Goal: Transaction & Acquisition: Purchase product/service

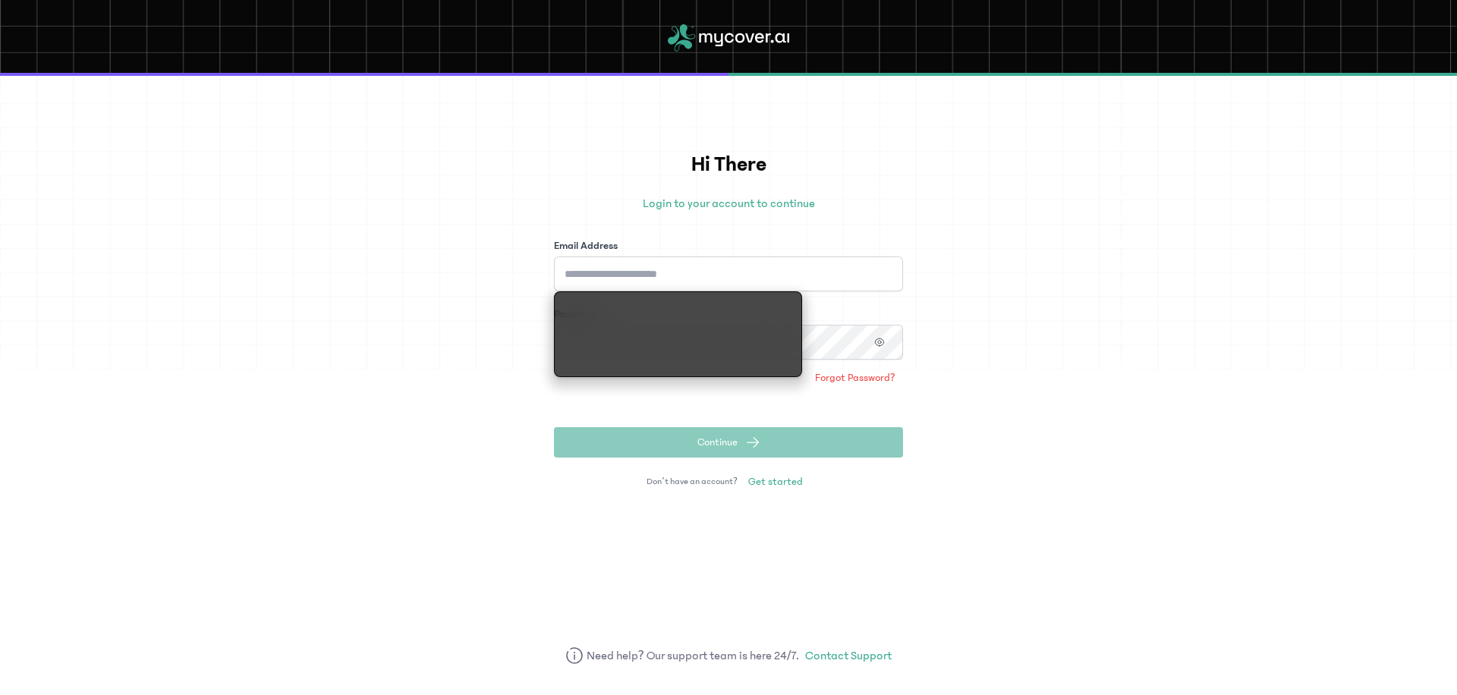
click at [776, 272] on input "Email Address" at bounding box center [728, 274] width 349 height 35
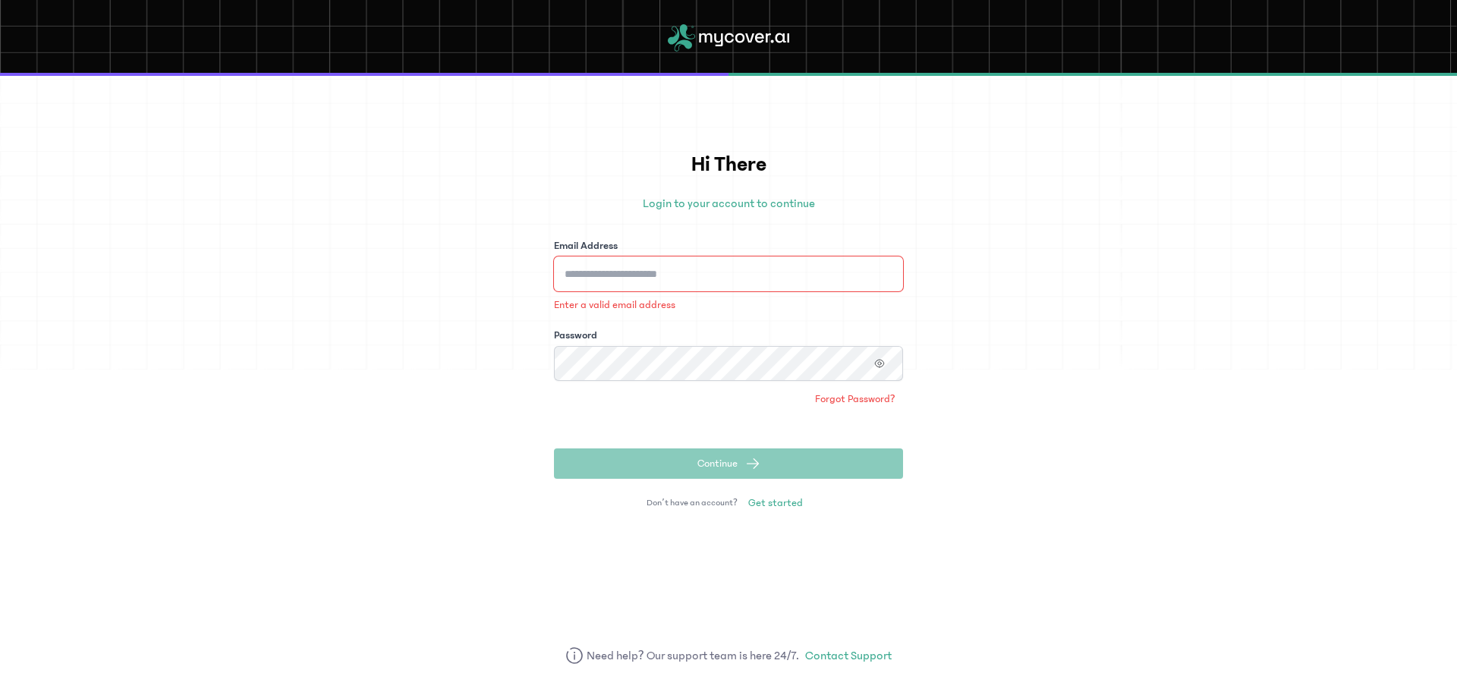
type input "**********"
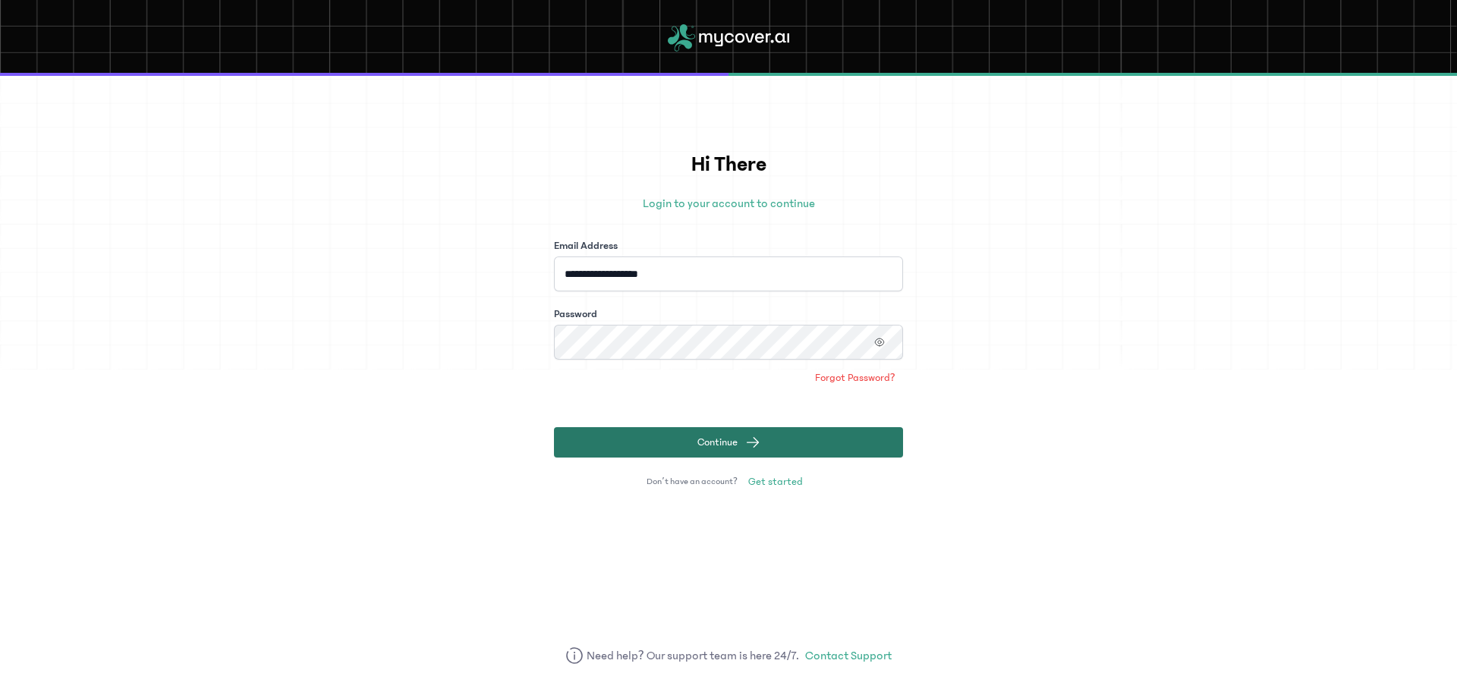
click at [720, 445] on span "Continue" at bounding box center [717, 442] width 40 height 15
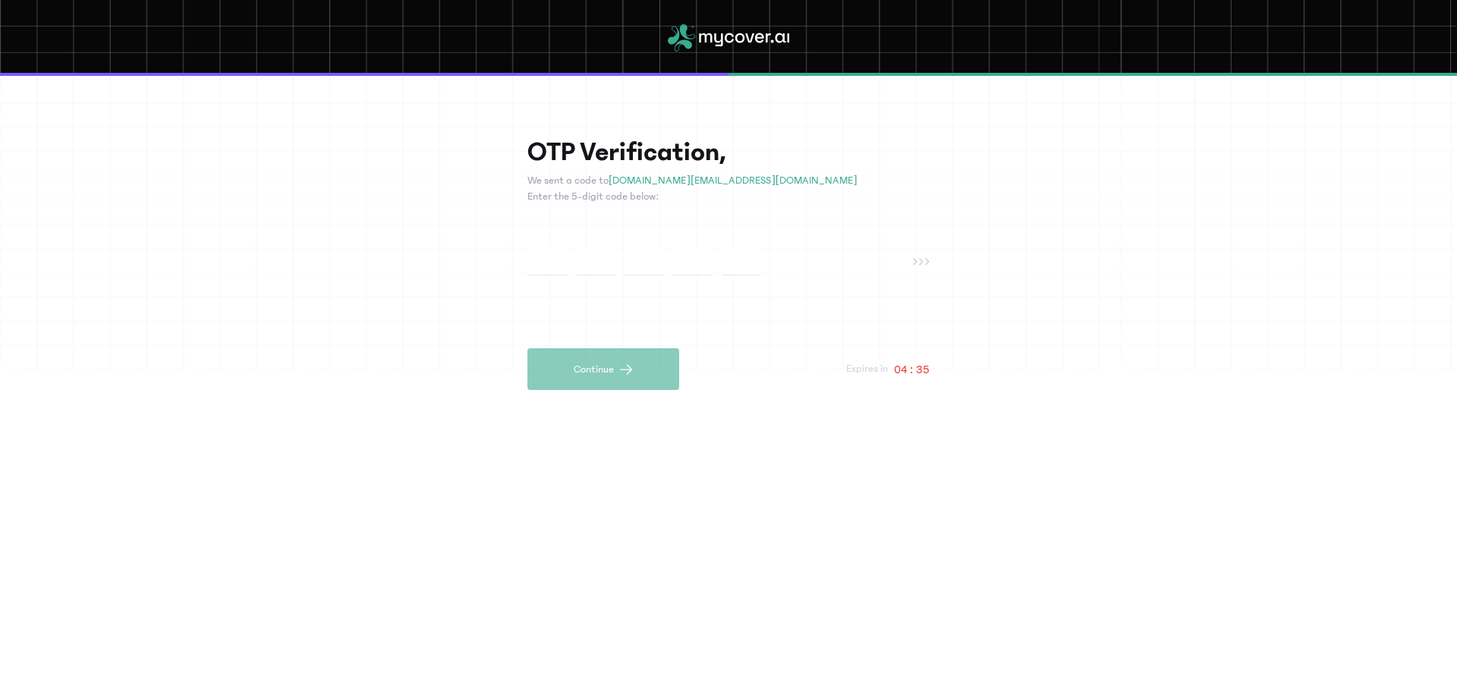
paste input "*"
type input "*"
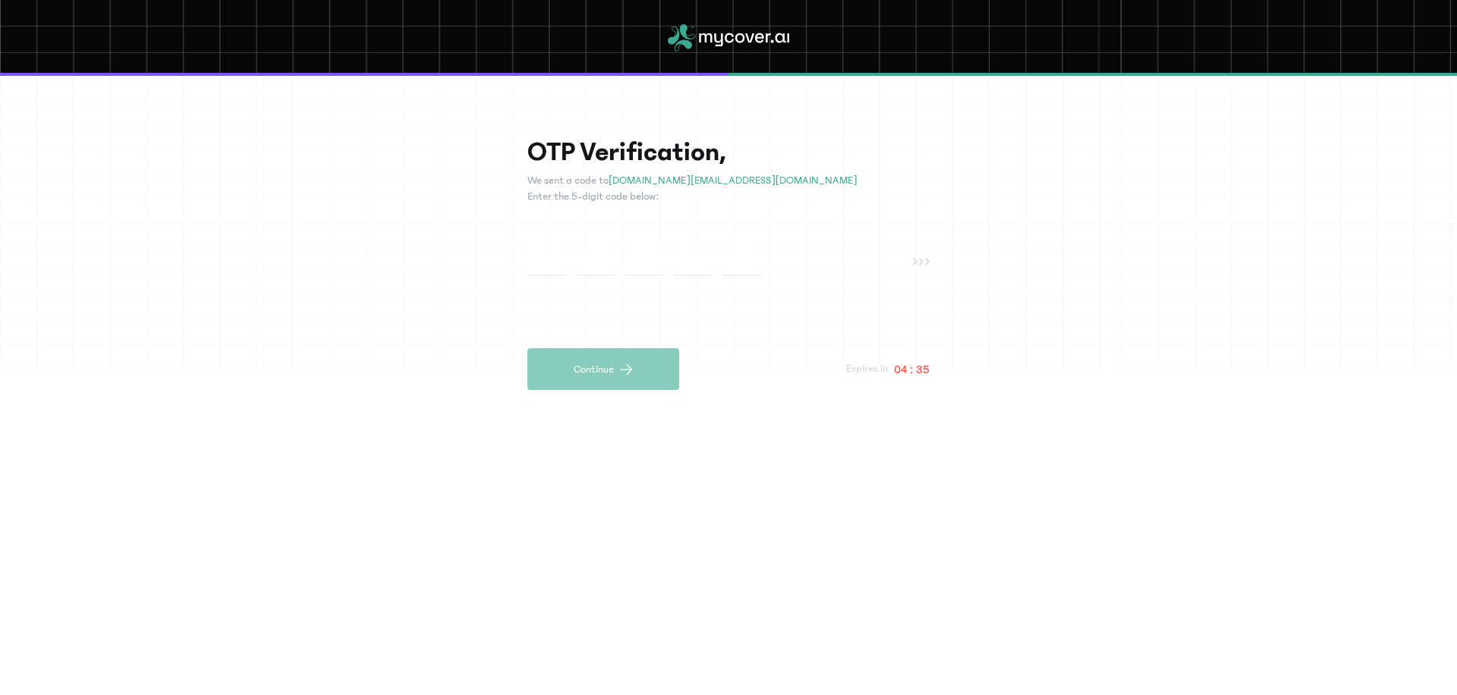
type input "*"
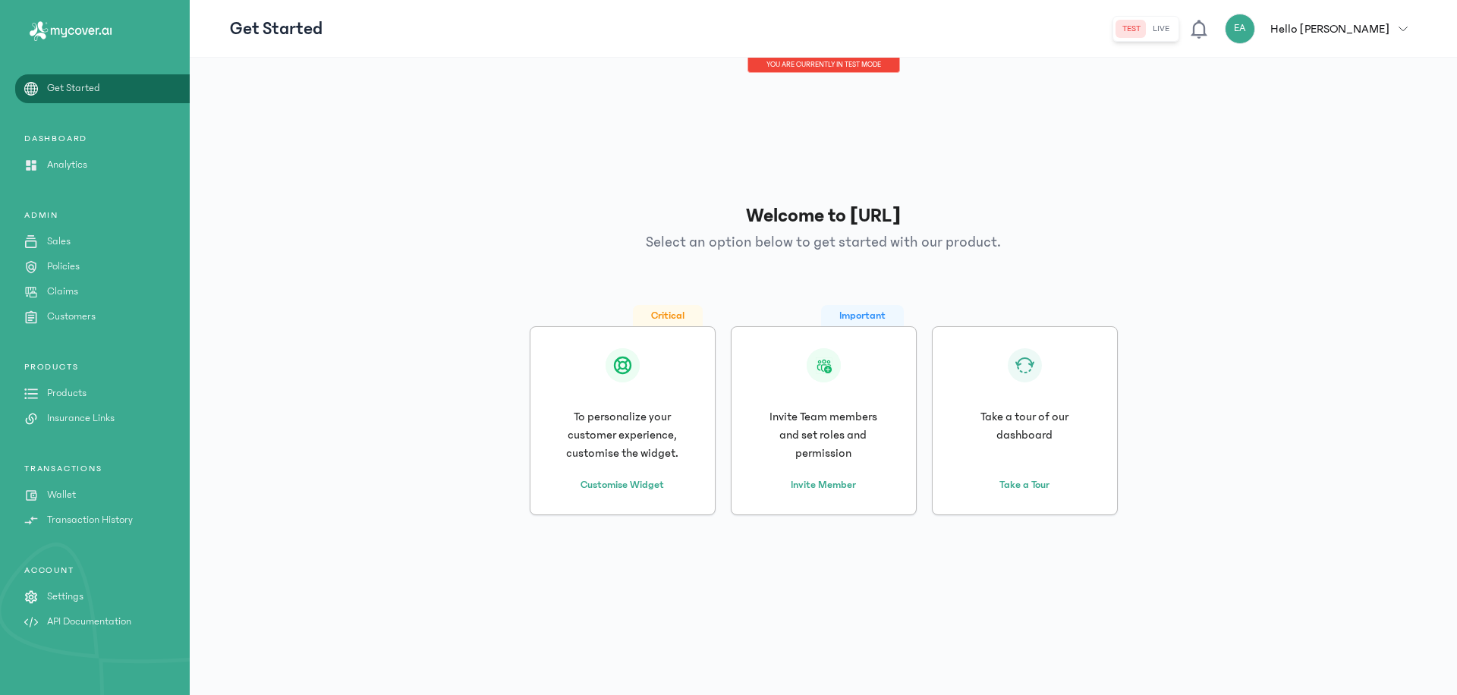
click at [1176, 37] on button "live" at bounding box center [1161, 29] width 29 height 18
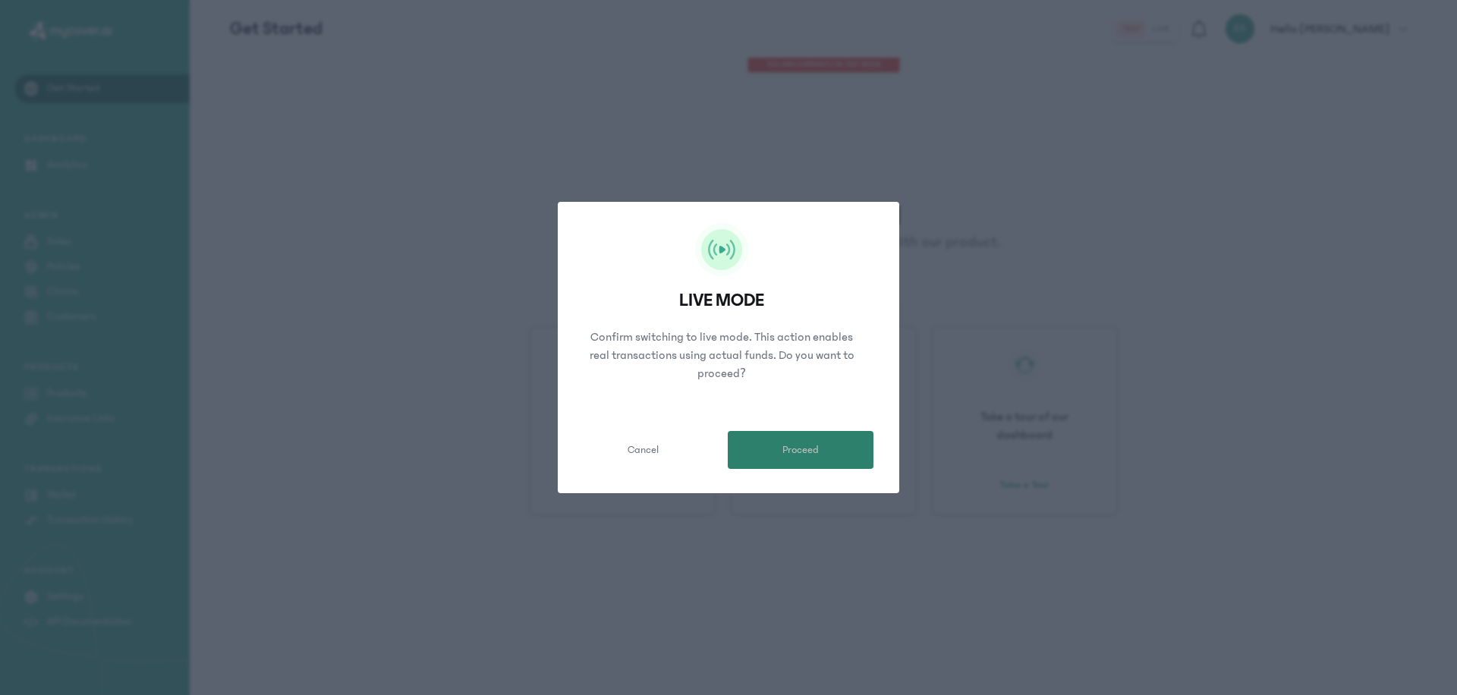
click at [838, 464] on button "Proceed" at bounding box center [801, 450] width 146 height 38
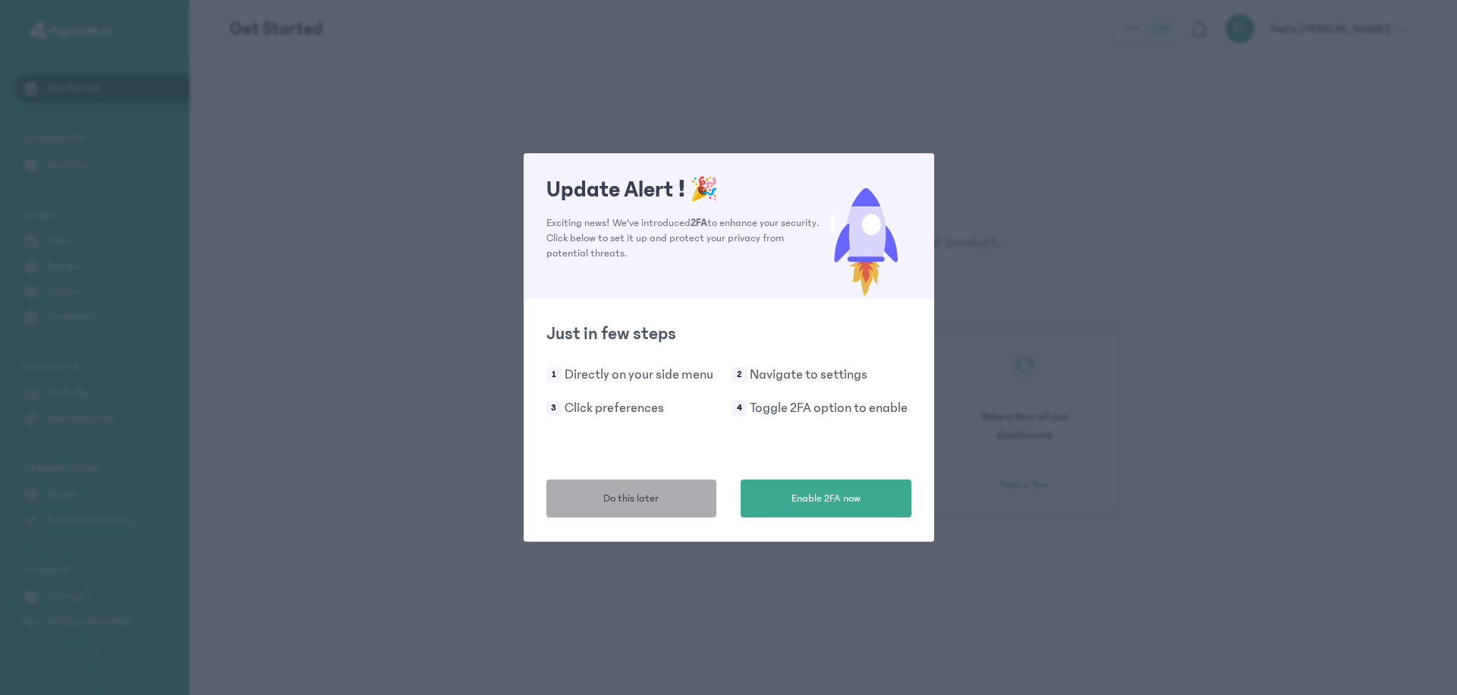
click at [644, 493] on span "Do this later" at bounding box center [630, 499] width 55 height 16
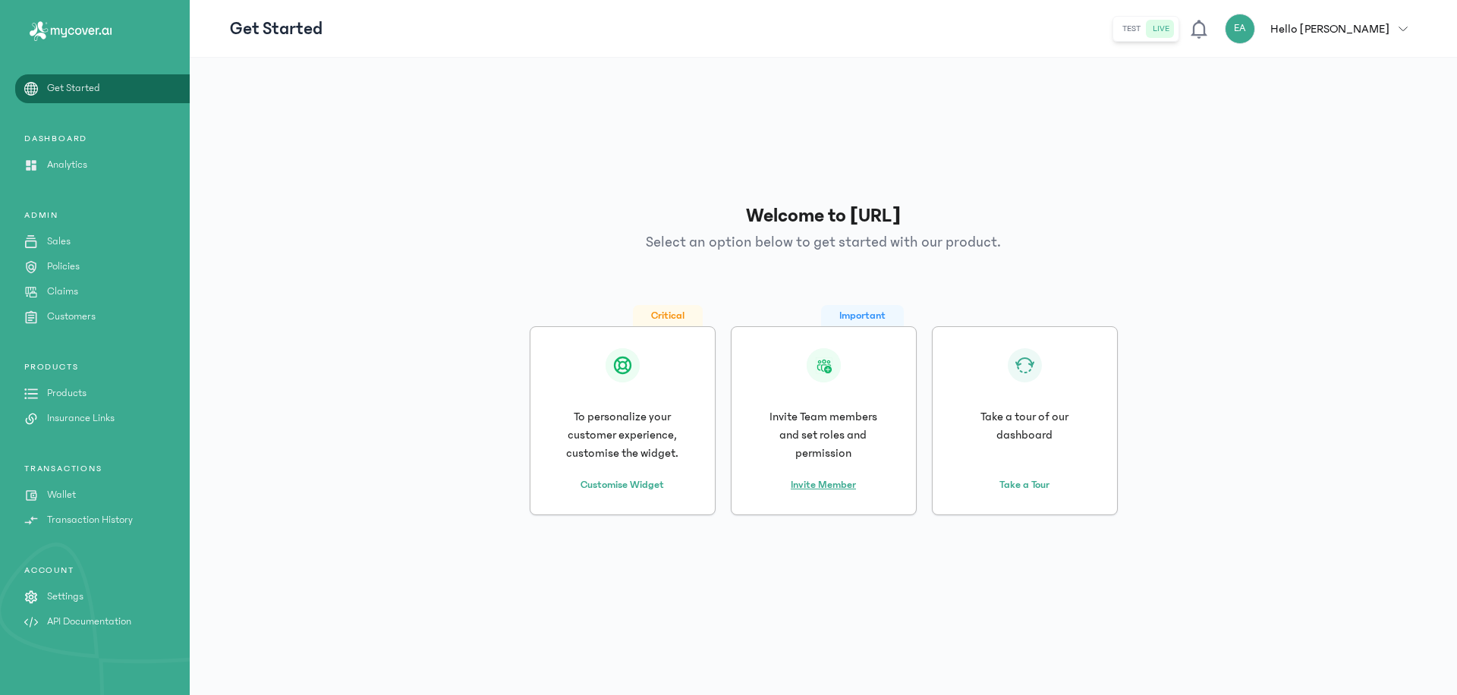
click at [837, 486] on link "Invite Member" at bounding box center [823, 485] width 65 height 16
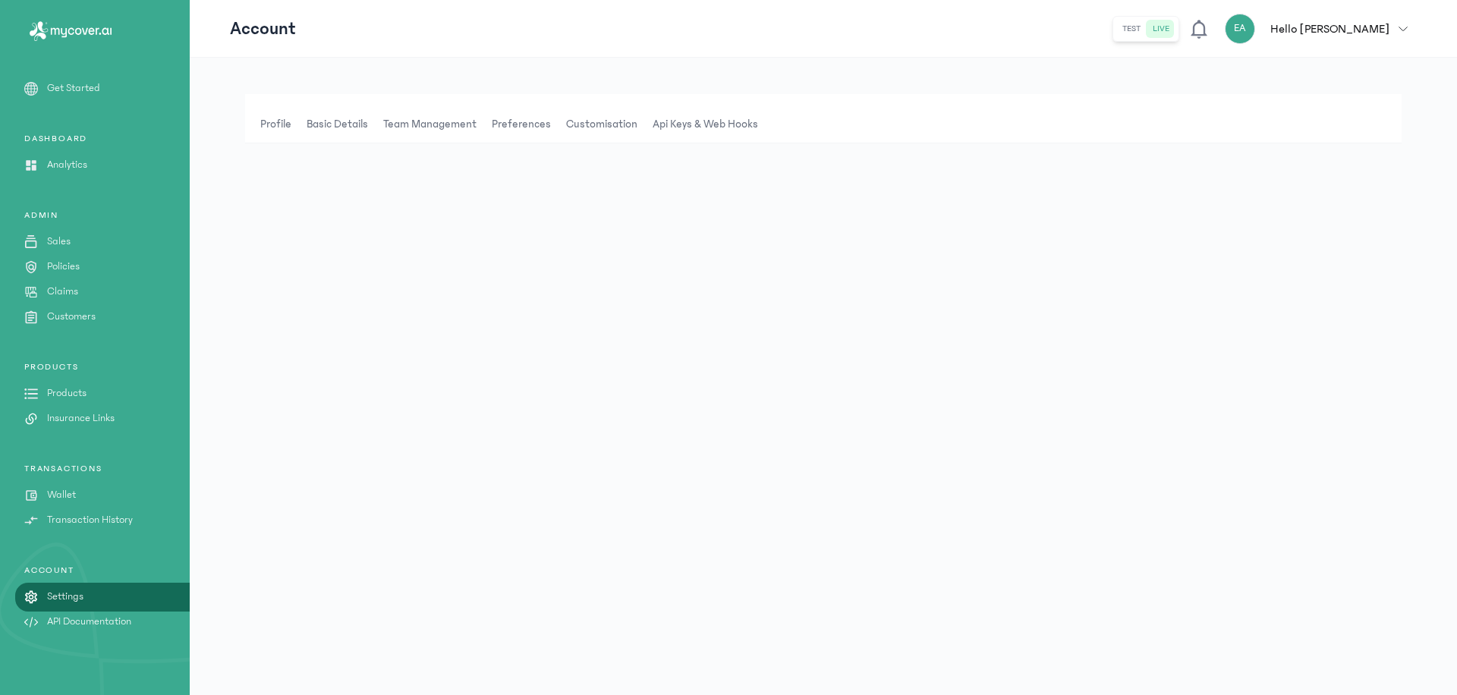
click at [78, 395] on p "Products" at bounding box center [66, 394] width 39 height 16
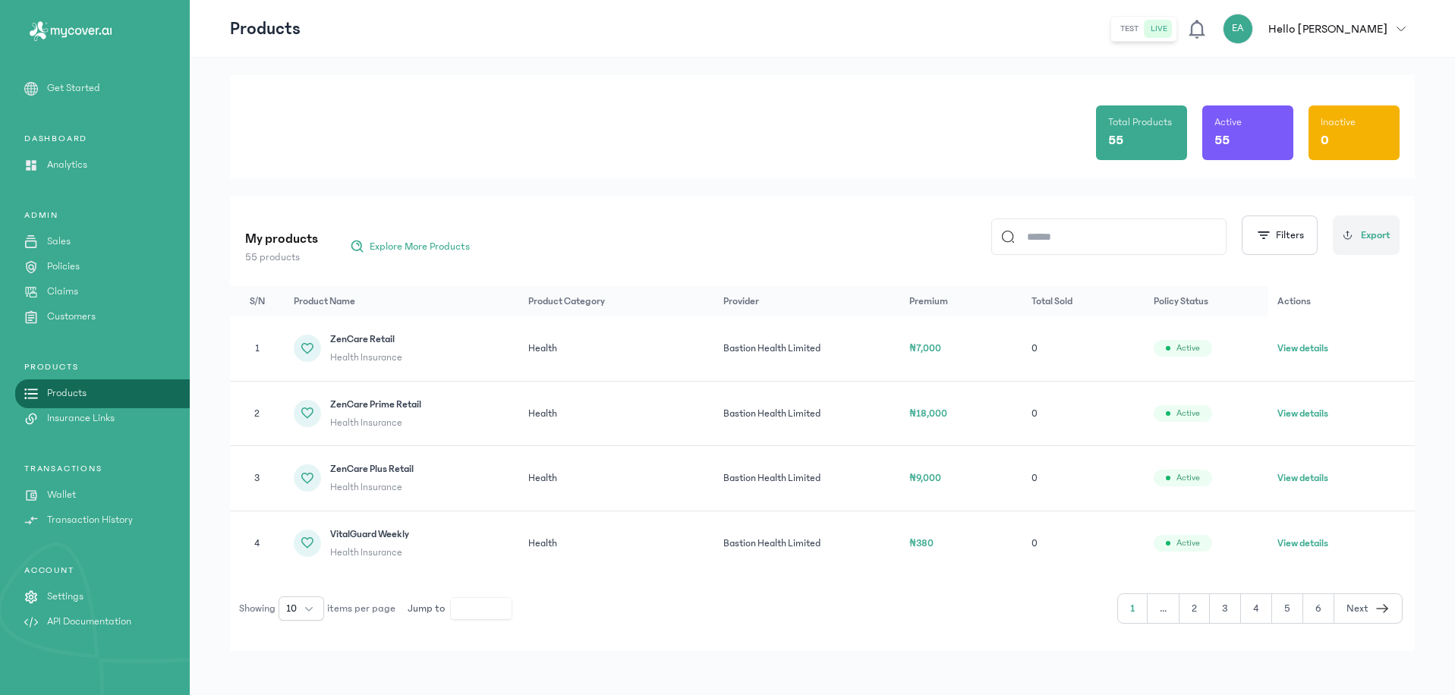
scroll to position [42, 0]
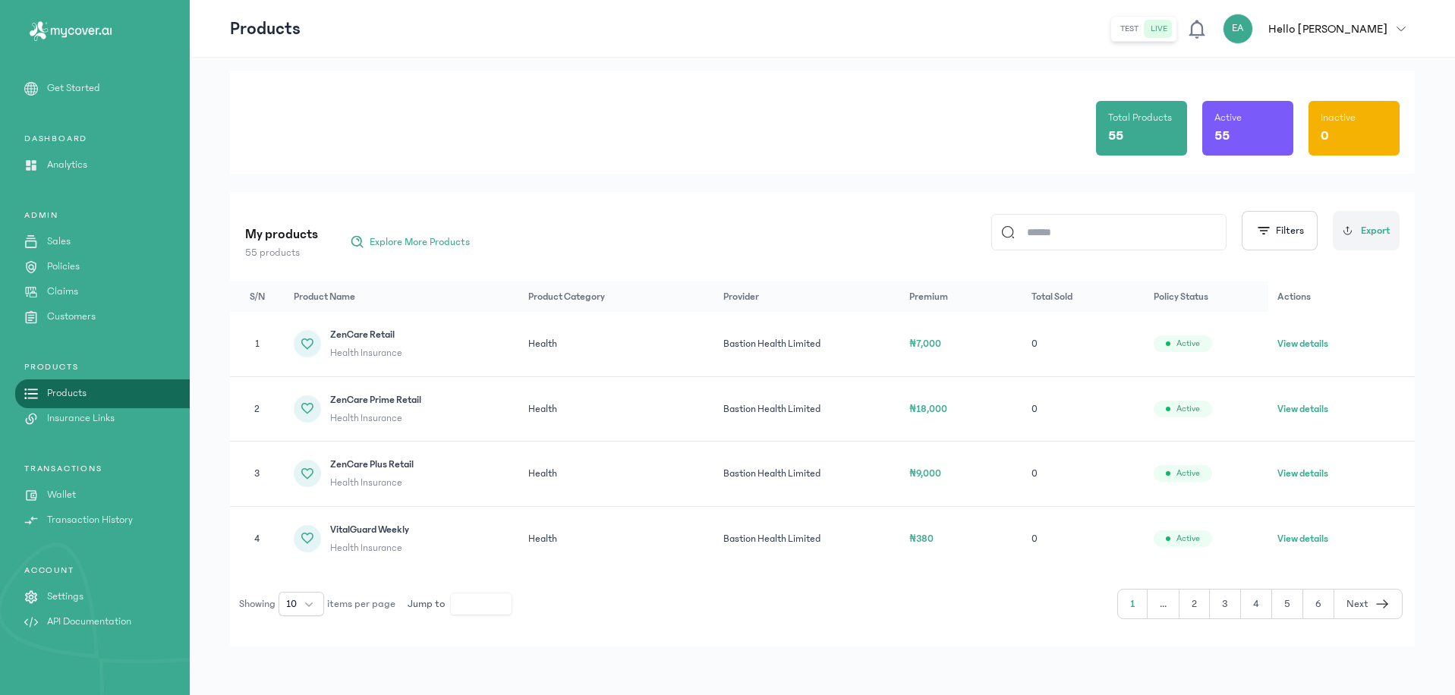
click at [1148, 229] on input at bounding box center [1116, 232] width 202 height 35
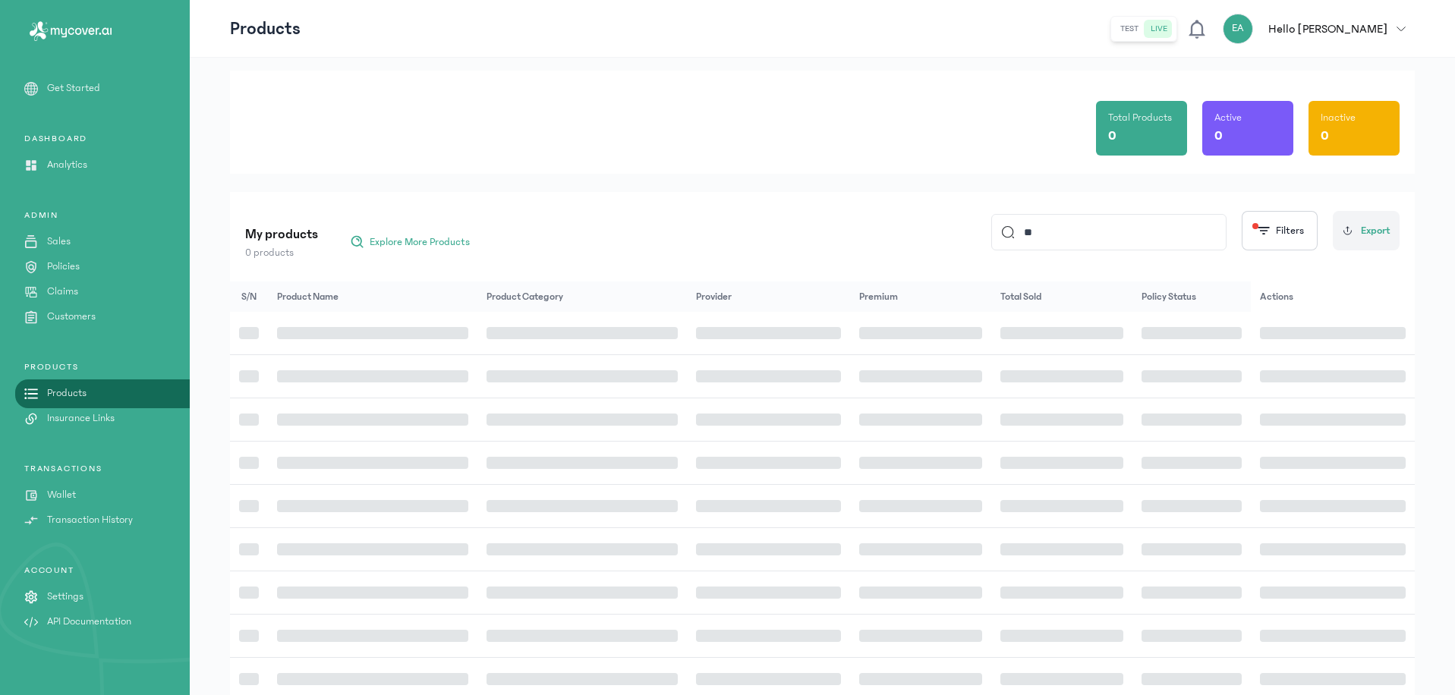
type input "*"
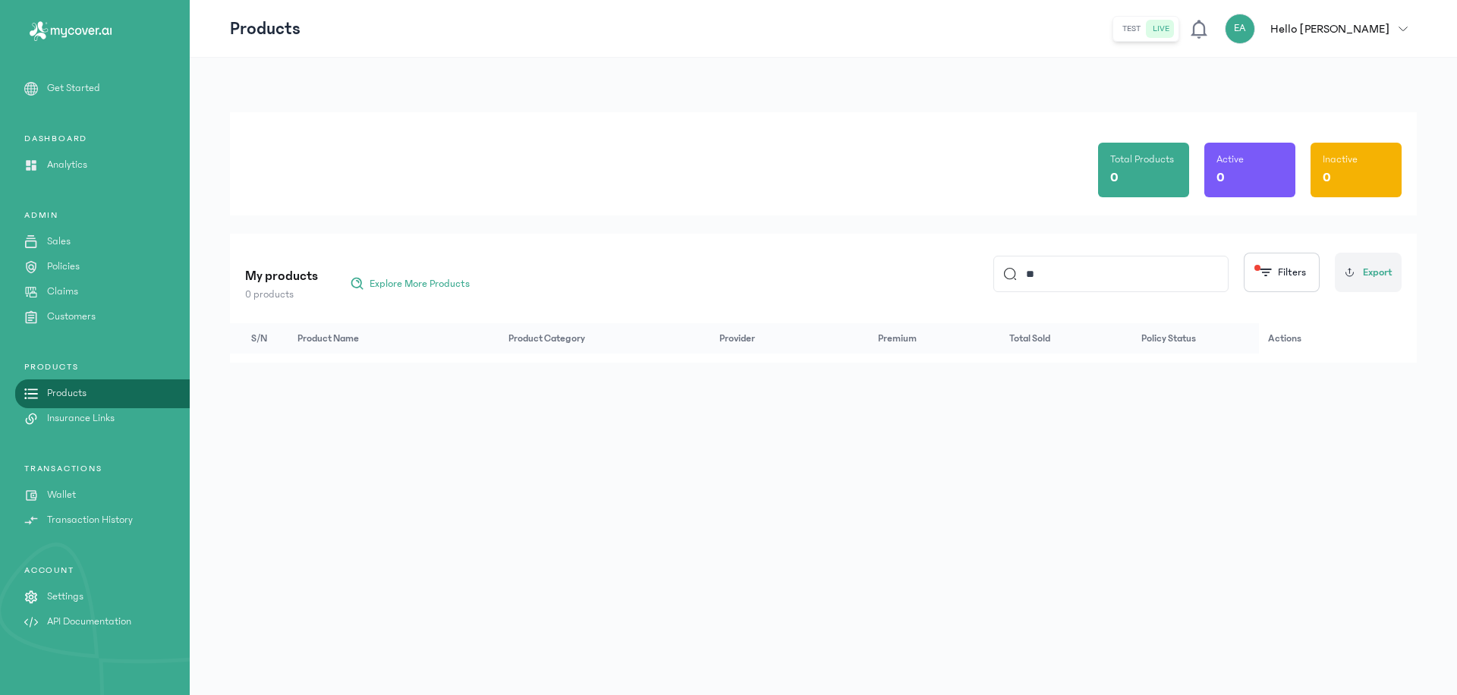
type input "*"
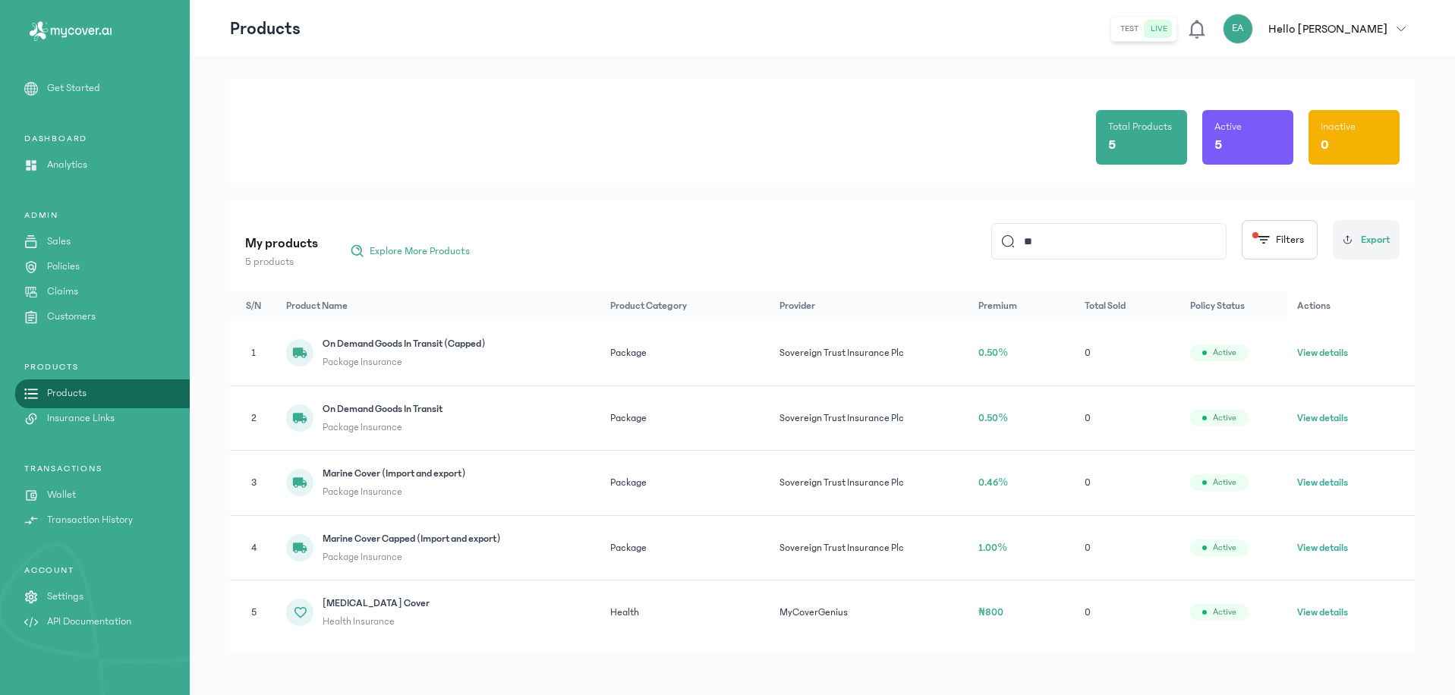
scroll to position [39, 0]
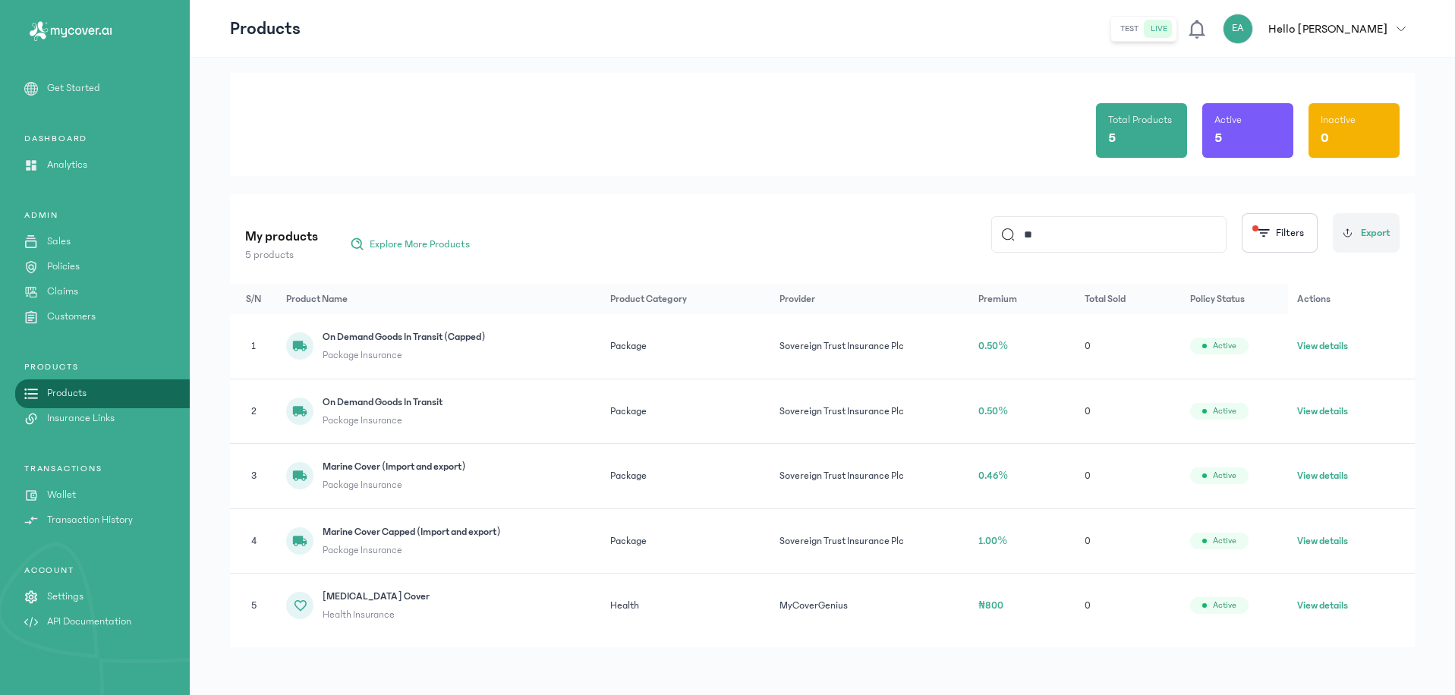
type input "**"
click at [1327, 538] on button "View details" at bounding box center [1322, 541] width 51 height 15
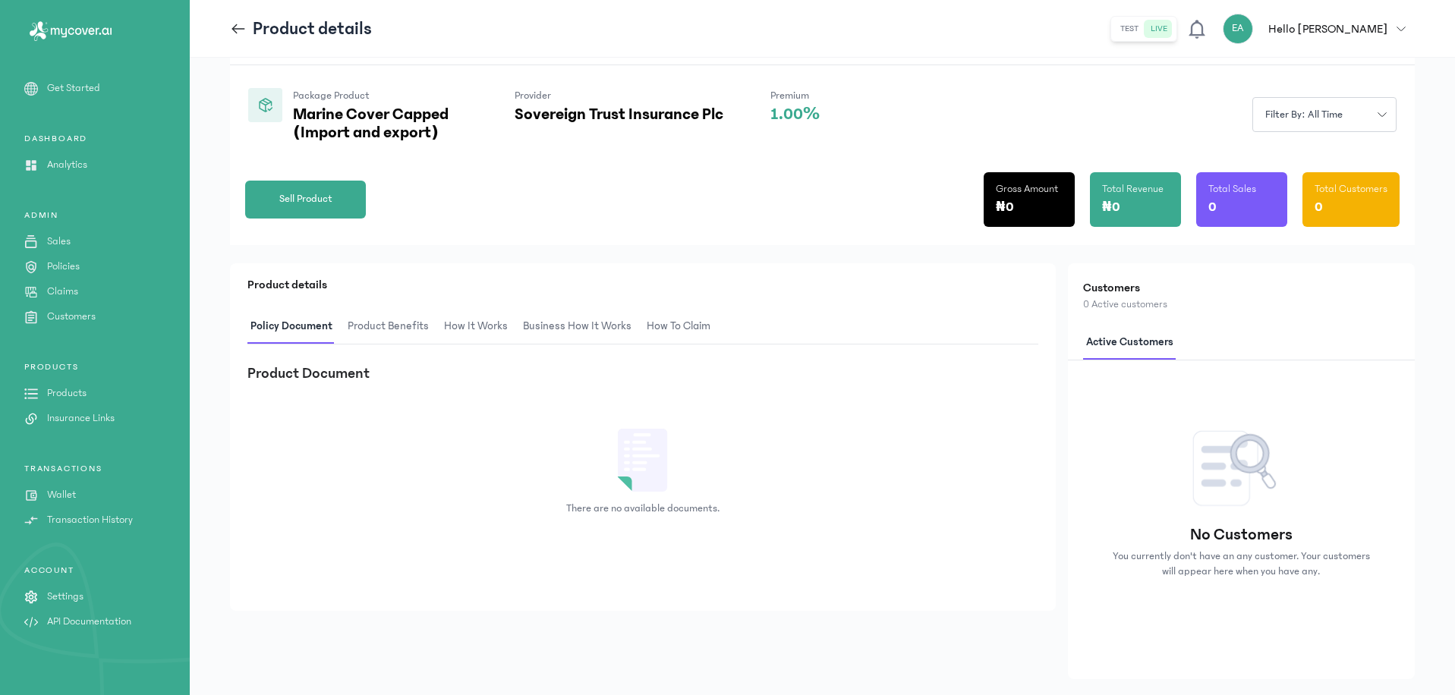
scroll to position [151, 0]
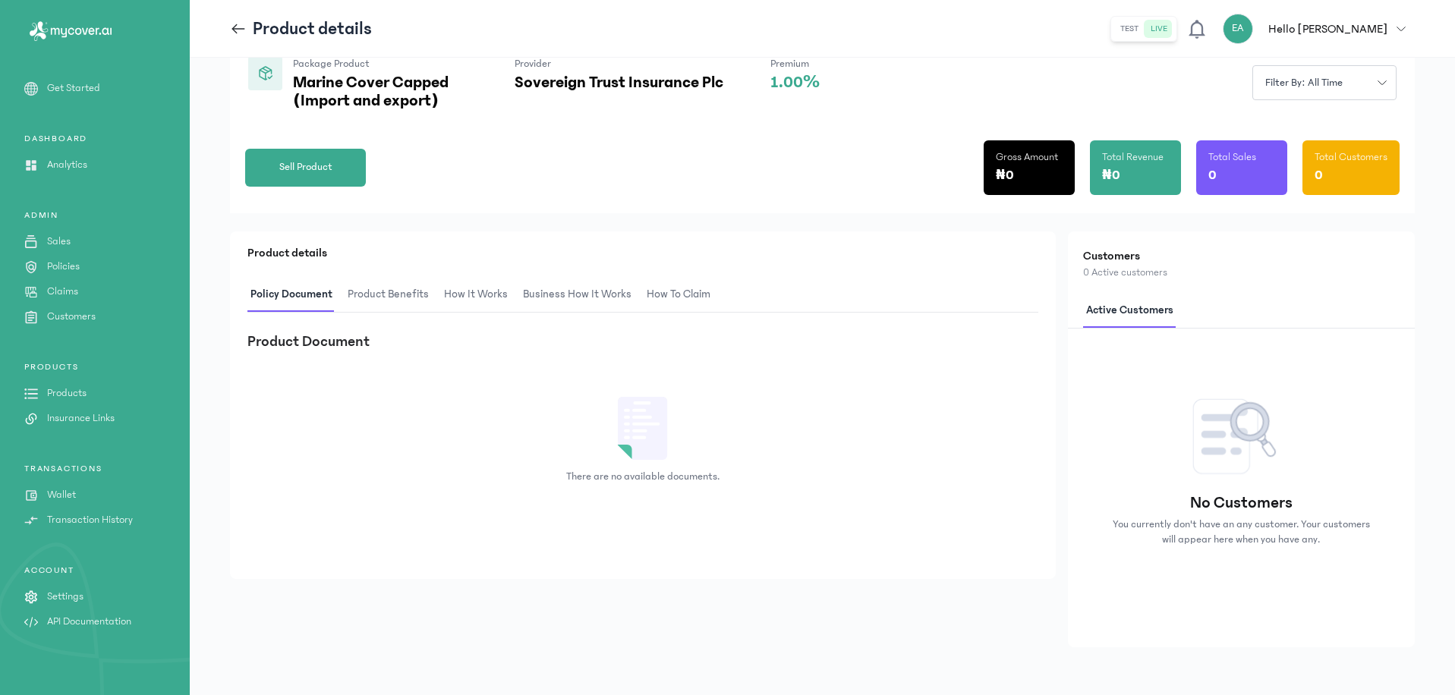
click at [406, 302] on span "Product Benefits" at bounding box center [388, 295] width 87 height 36
click at [486, 295] on span "How It Works" at bounding box center [474, 295] width 70 height 36
click at [560, 302] on span "Business How It Works" at bounding box center [575, 295] width 115 height 36
click at [676, 296] on span "How to claim" at bounding box center [677, 295] width 70 height 36
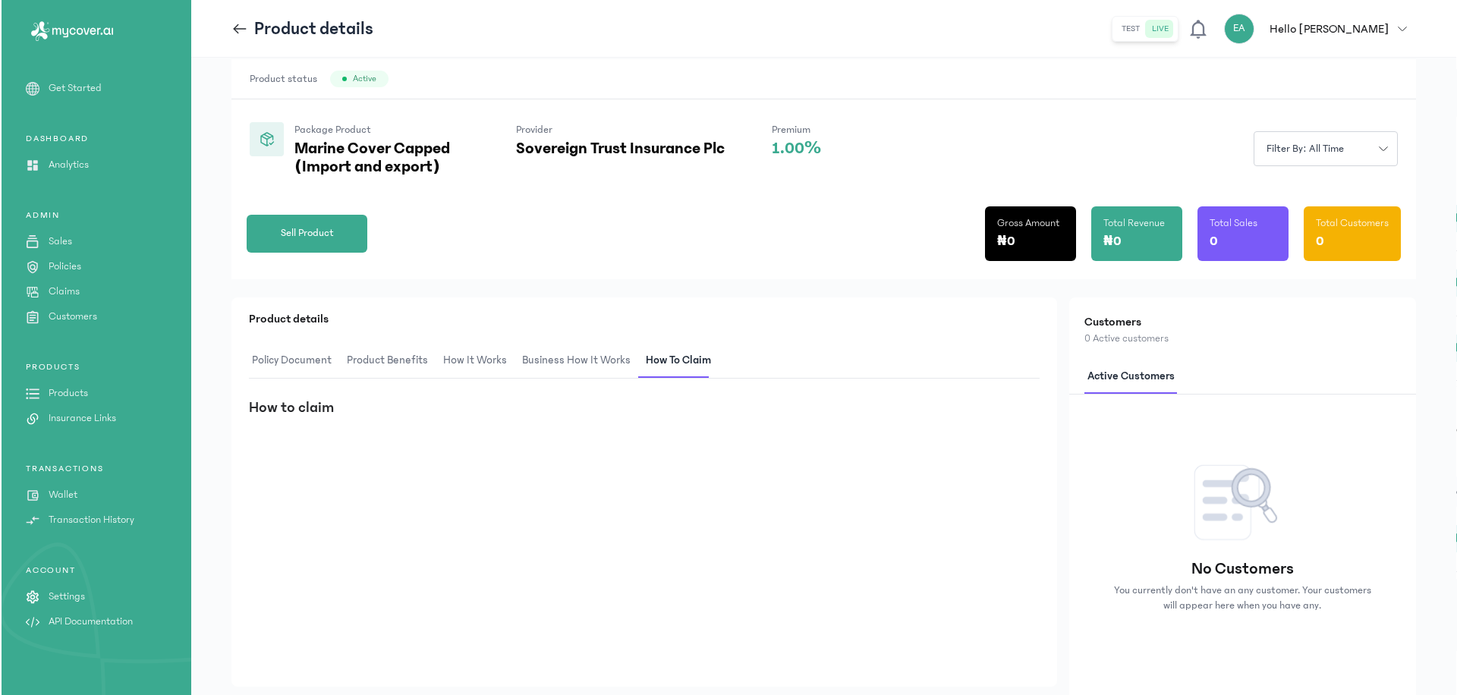
scroll to position [0, 0]
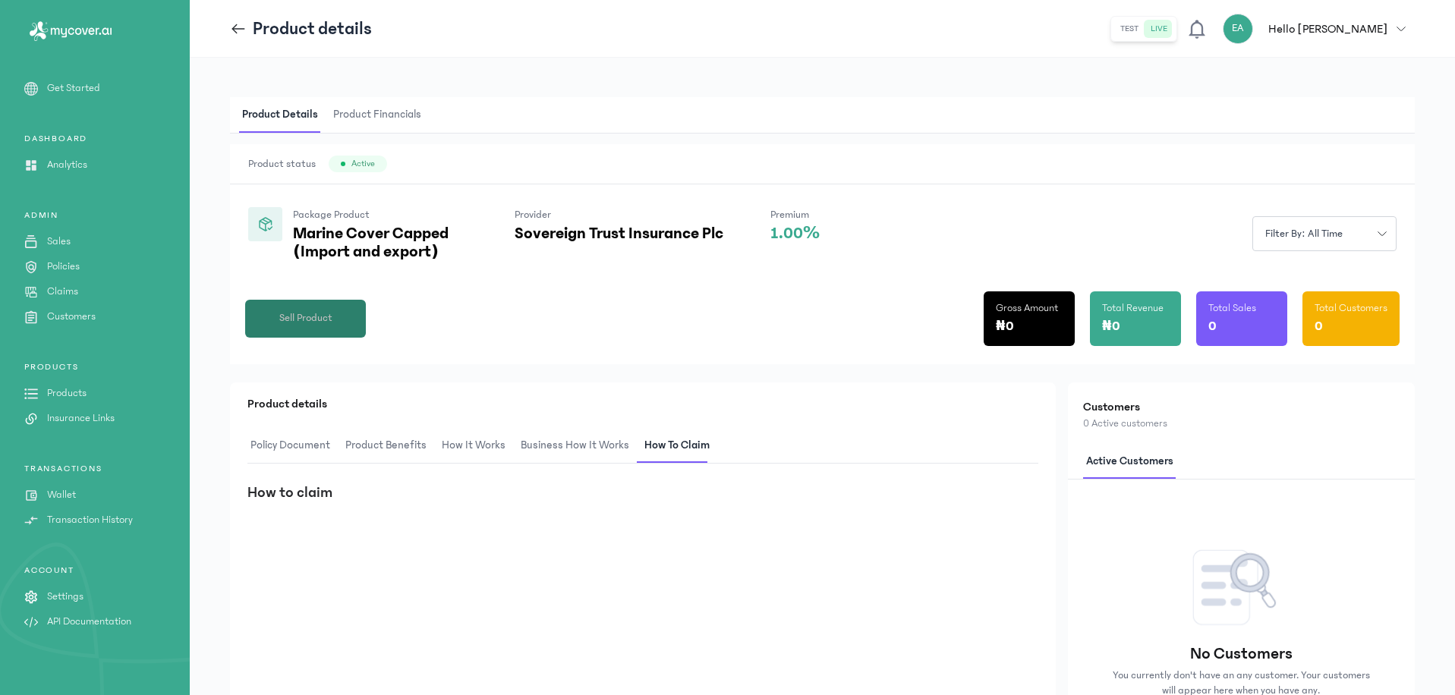
click at [333, 329] on button "Sell Product" at bounding box center [305, 319] width 121 height 38
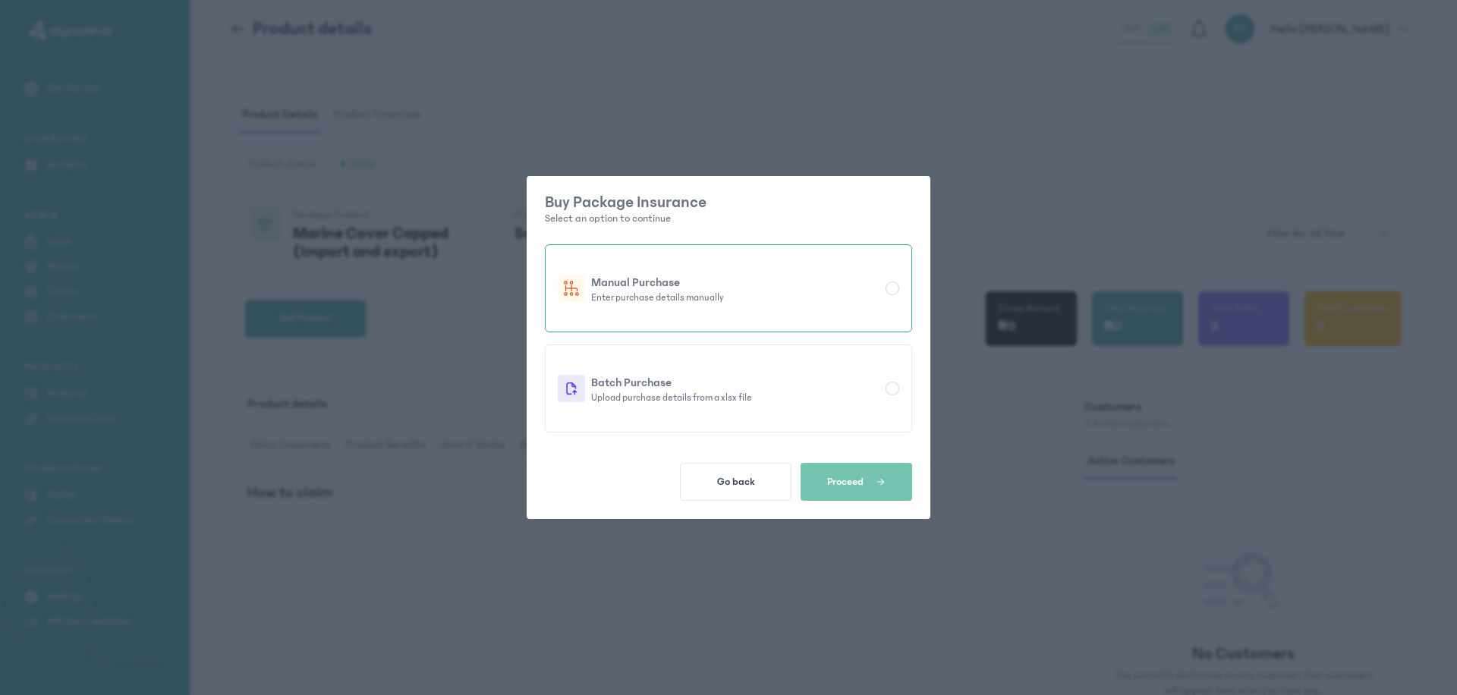
click at [862, 297] on p "Enter purchase details manually" at bounding box center [735, 297] width 288 height 12
click at [863, 476] on span "Proceed" at bounding box center [845, 482] width 36 height 12
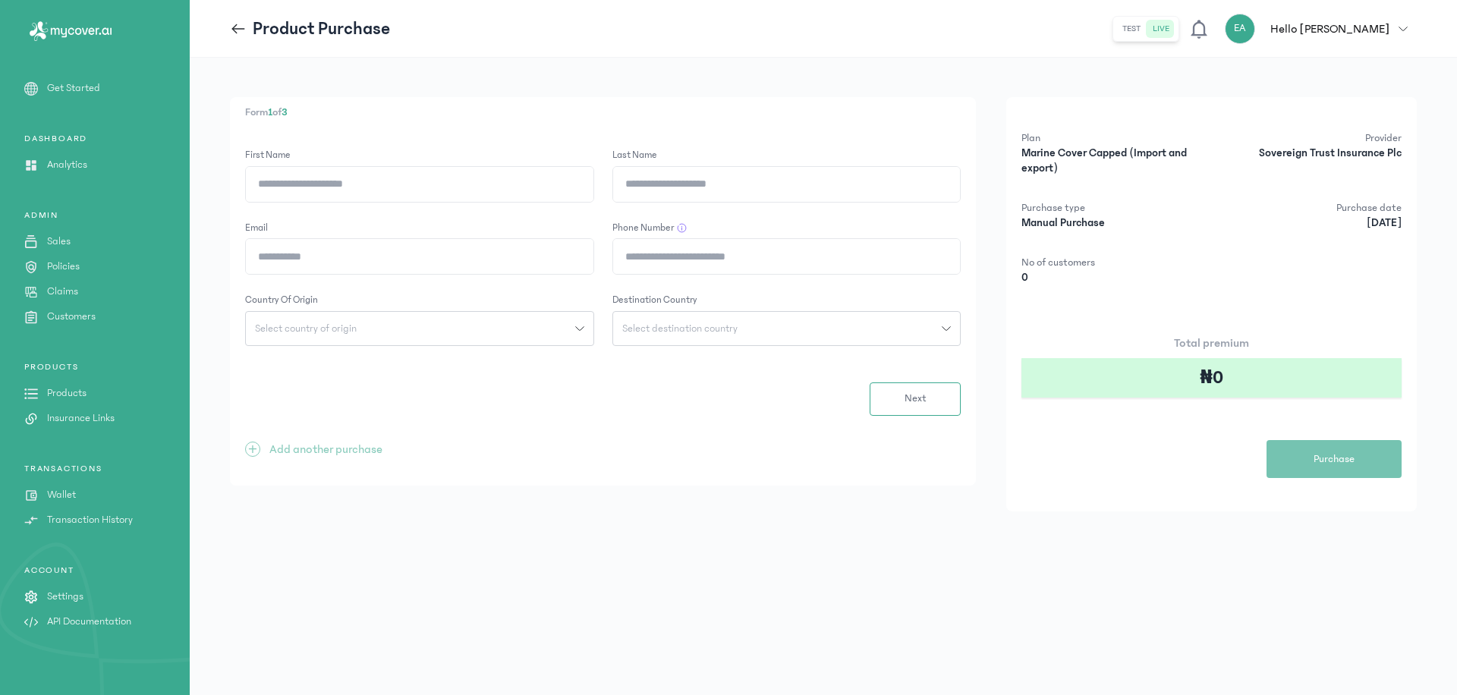
click at [850, 332] on div "Select destination country" at bounding box center [777, 328] width 329 height 11
click at [850, 331] on div "Select destination country" at bounding box center [777, 328] width 329 height 11
click at [516, 329] on div "Select country of origin" at bounding box center [410, 328] width 329 height 11
click at [461, 365] on input "search" at bounding box center [419, 361] width 337 height 27
type input "******"
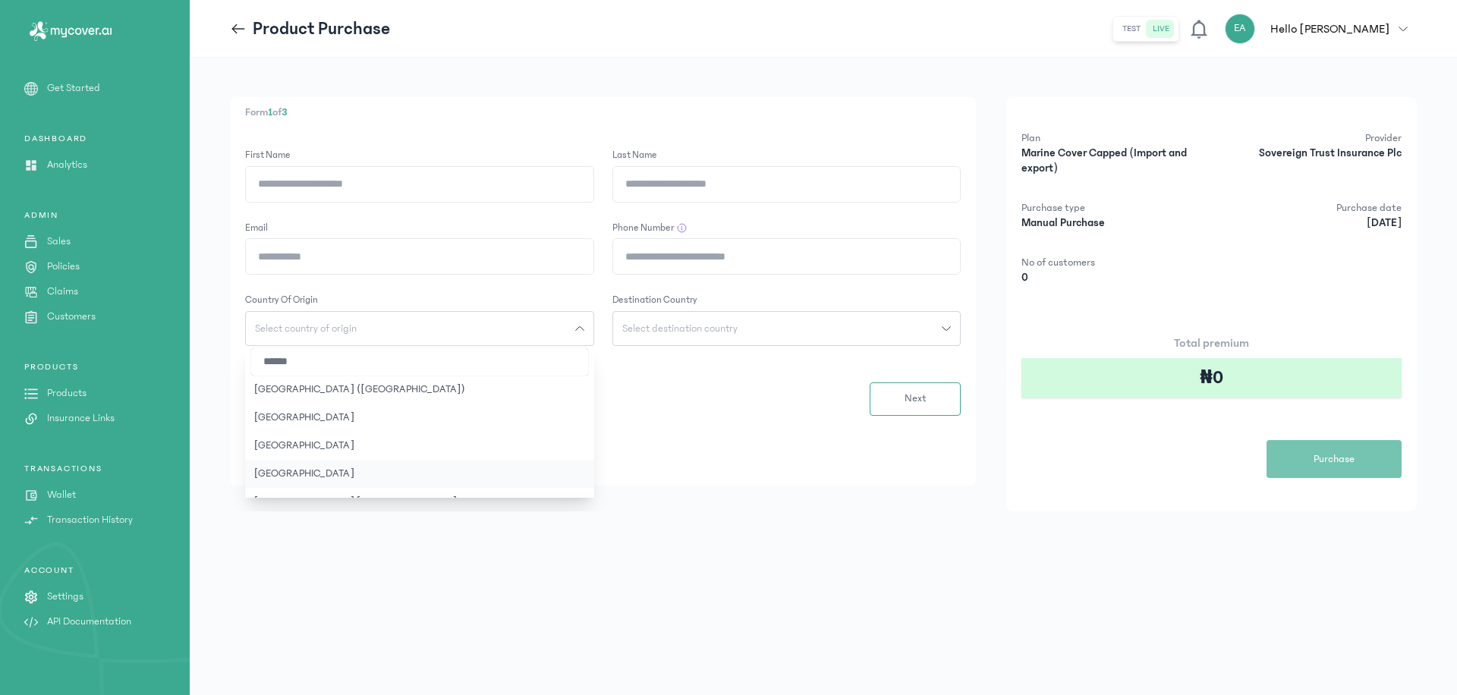
click at [471, 473] on button "[GEOGRAPHIC_DATA]" at bounding box center [419, 474] width 349 height 28
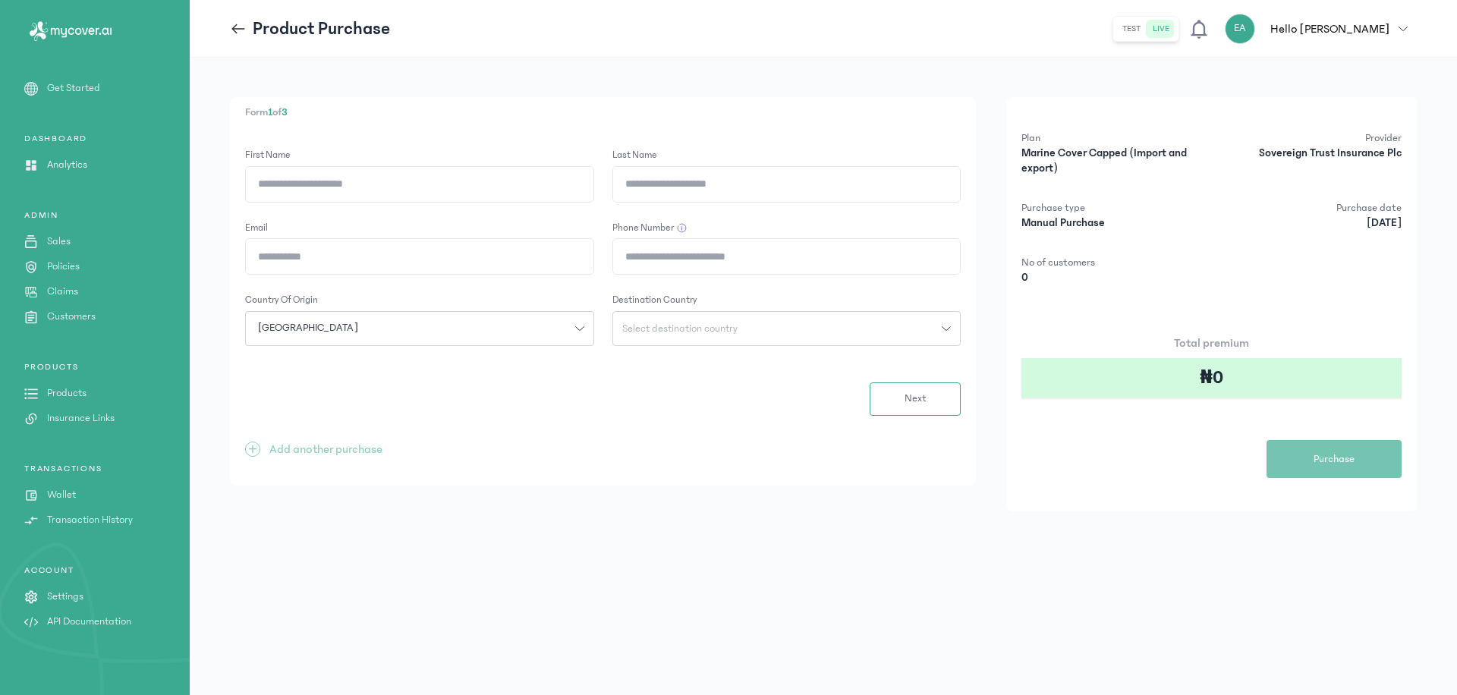
click at [798, 324] on div "Select destination country" at bounding box center [777, 328] width 329 height 11
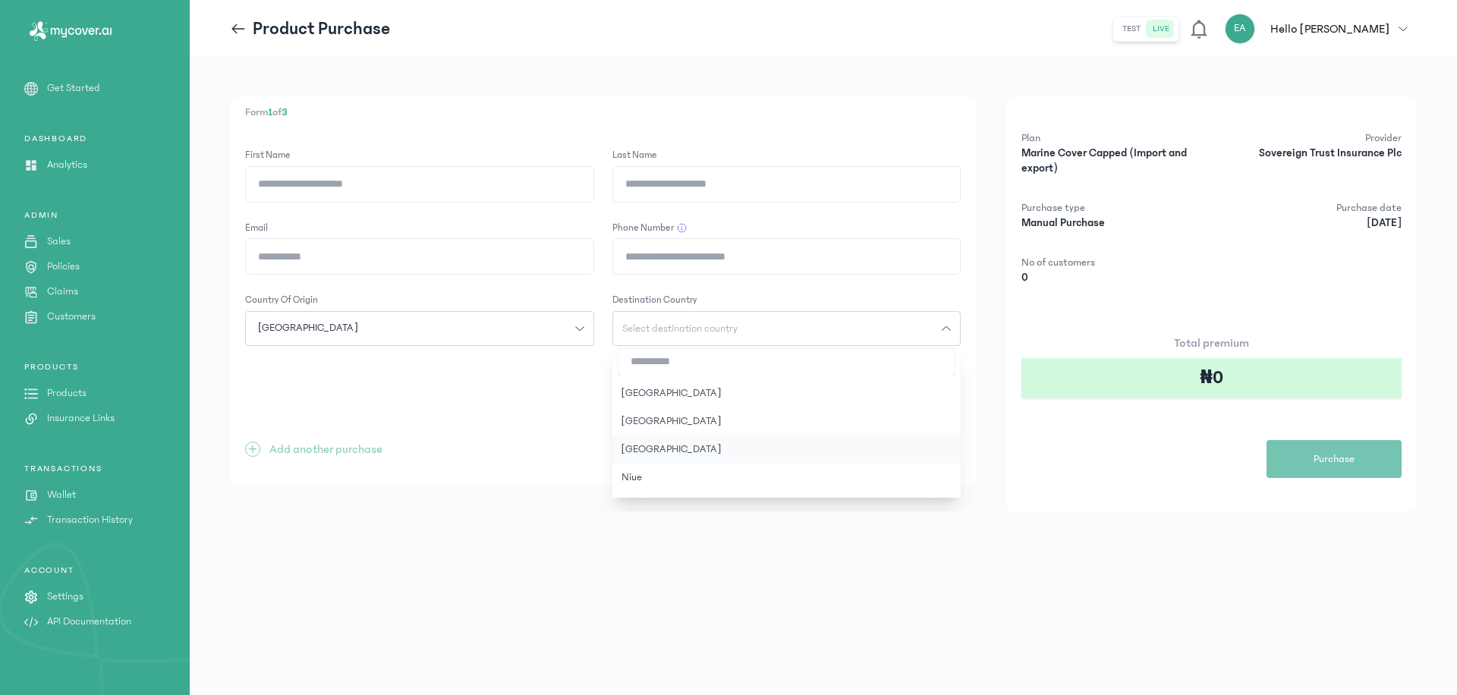
click at [697, 449] on button "[GEOGRAPHIC_DATA]" at bounding box center [786, 450] width 349 height 28
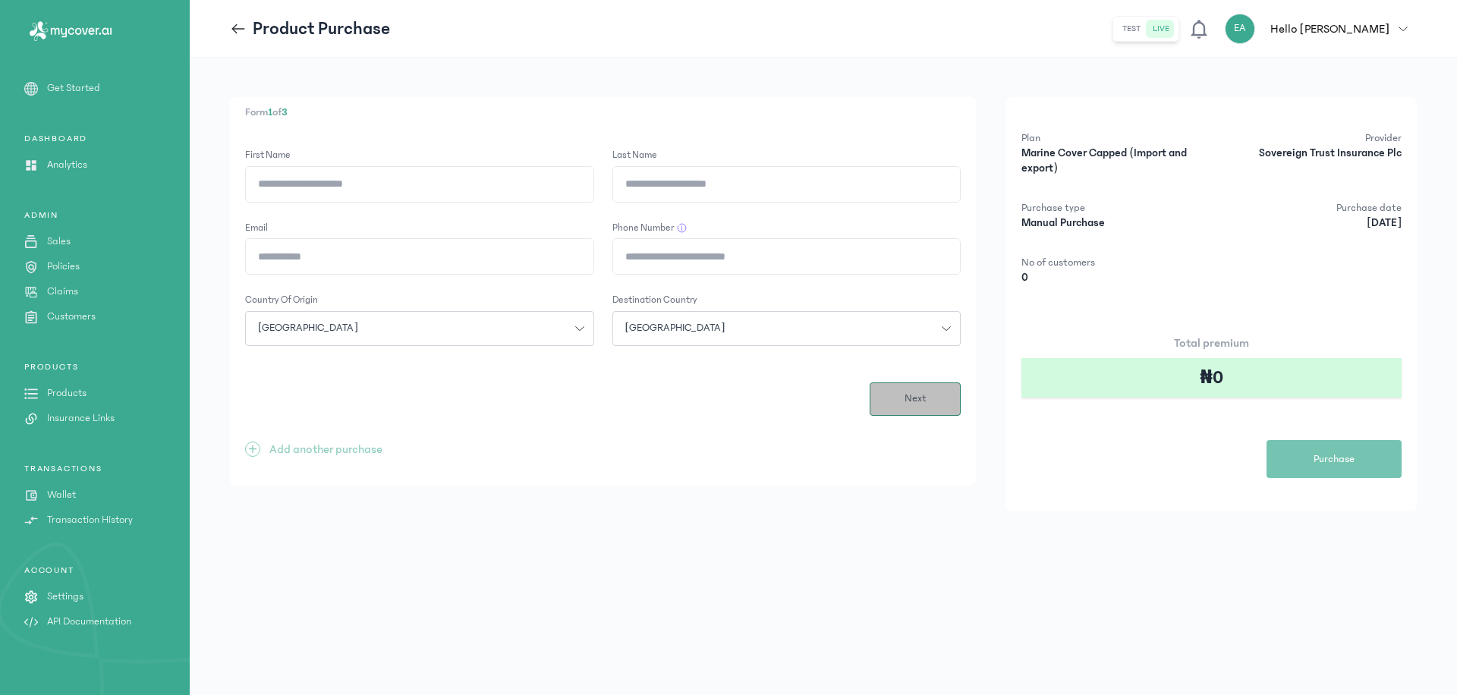
click at [918, 400] on span "Next" at bounding box center [916, 399] width 22 height 16
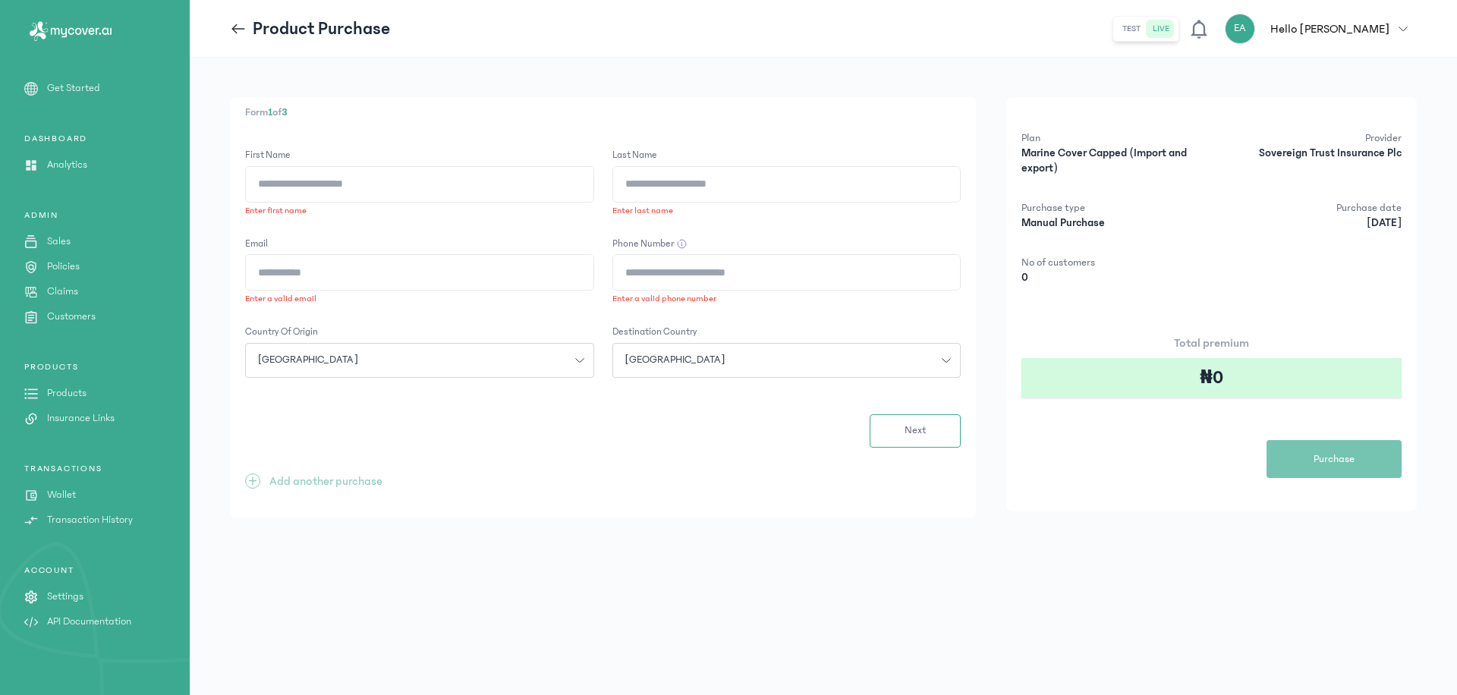
click at [376, 178] on input "First Name" at bounding box center [420, 184] width 348 height 35
type input "*"
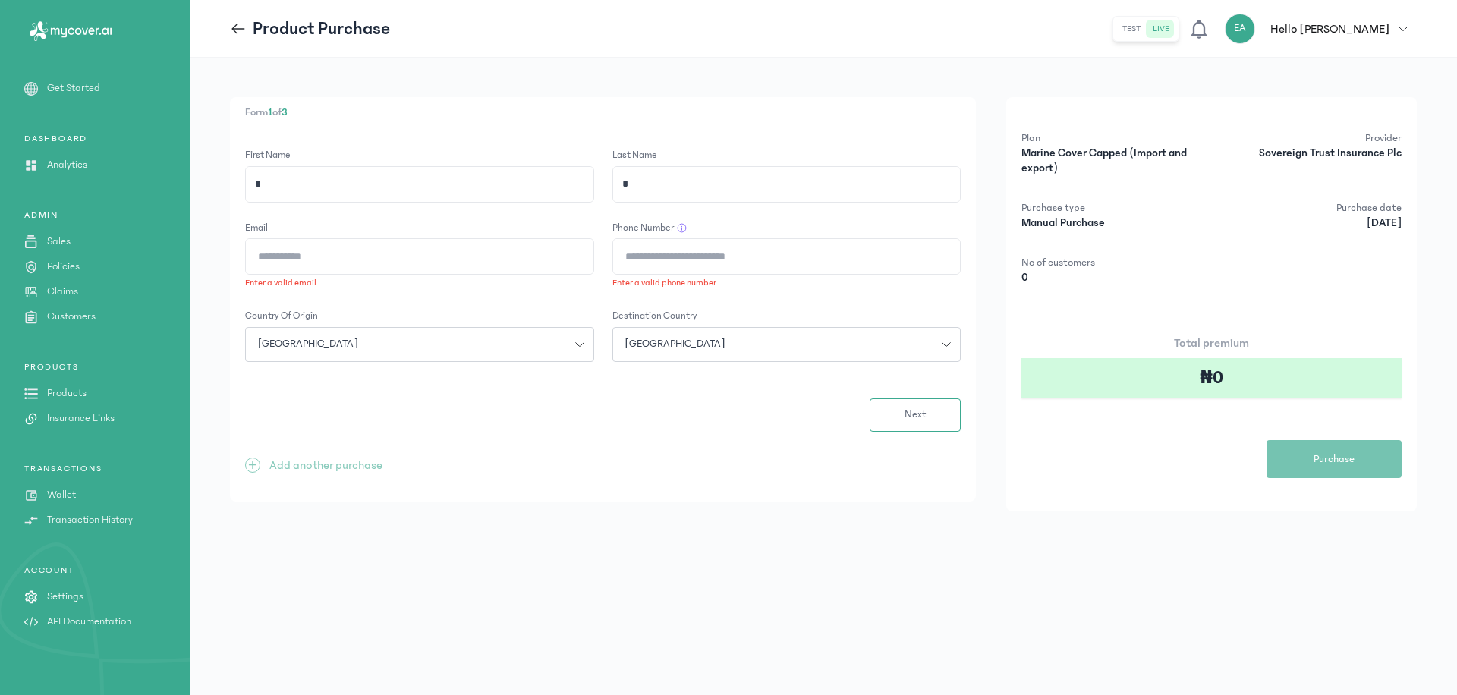
type input "*"
type input "**********"
type input "*"
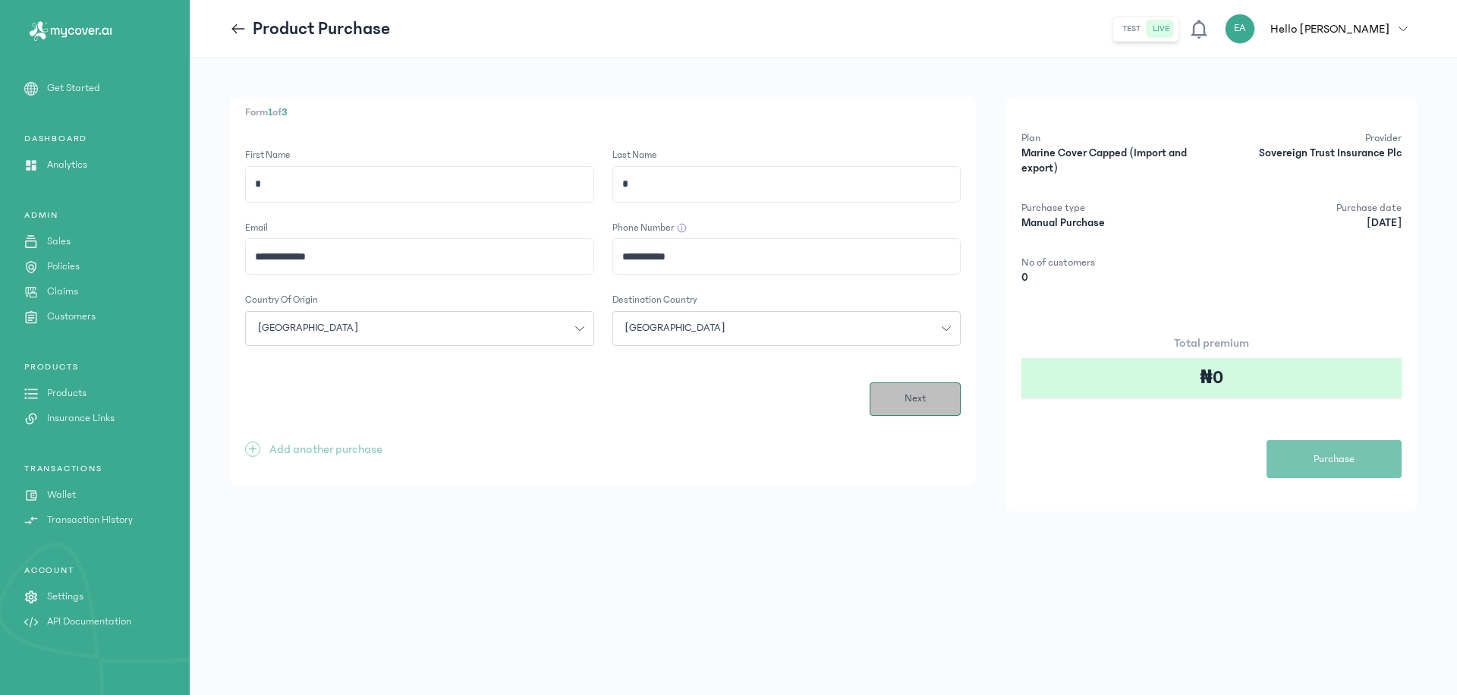
type input "**********"
click at [898, 411] on button "Next" at bounding box center [915, 398] width 91 height 33
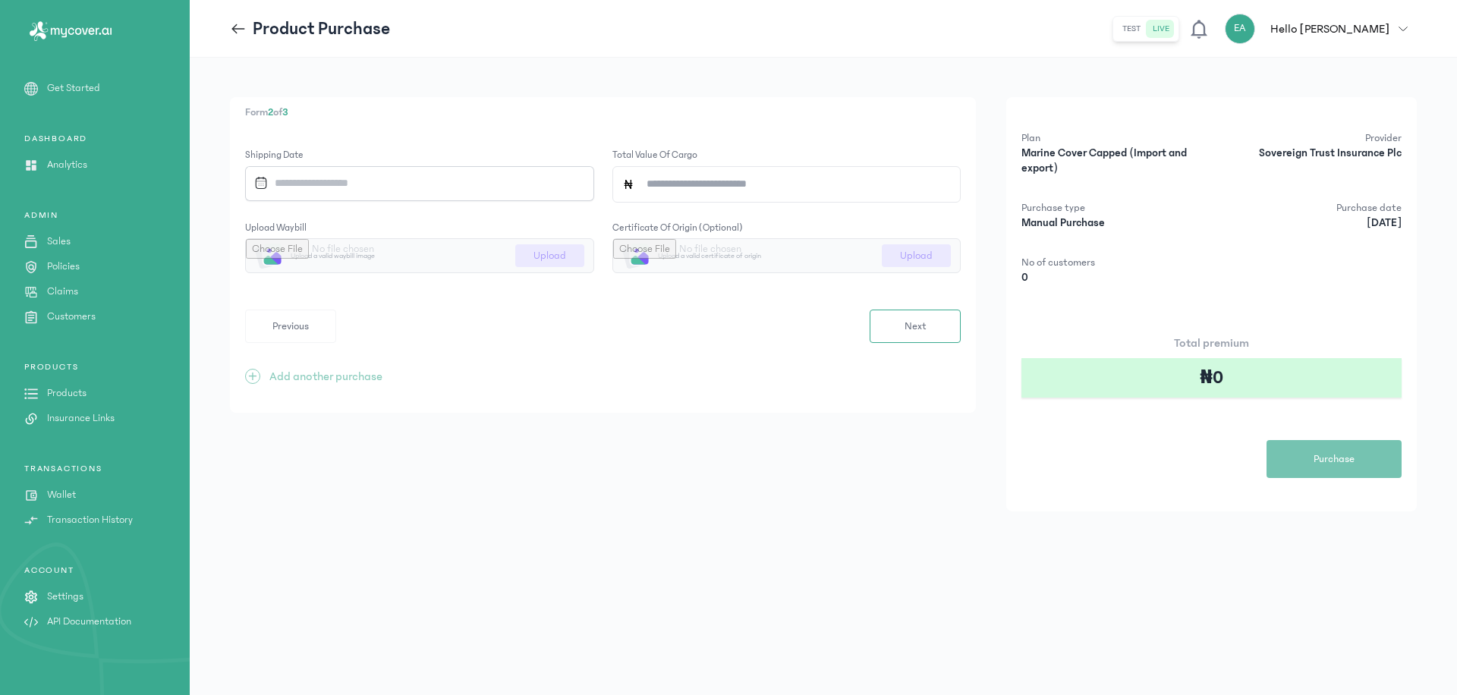
click at [467, 184] on input "Datepicker input" at bounding box center [408, 183] width 321 height 33
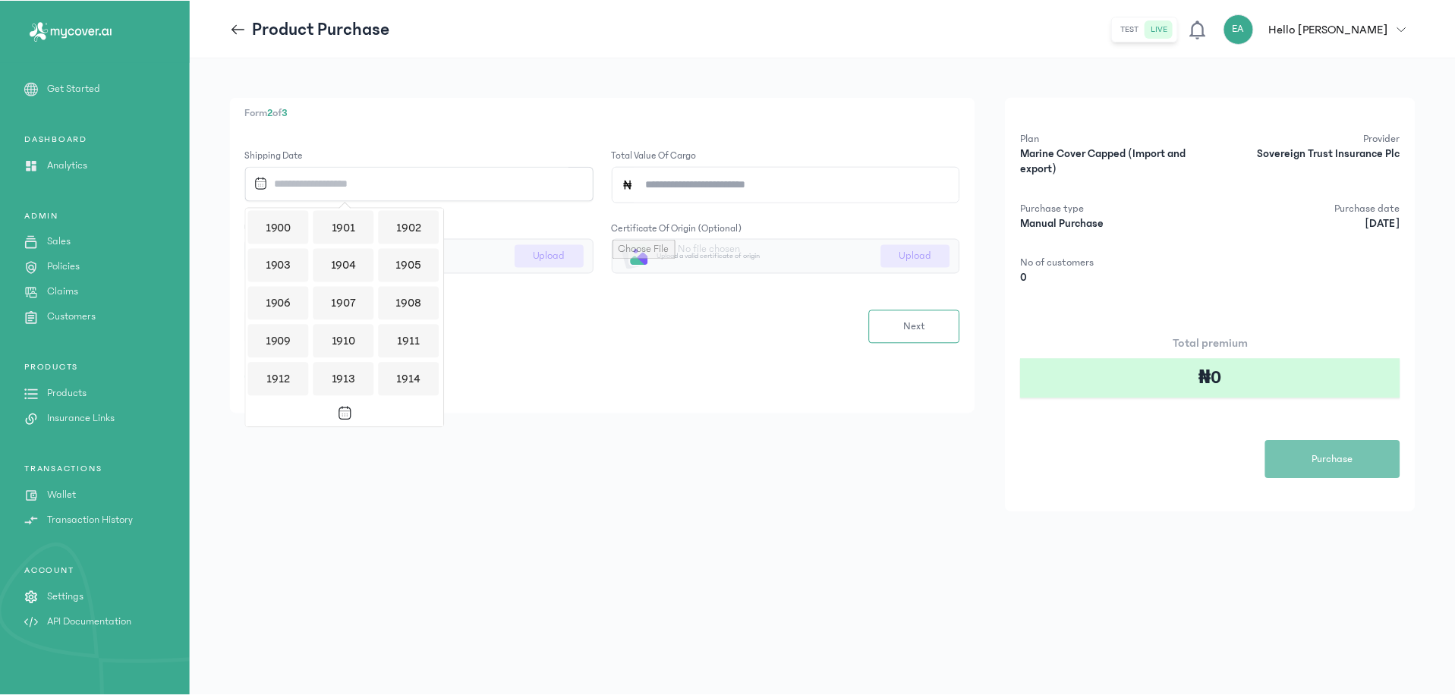
scroll to position [1471, 0]
click at [397, 318] on div "2025" at bounding box center [409, 311] width 61 height 33
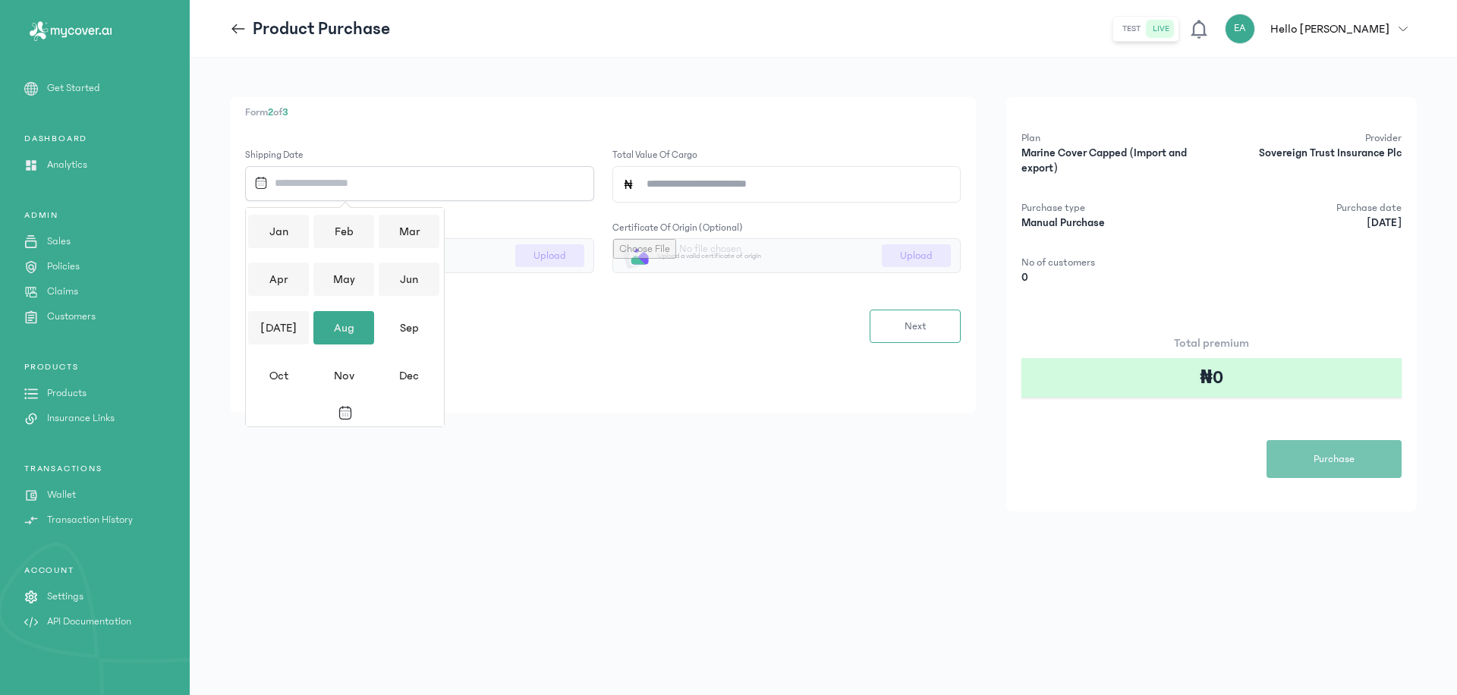
click at [338, 333] on div "Aug" at bounding box center [343, 327] width 61 height 33
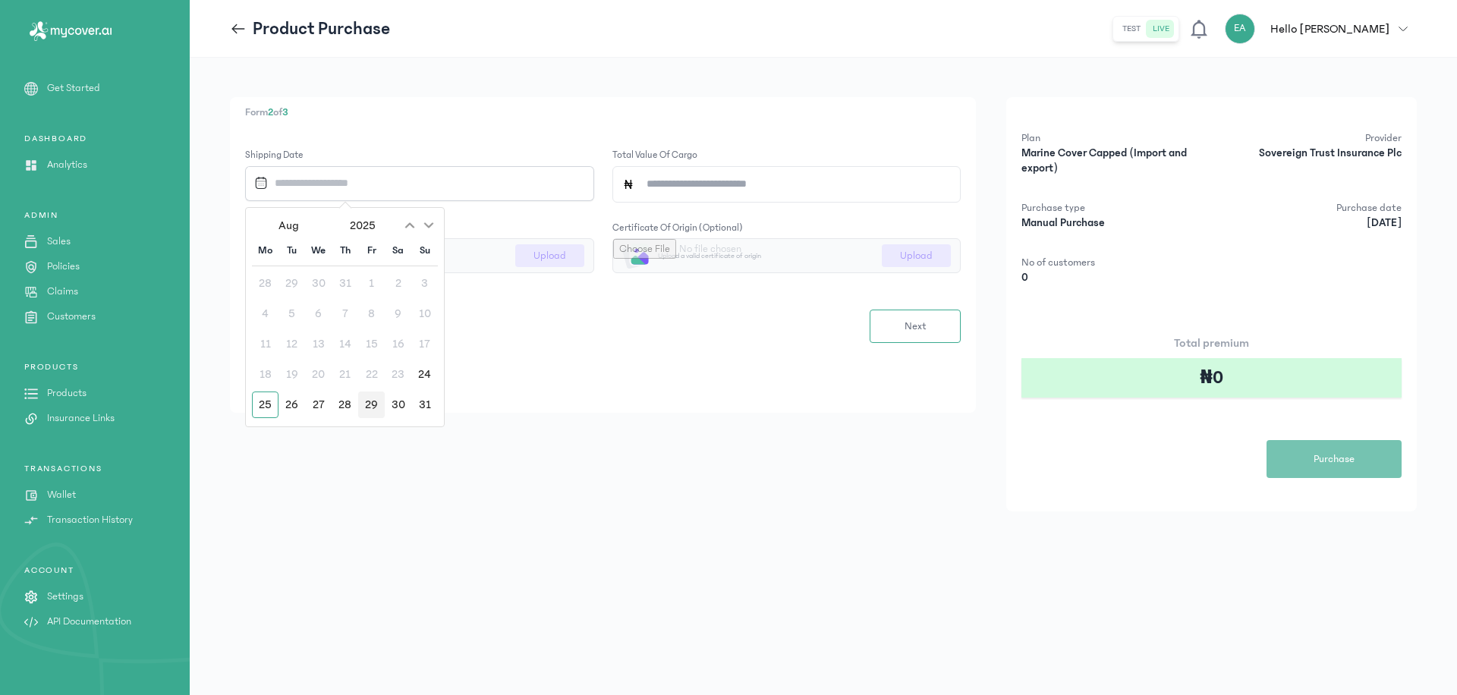
click at [373, 408] on div "29" at bounding box center [371, 405] width 27 height 27
type input "**********"
click at [724, 194] on input "Total value of cargo" at bounding box center [792, 184] width 317 height 35
type input "*******"
click at [735, 288] on form "**********" at bounding box center [603, 245] width 716 height 195
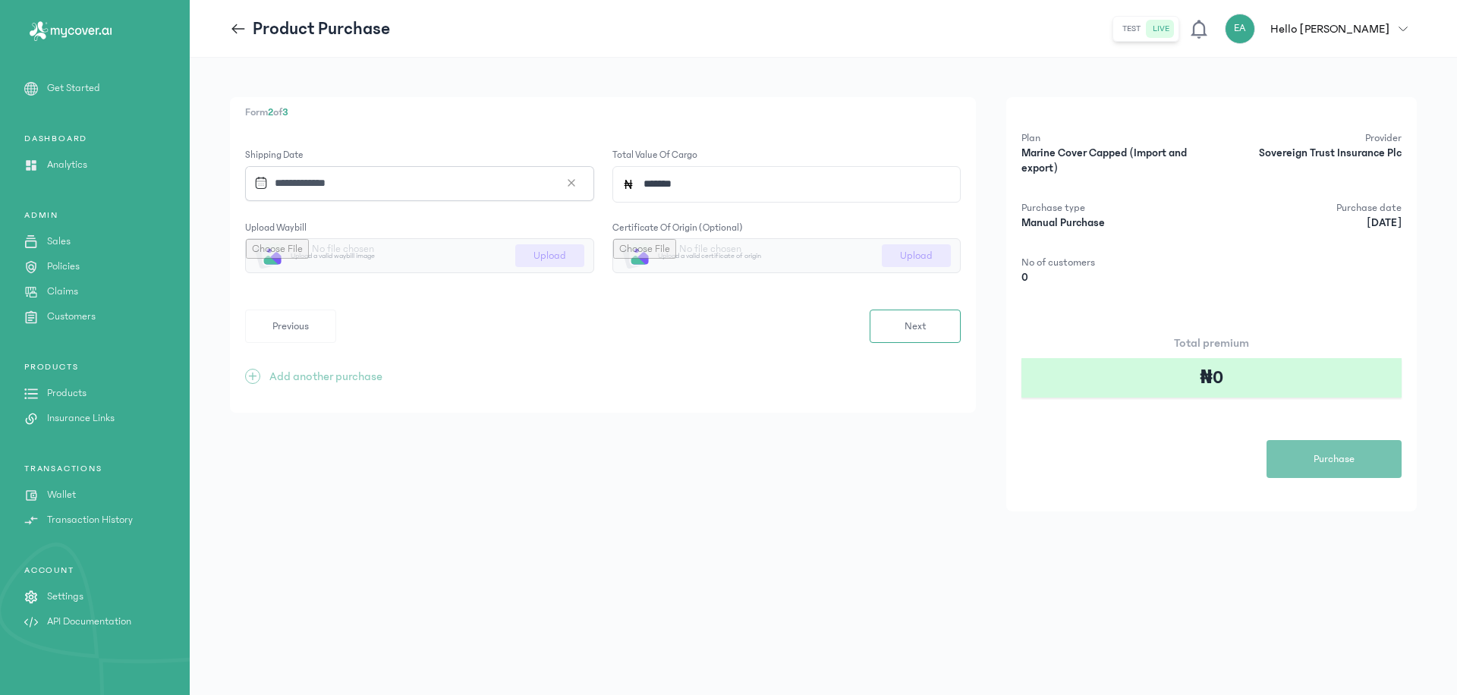
click at [601, 324] on div "Previous Next" at bounding box center [603, 326] width 716 height 33
click at [910, 325] on span "Next" at bounding box center [916, 327] width 22 height 16
click at [445, 323] on div "Previous Next" at bounding box center [603, 337] width 716 height 33
click at [263, 323] on button "Previous" at bounding box center [290, 337] width 91 height 33
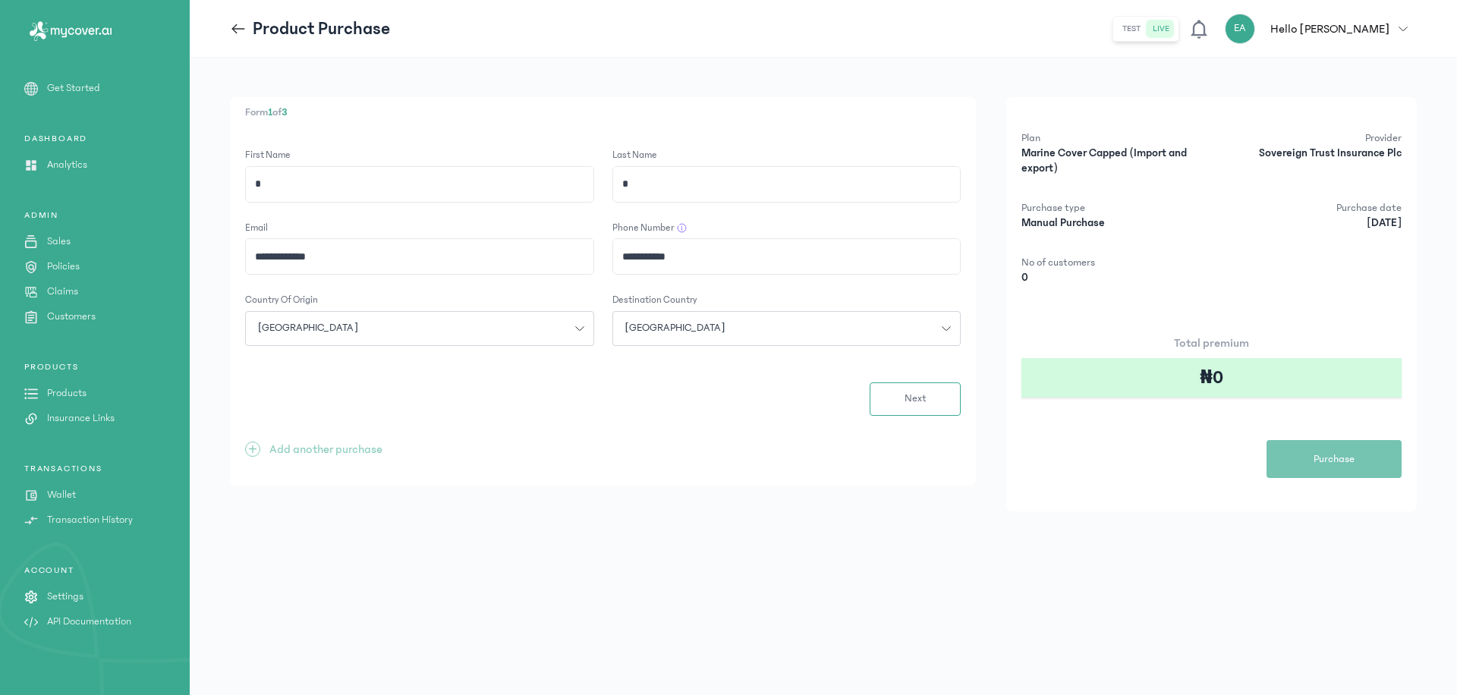
click at [93, 390] on link "Products" at bounding box center [95, 394] width 190 height 16
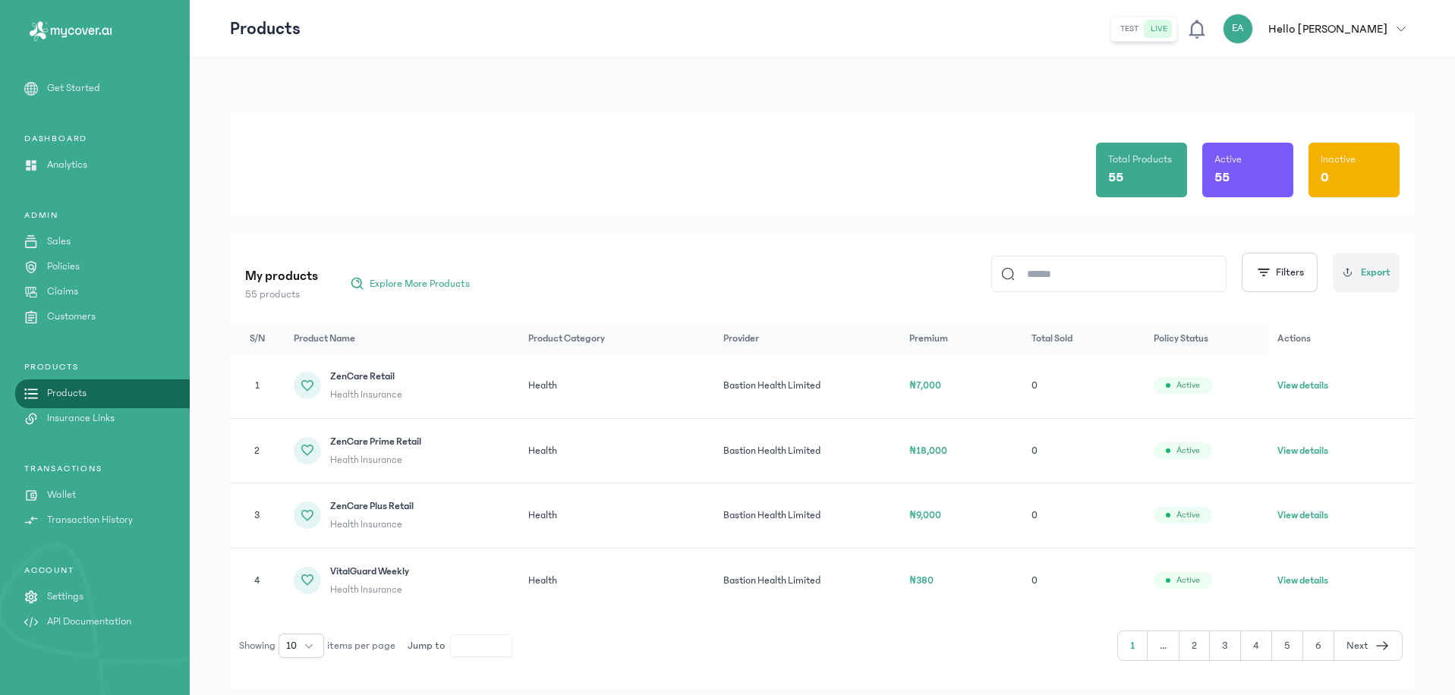
click at [1068, 269] on input at bounding box center [1116, 274] width 202 height 35
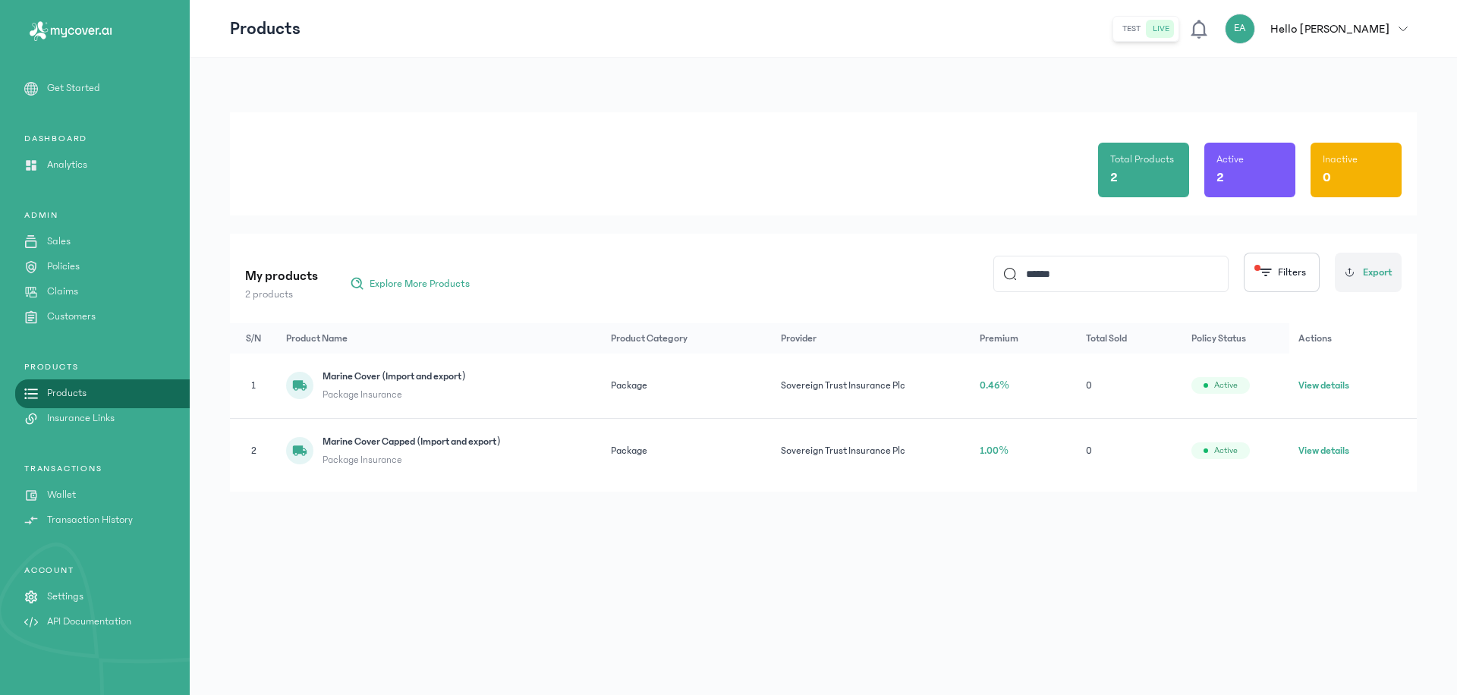
type input "******"
click at [1327, 448] on button "View details" at bounding box center [1323, 450] width 51 height 15
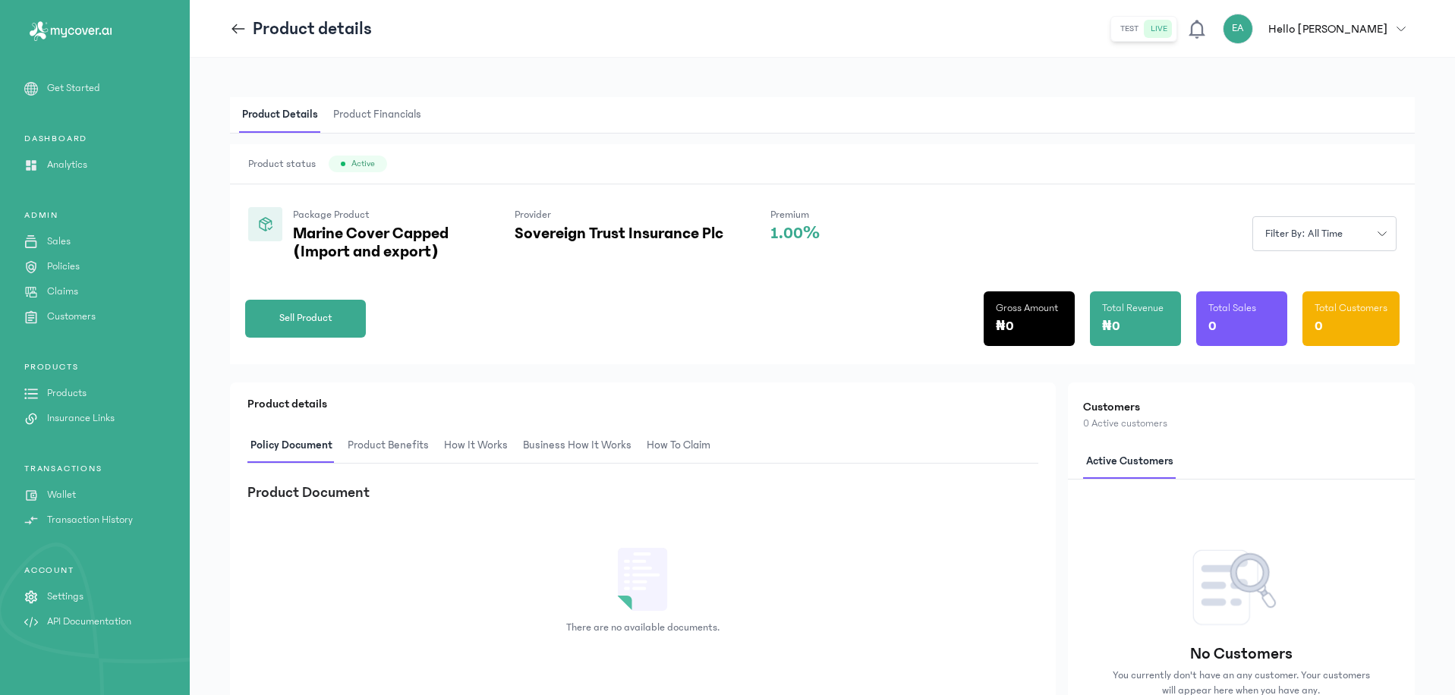
click at [239, 30] on icon at bounding box center [238, 28] width 17 height 17
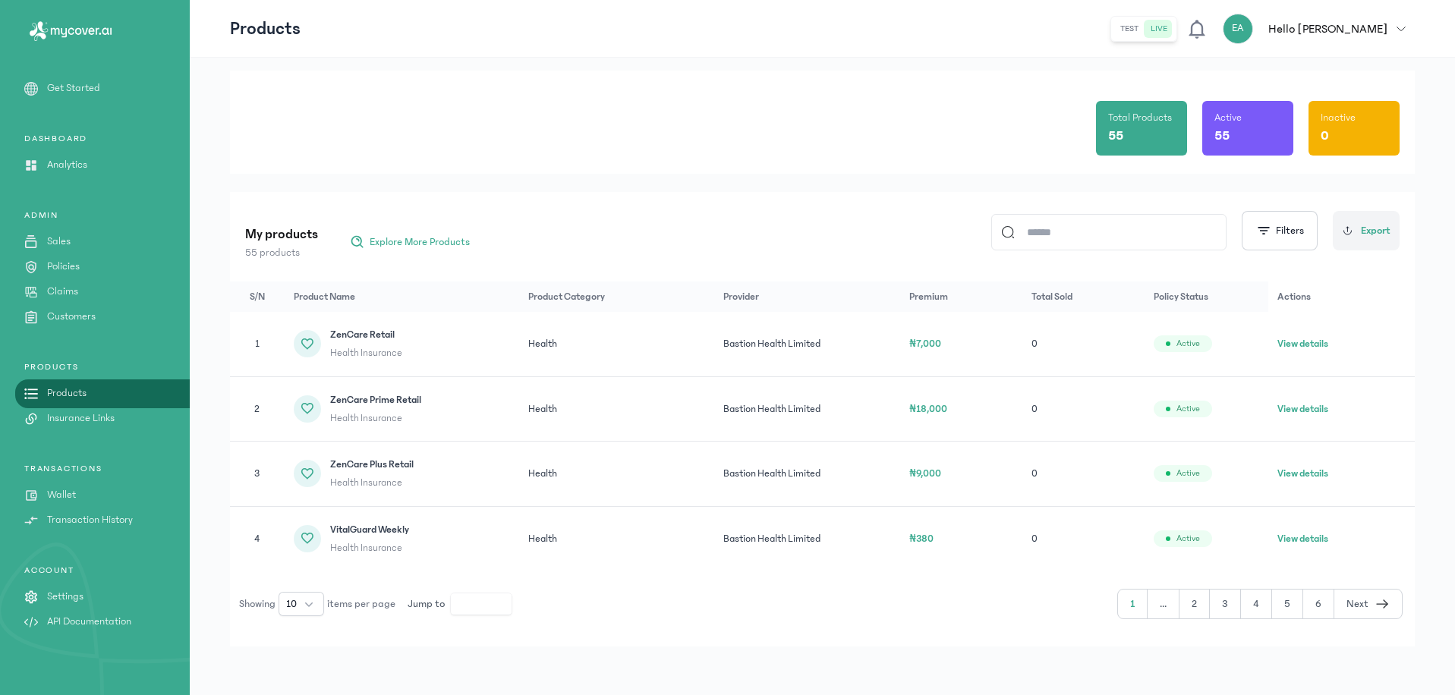
scroll to position [42, 0]
click at [1199, 605] on button "2" at bounding box center [1194, 604] width 30 height 29
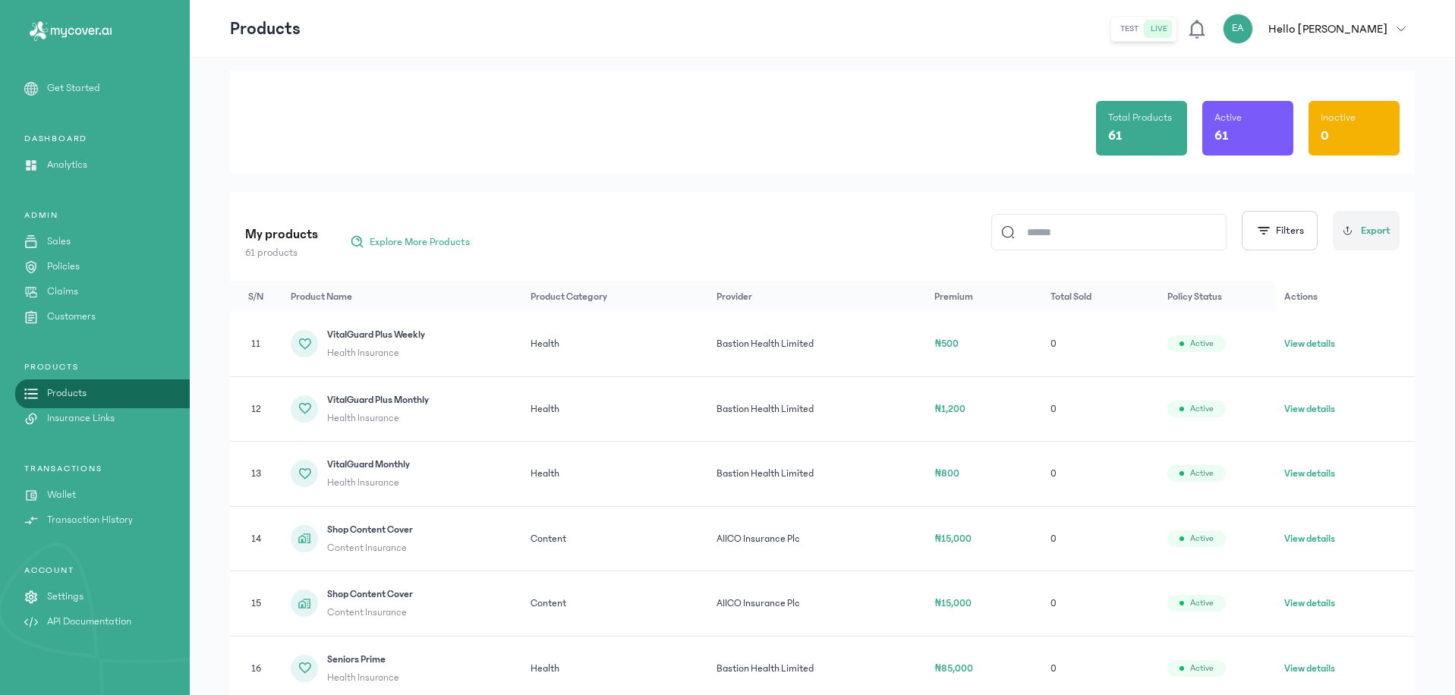
scroll to position [431, 0]
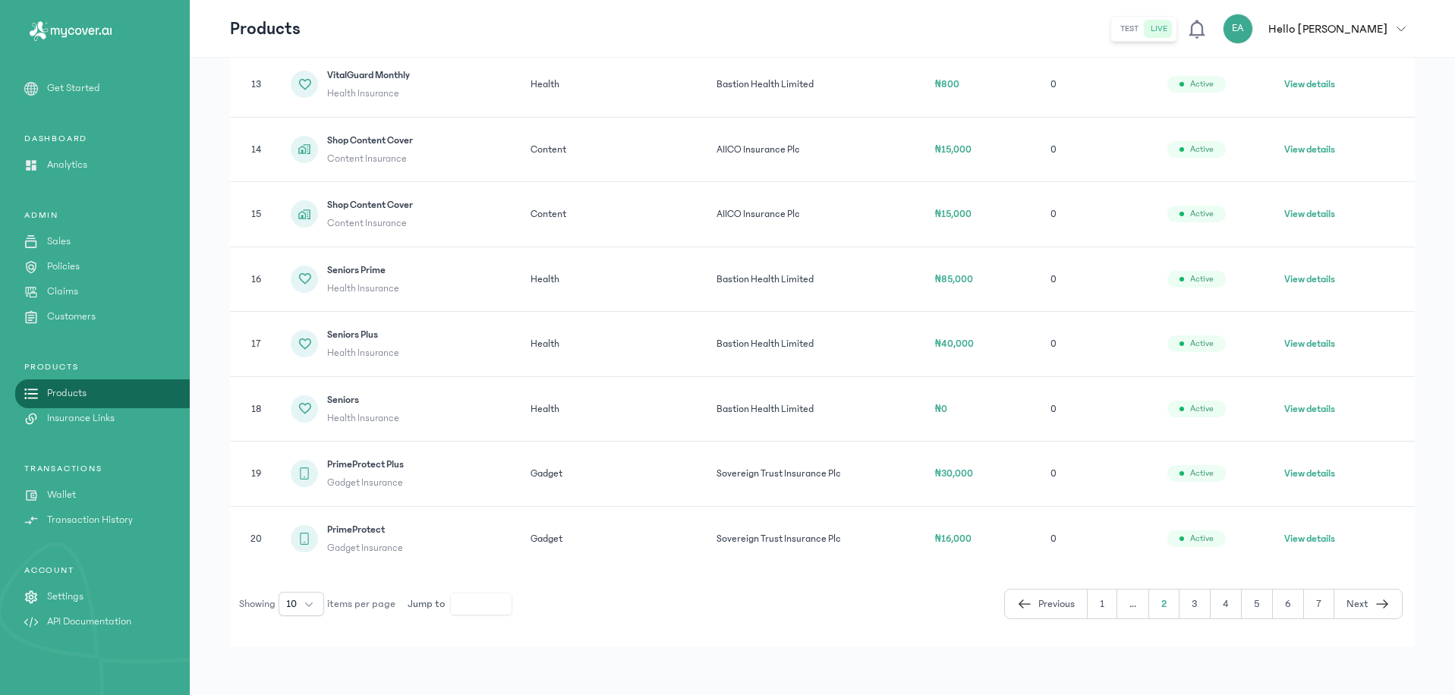
click at [1198, 599] on button "3" at bounding box center [1194, 604] width 31 height 29
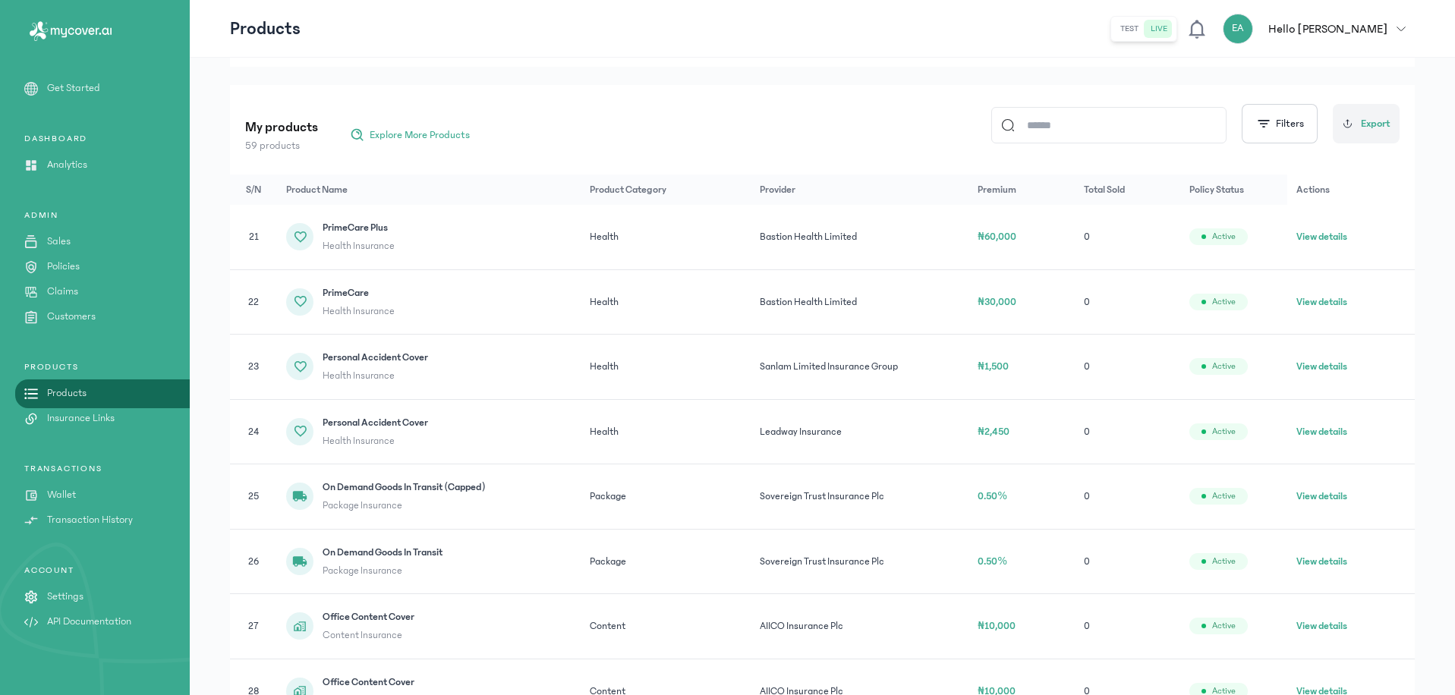
scroll to position [301, 0]
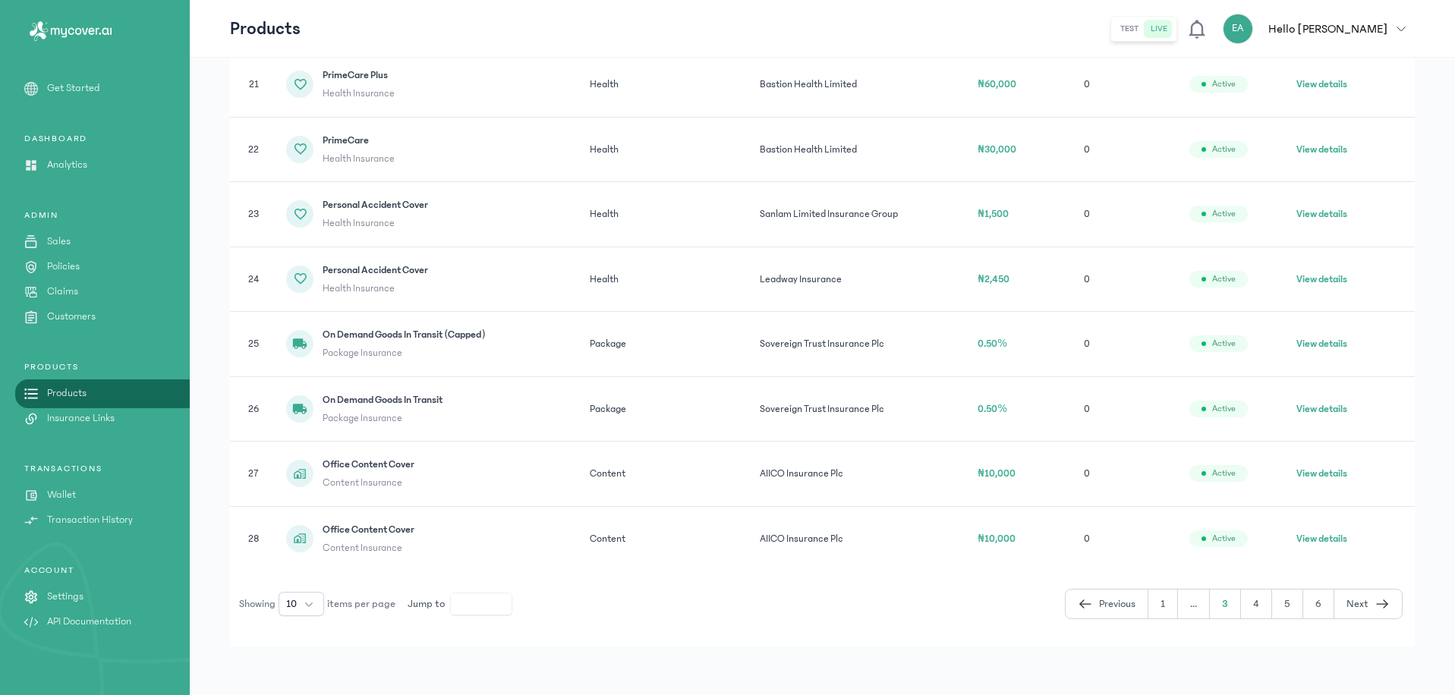
click at [126, 388] on link "Products" at bounding box center [95, 394] width 190 height 16
click at [113, 415] on p "Insurance Links" at bounding box center [81, 419] width 68 height 16
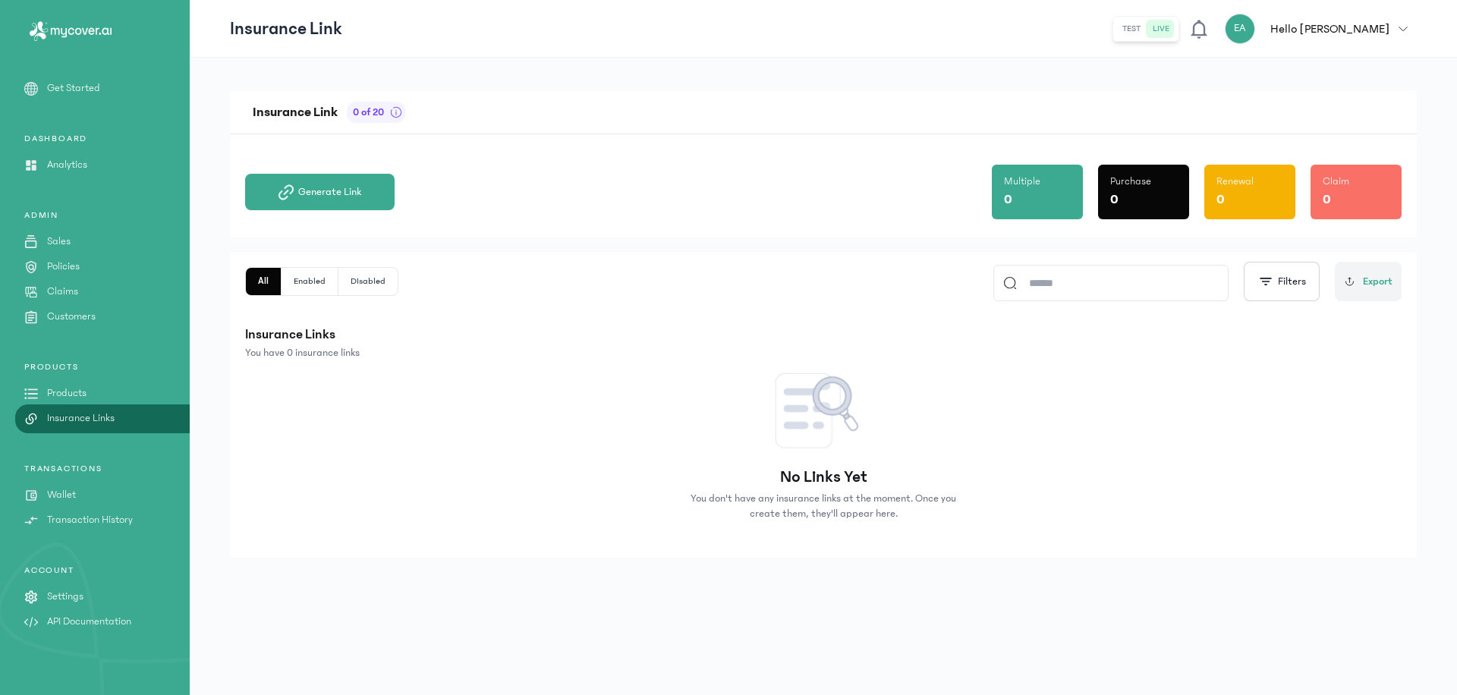
click at [150, 386] on link "Products" at bounding box center [95, 394] width 190 height 16
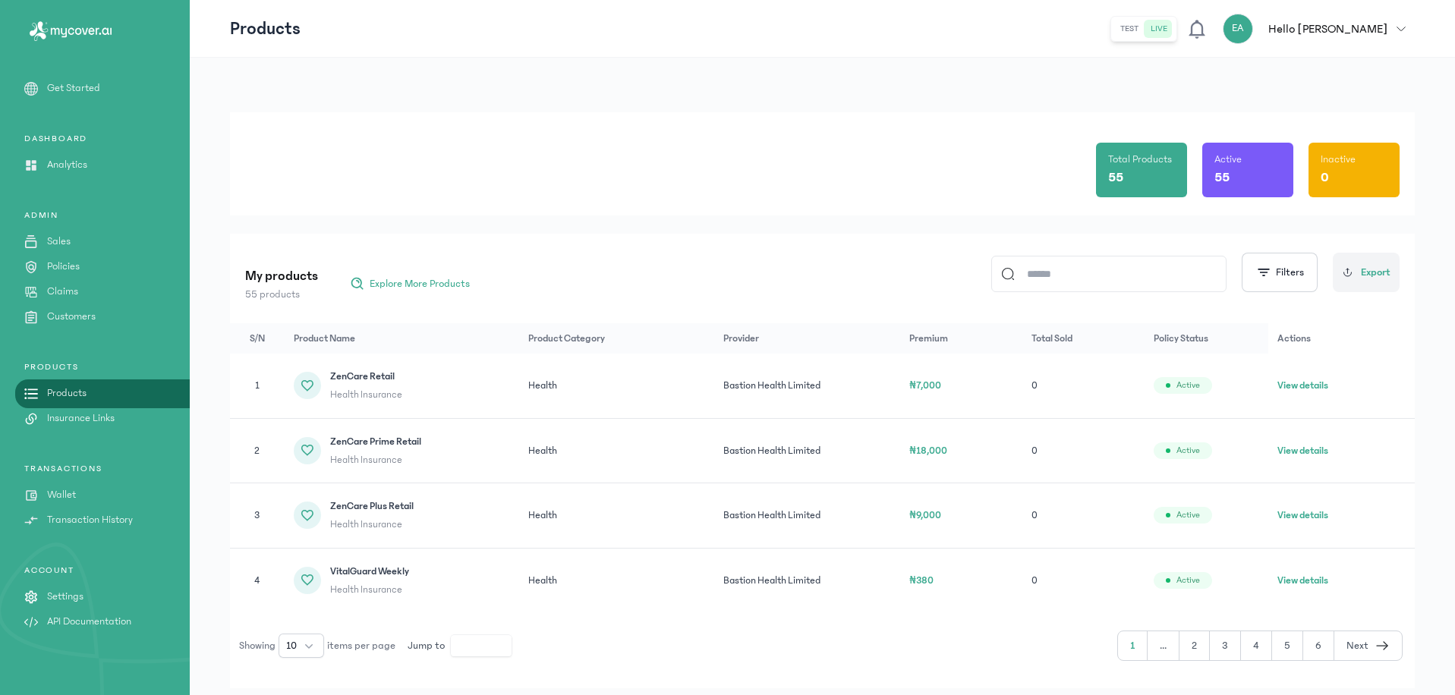
click at [105, 492] on link "Wallet" at bounding box center [95, 495] width 190 height 16
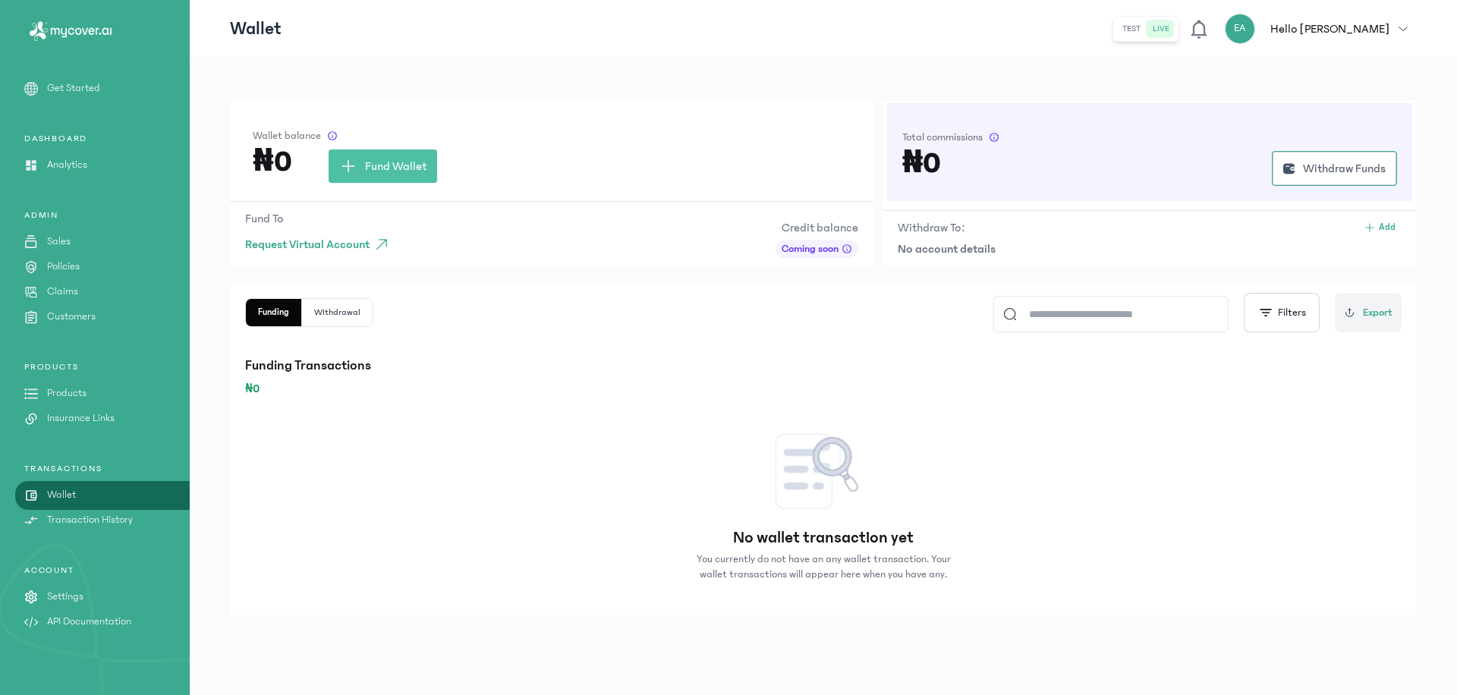
click at [118, 423] on link "Insurance Links" at bounding box center [95, 419] width 190 height 16
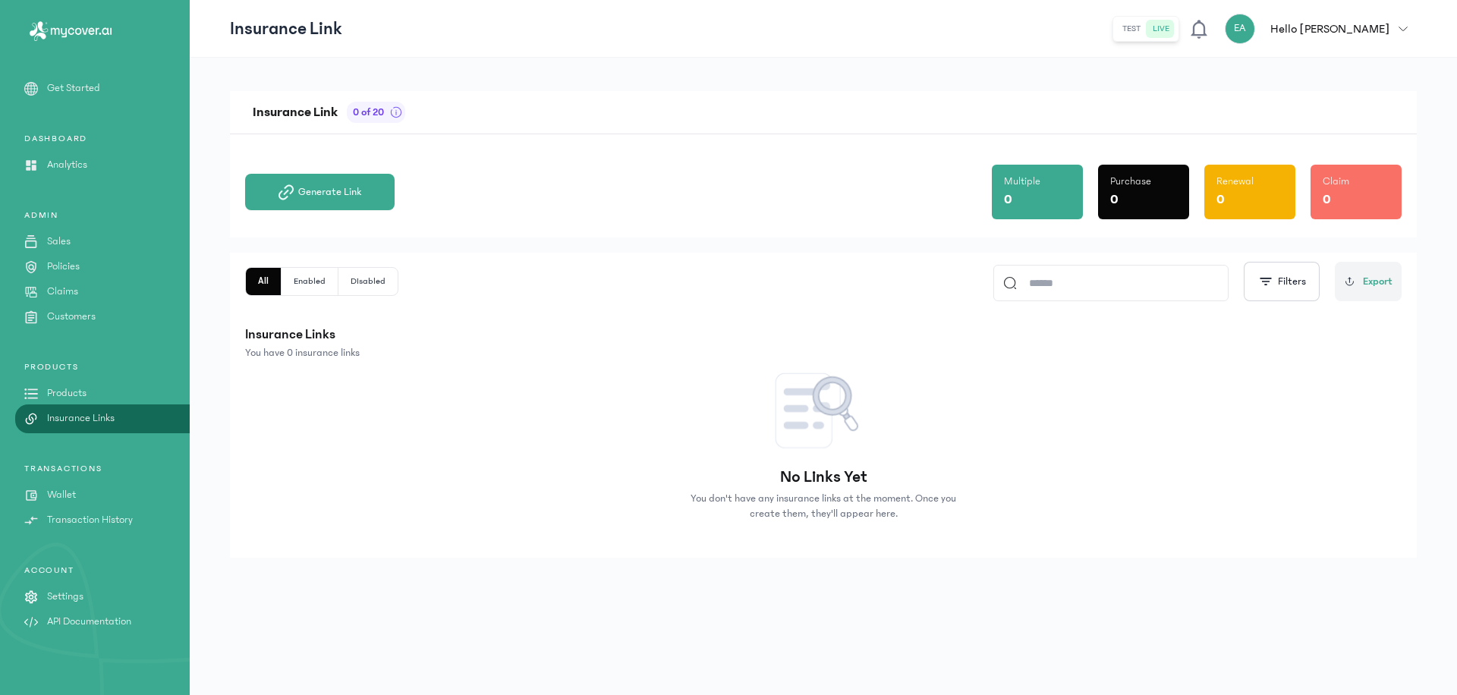
click at [122, 389] on link "Products" at bounding box center [95, 394] width 190 height 16
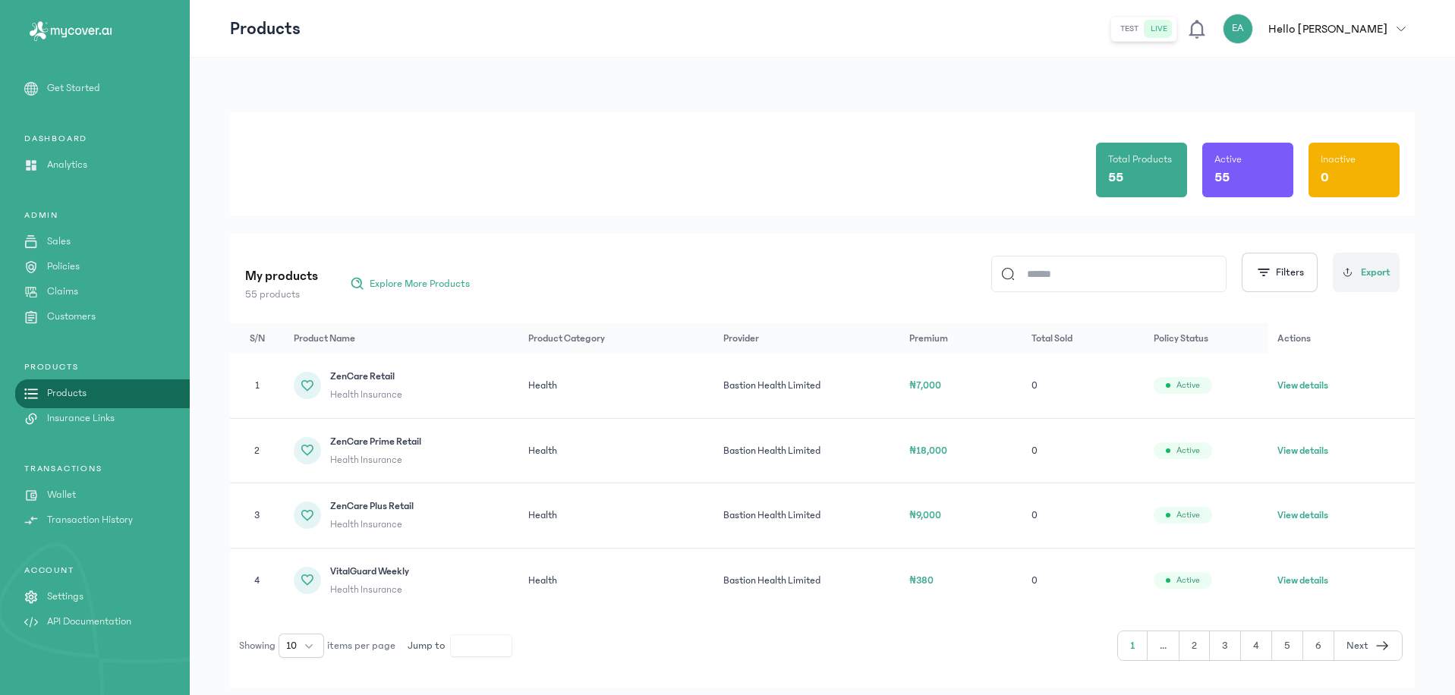
click at [100, 287] on link "Claims" at bounding box center [95, 292] width 190 height 16
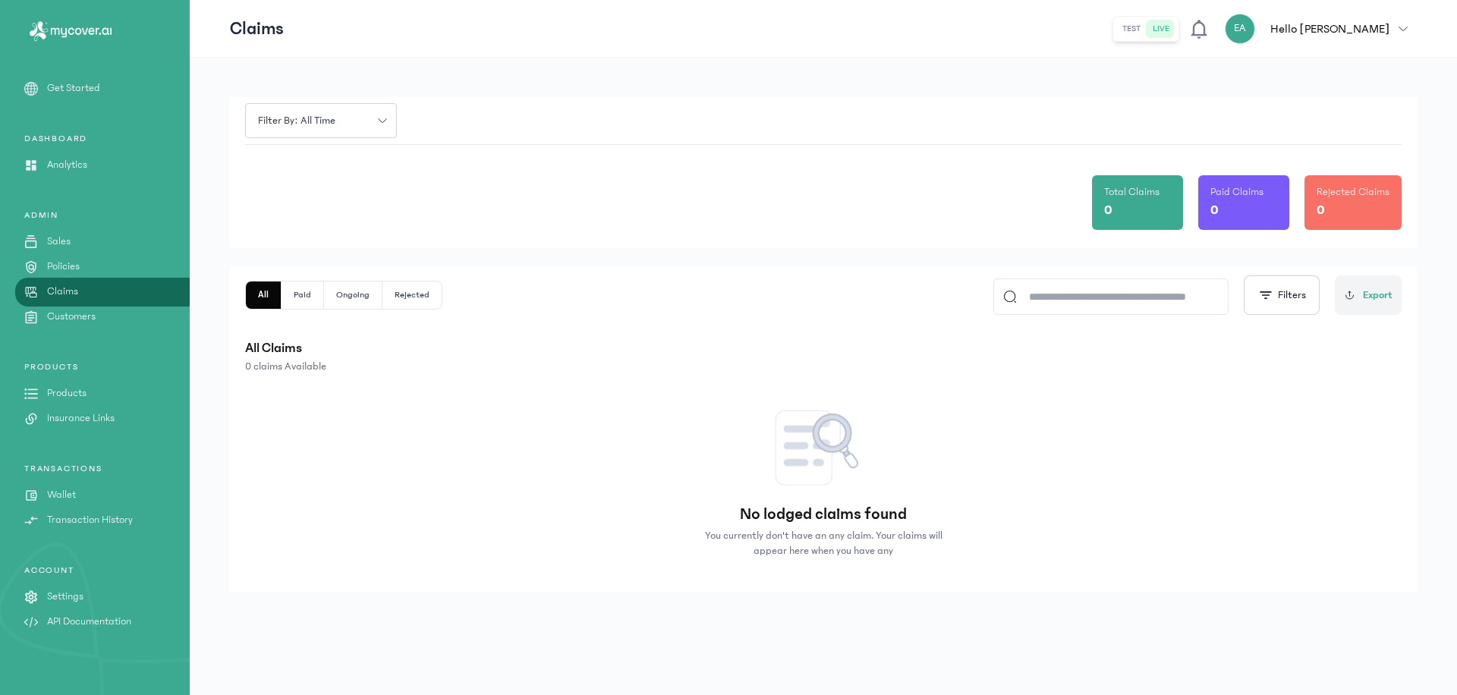
click at [116, 269] on link "Policies" at bounding box center [95, 267] width 190 height 16
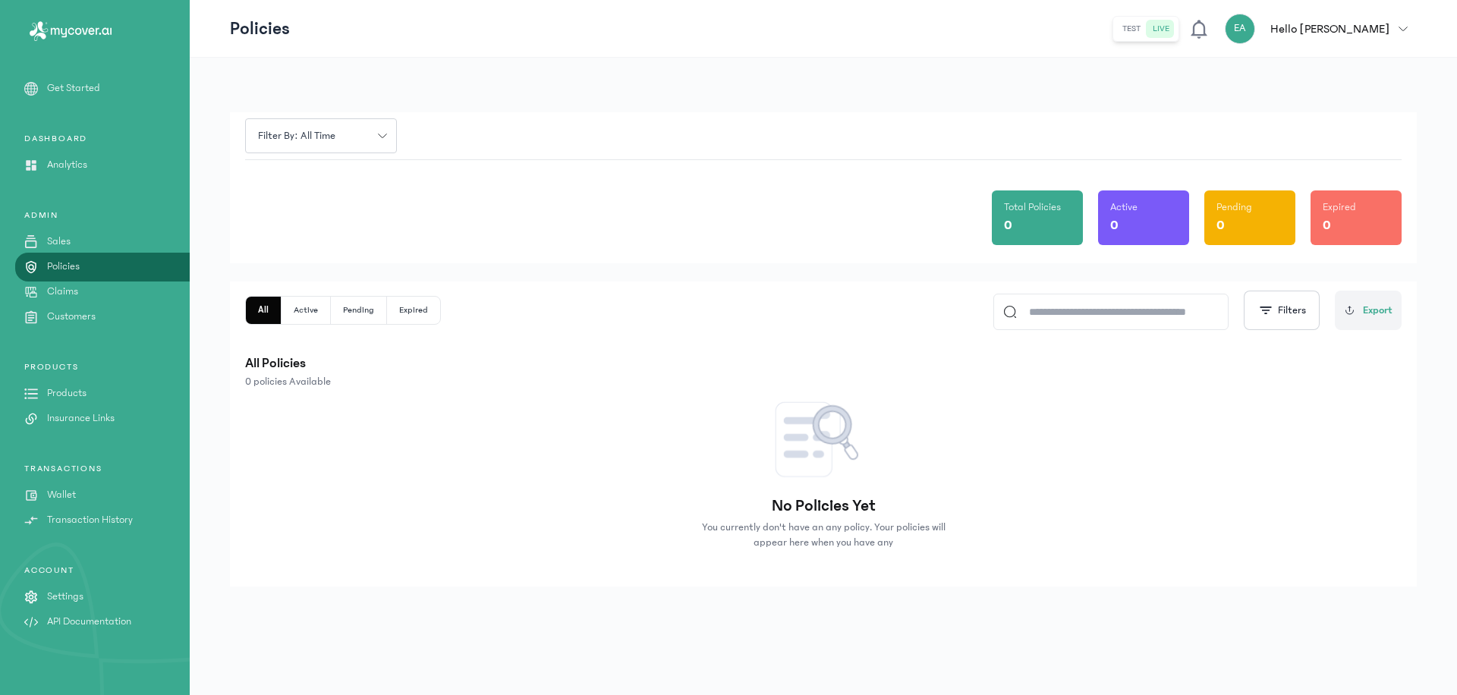
click at [121, 243] on link "Sales" at bounding box center [95, 242] width 190 height 16
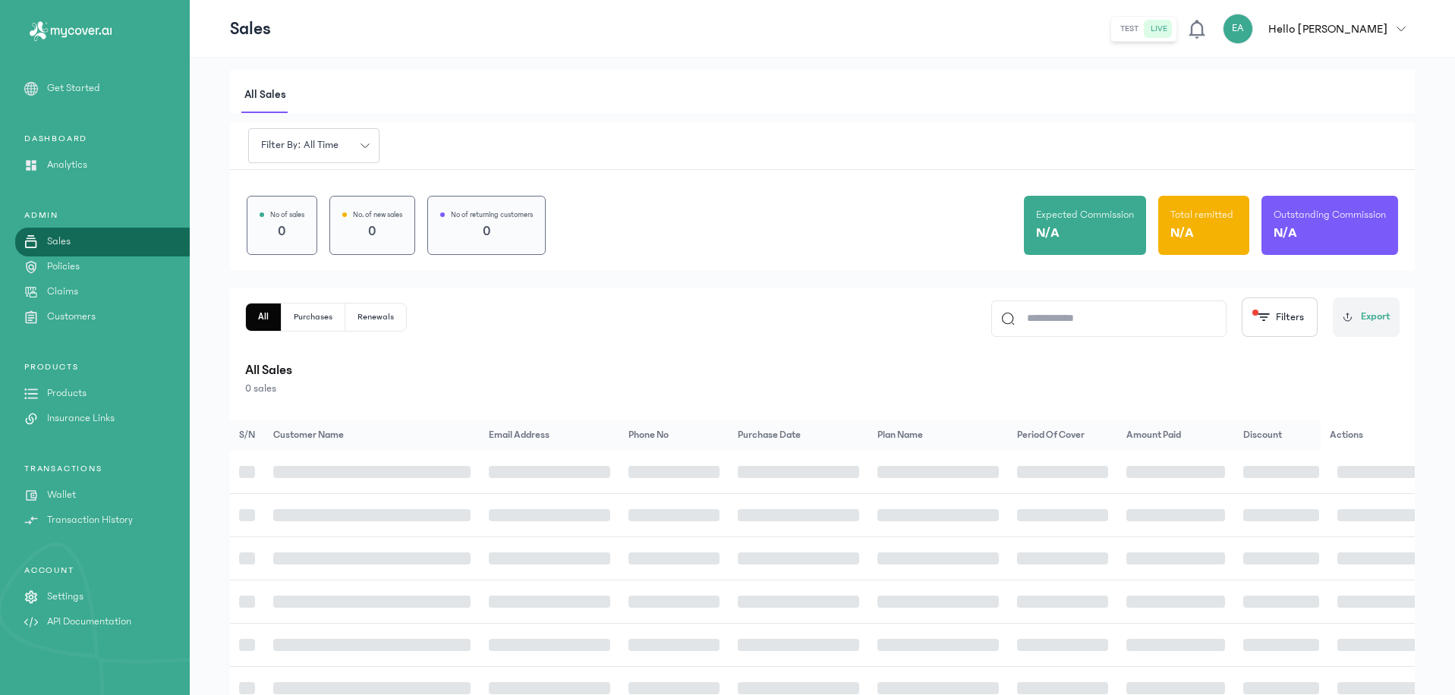
click at [140, 296] on link "Claims" at bounding box center [95, 292] width 190 height 16
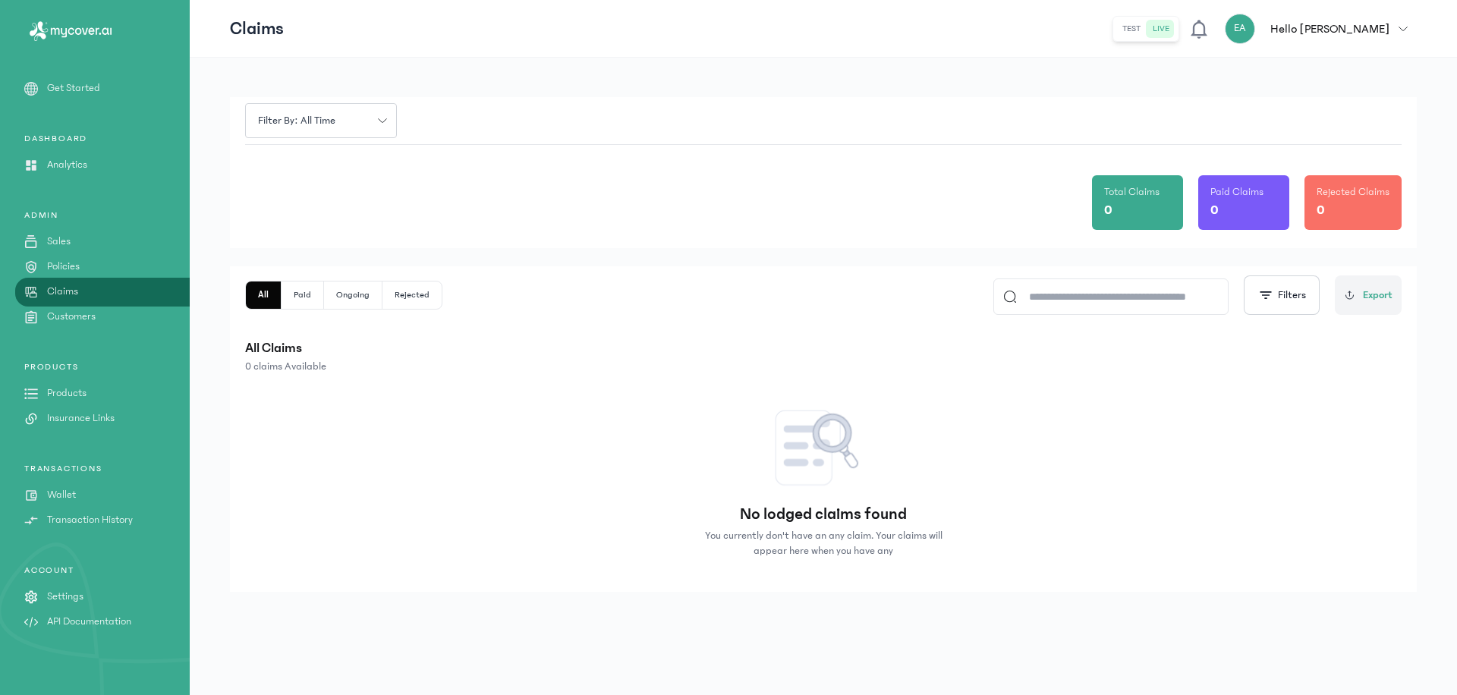
click at [128, 314] on link "Customers" at bounding box center [95, 317] width 190 height 16
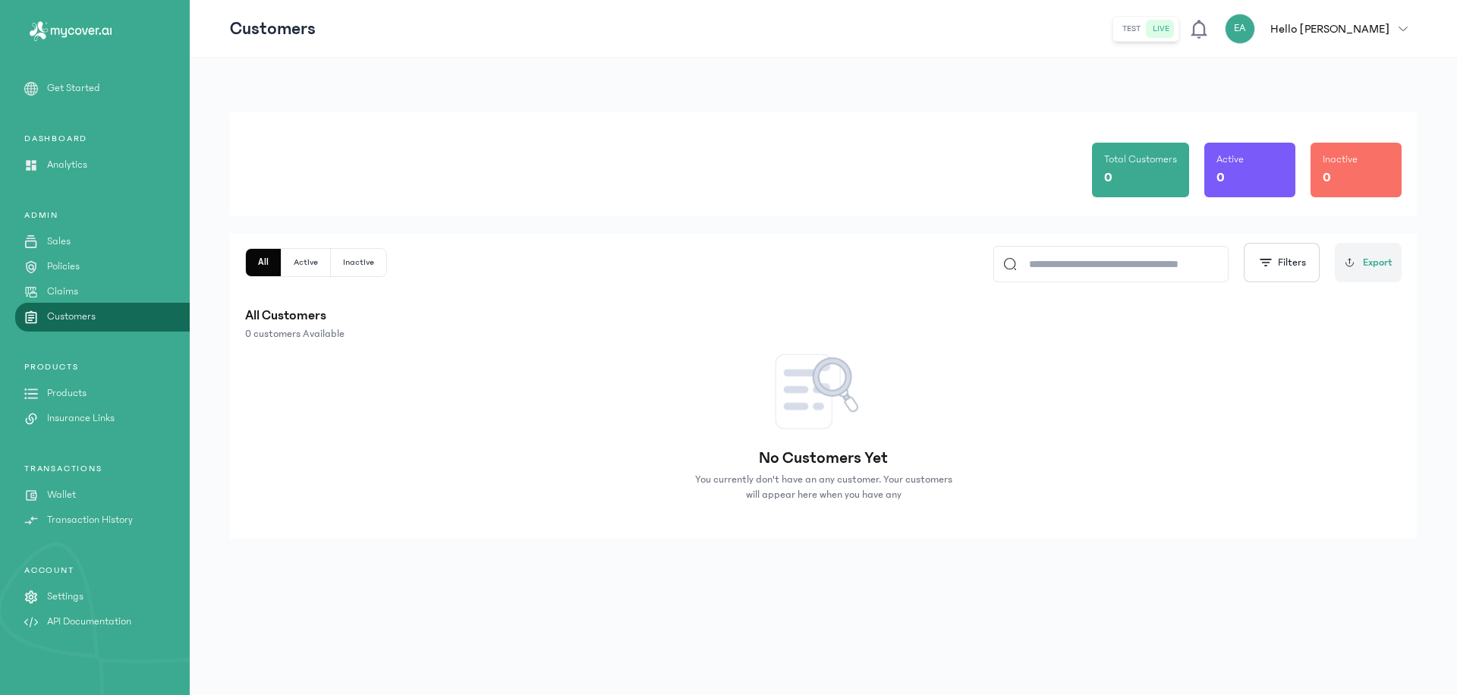
click at [126, 266] on link "Policies" at bounding box center [95, 267] width 190 height 16
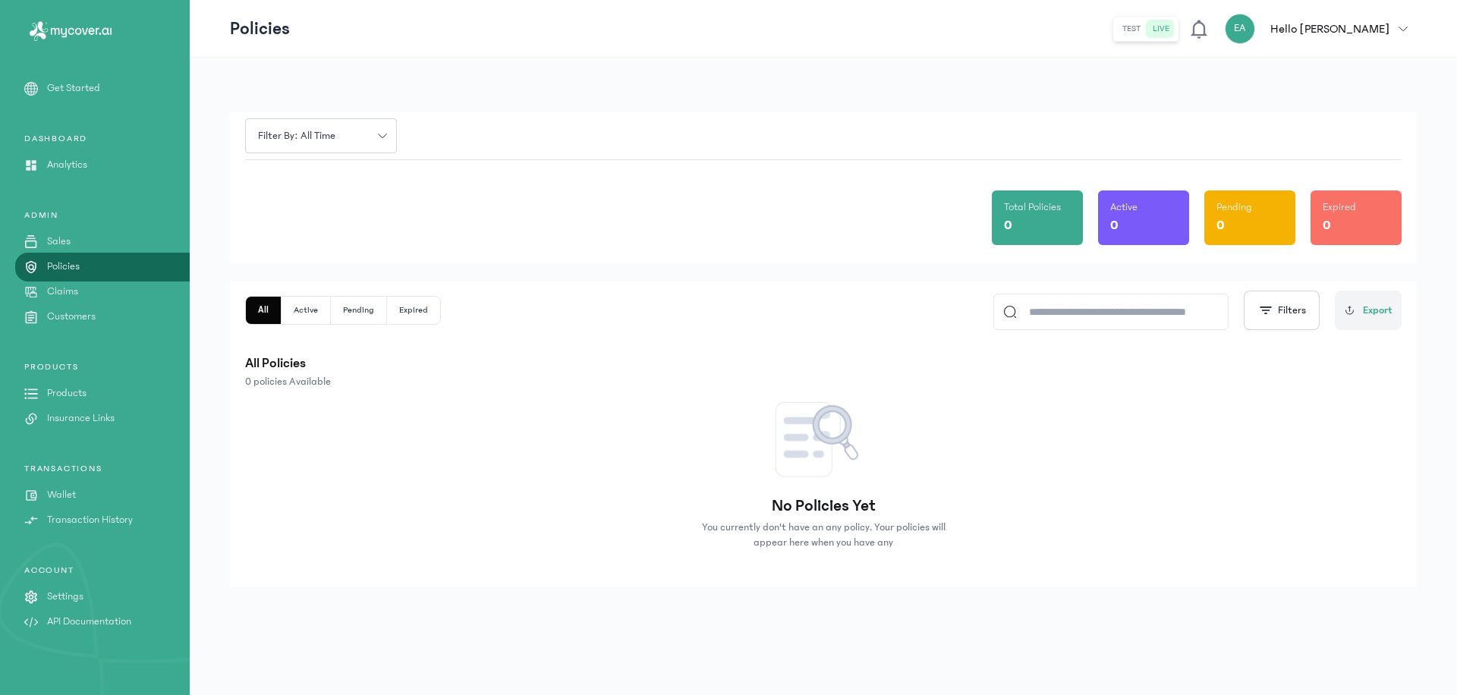
click at [118, 237] on link "Sales" at bounding box center [95, 242] width 190 height 16
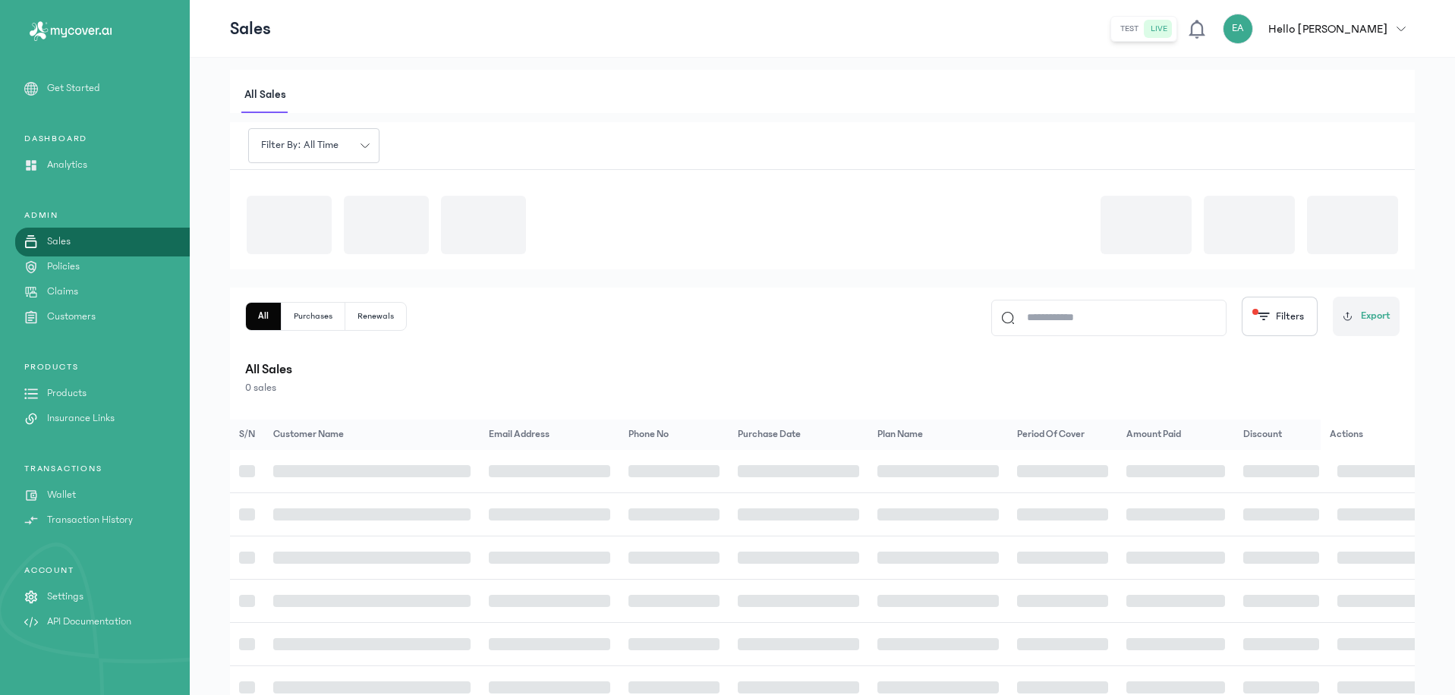
click at [100, 268] on link "Policies" at bounding box center [95, 267] width 190 height 16
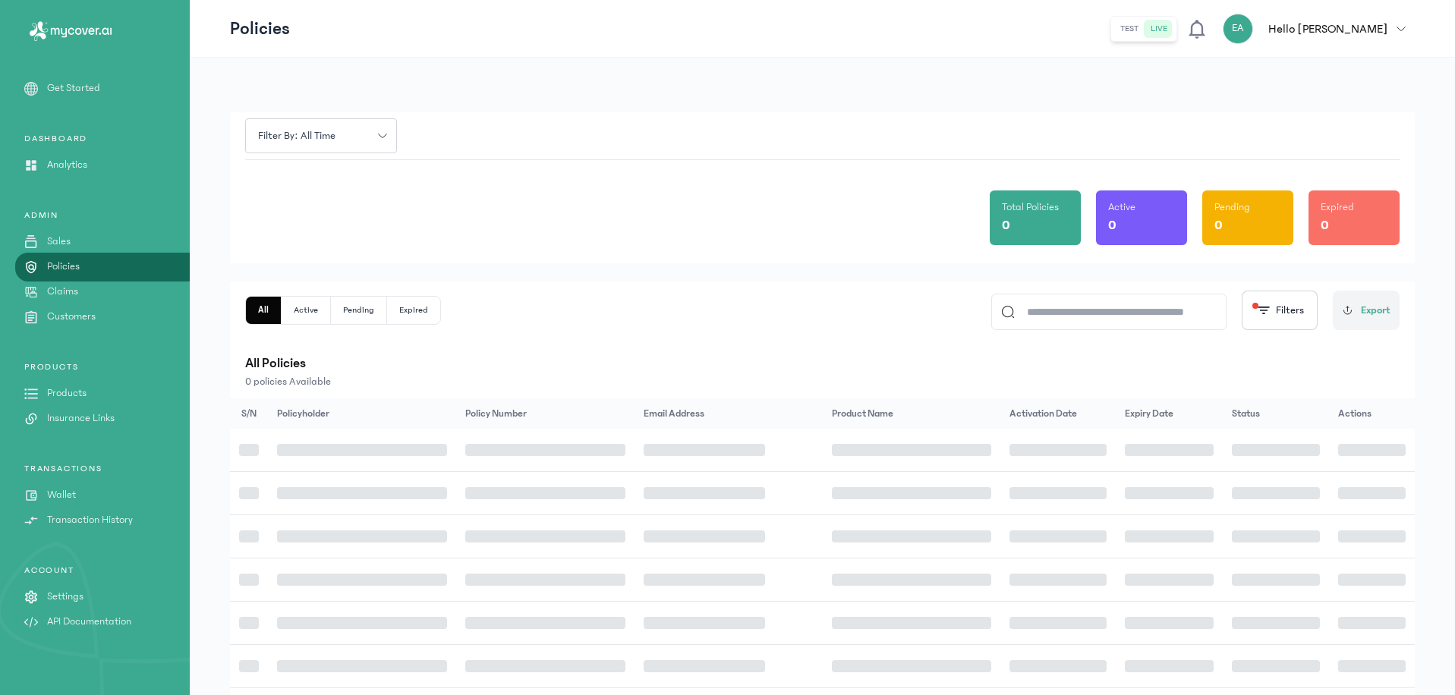
click at [118, 286] on link "Claims" at bounding box center [95, 292] width 190 height 16
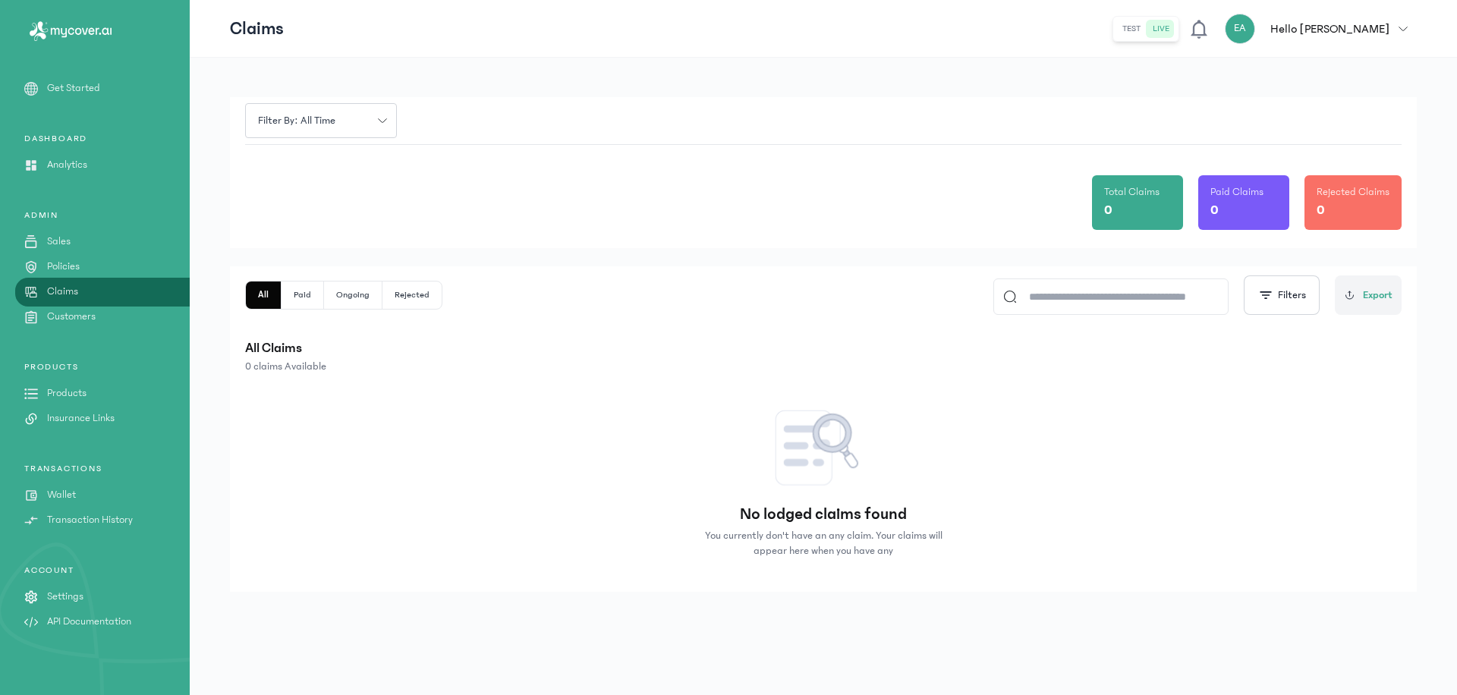
click at [125, 314] on link "Customers" at bounding box center [95, 317] width 190 height 16
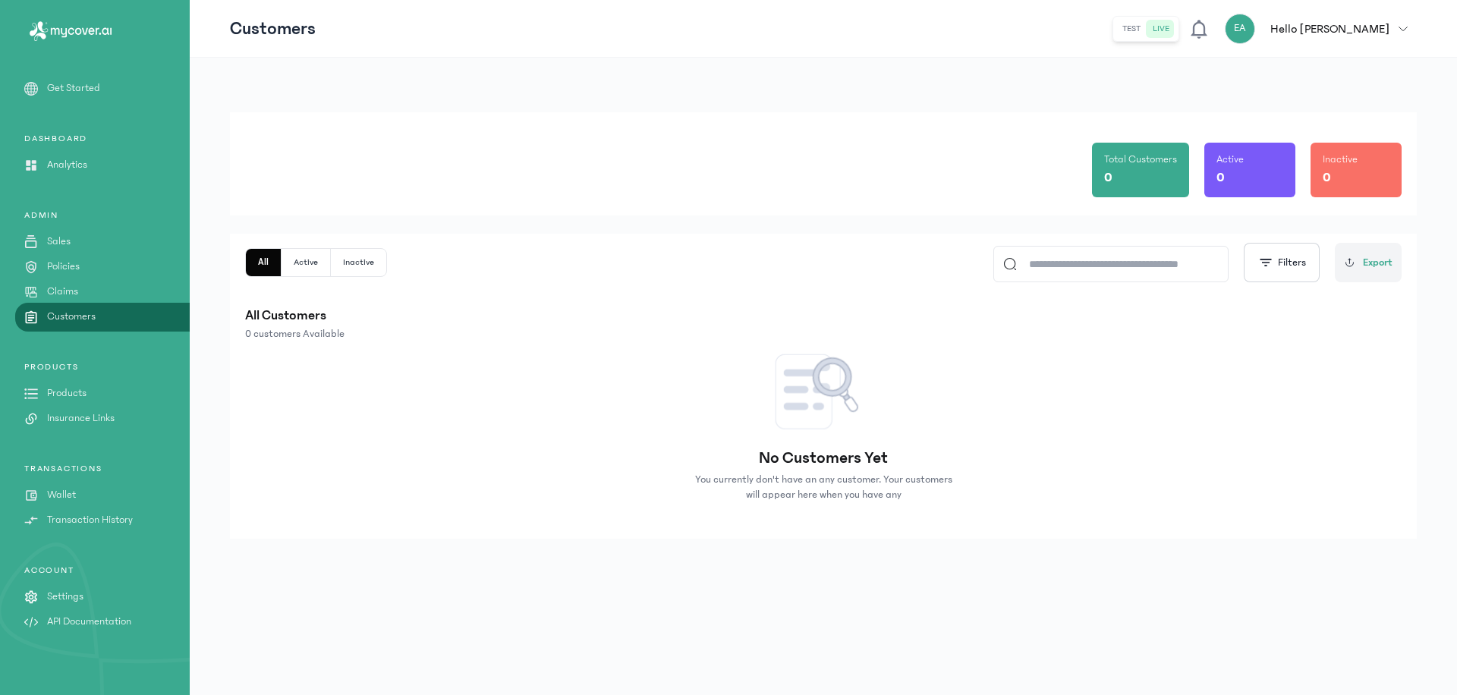
click at [90, 263] on link "Policies" at bounding box center [95, 267] width 190 height 16
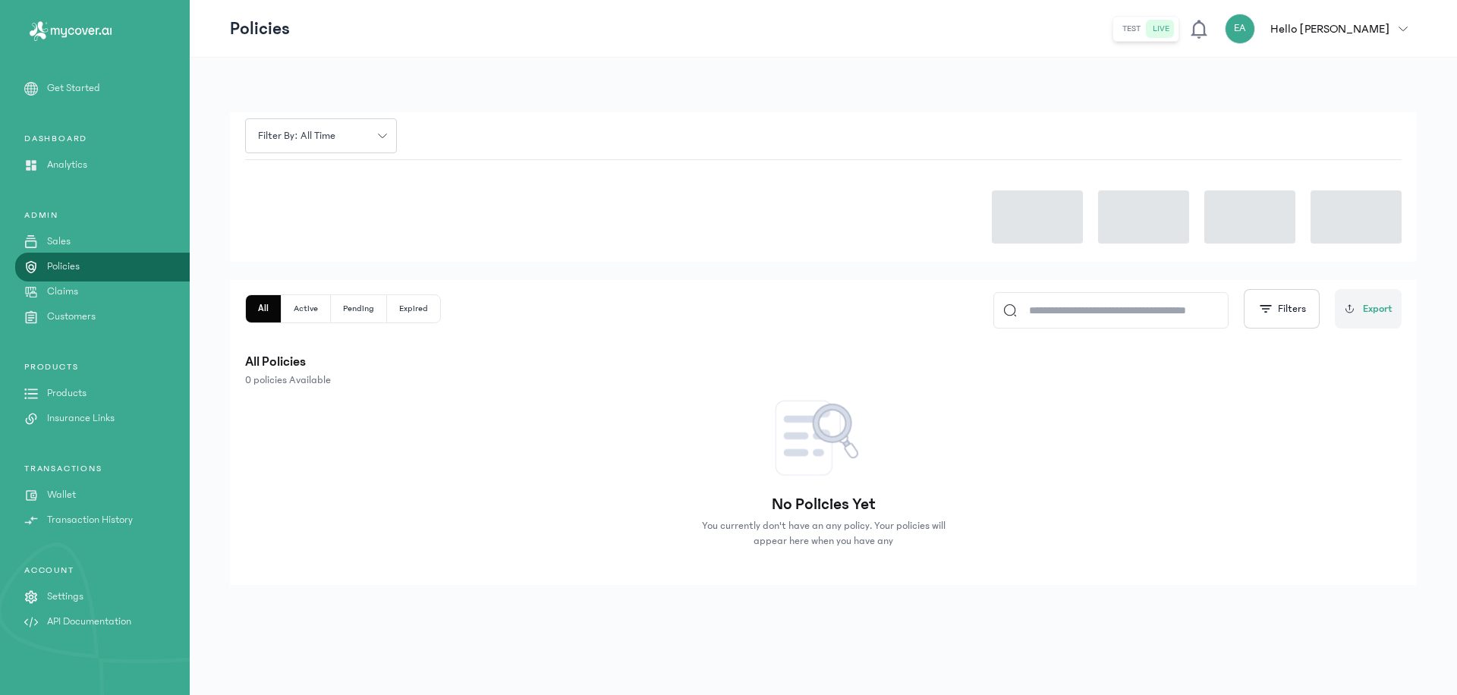
click at [83, 241] on link "Sales" at bounding box center [95, 242] width 190 height 16
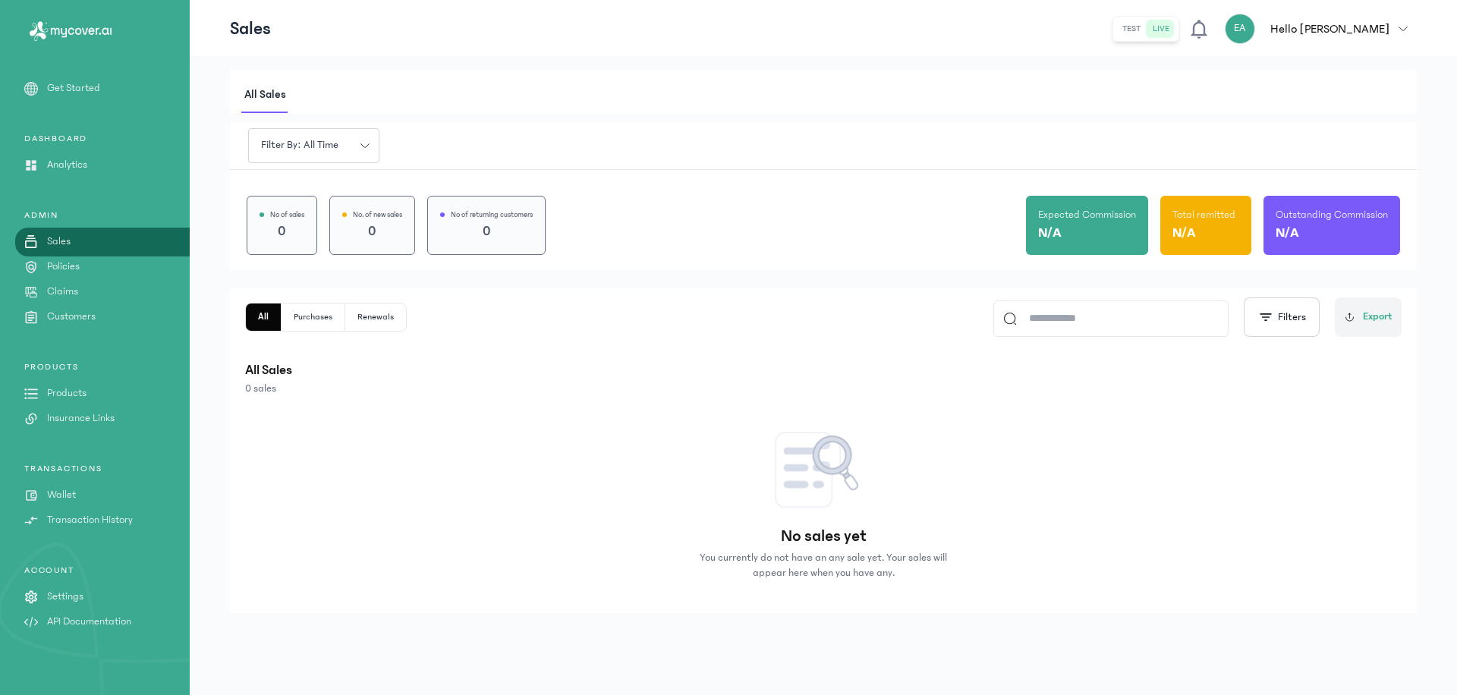
click at [119, 265] on link "Policies" at bounding box center [95, 267] width 190 height 16
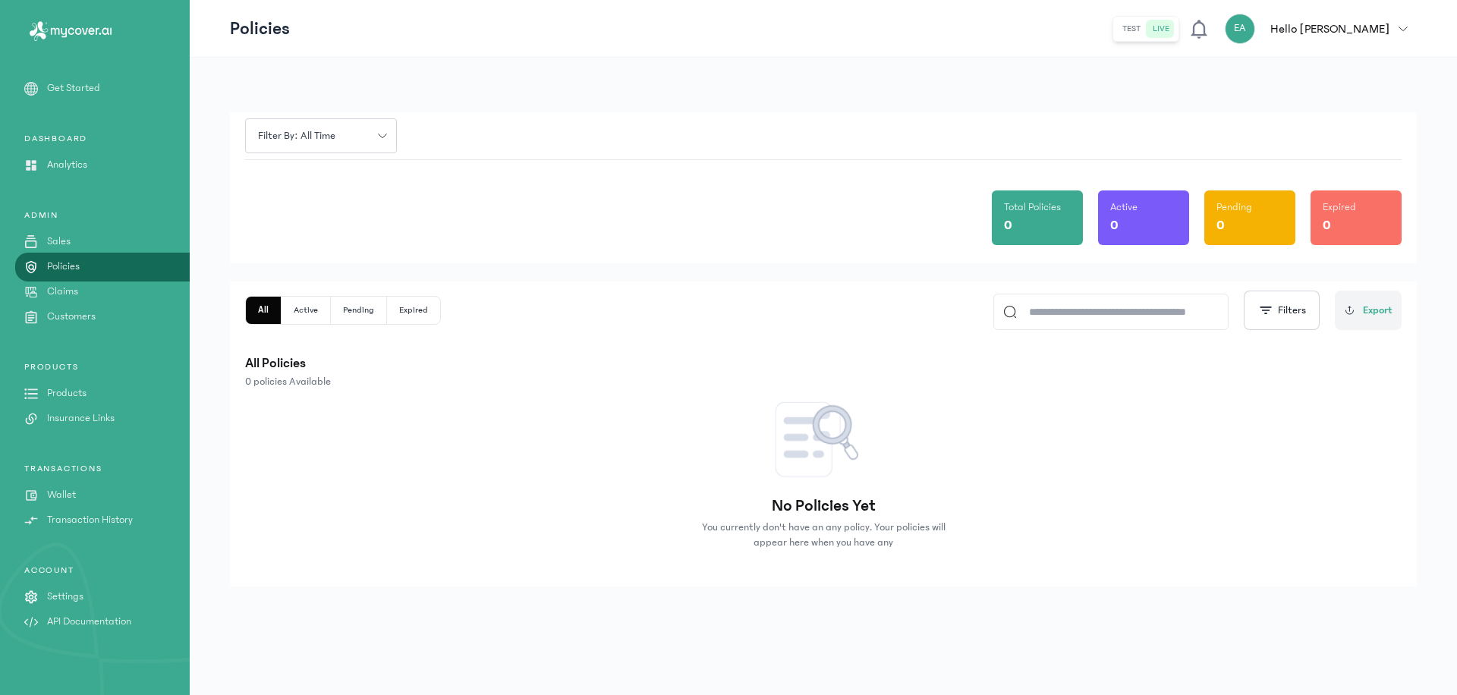
click at [117, 297] on link "Claims" at bounding box center [95, 292] width 190 height 16
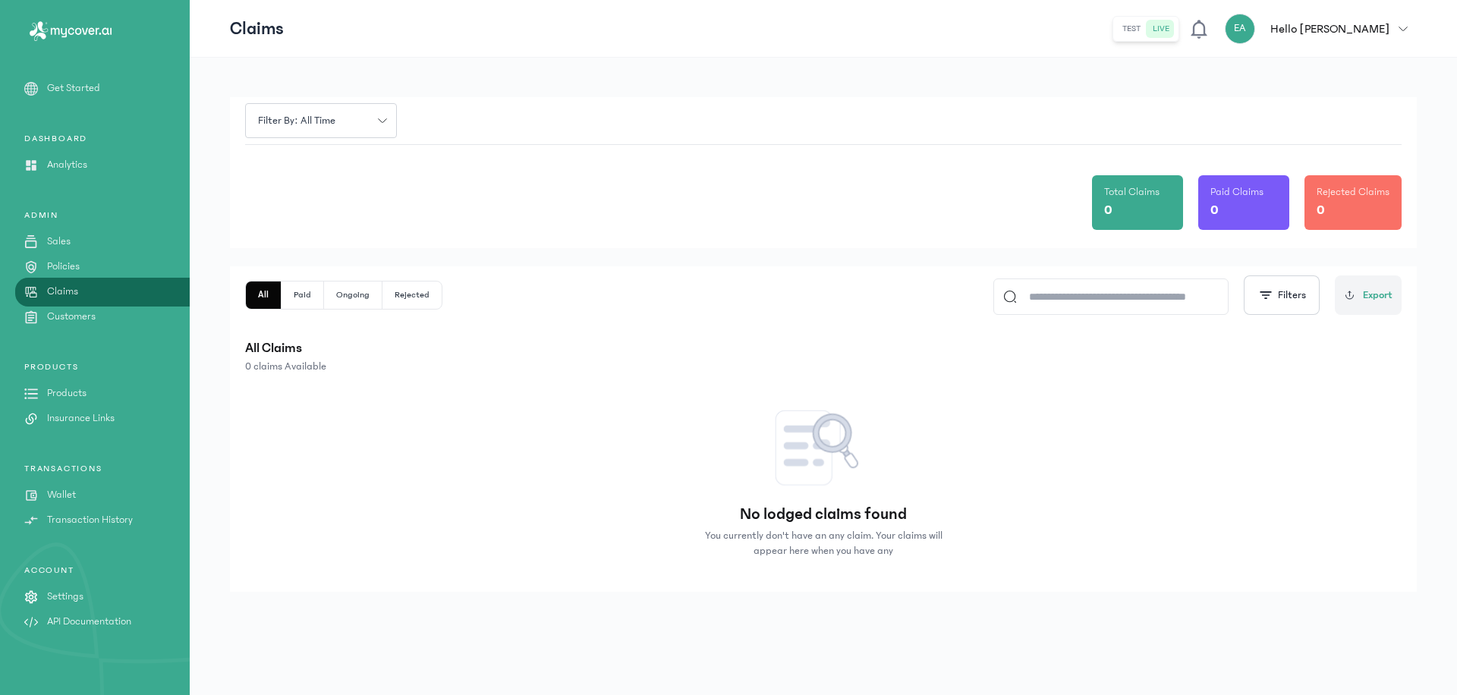
click at [118, 314] on link "Customers" at bounding box center [95, 317] width 190 height 16
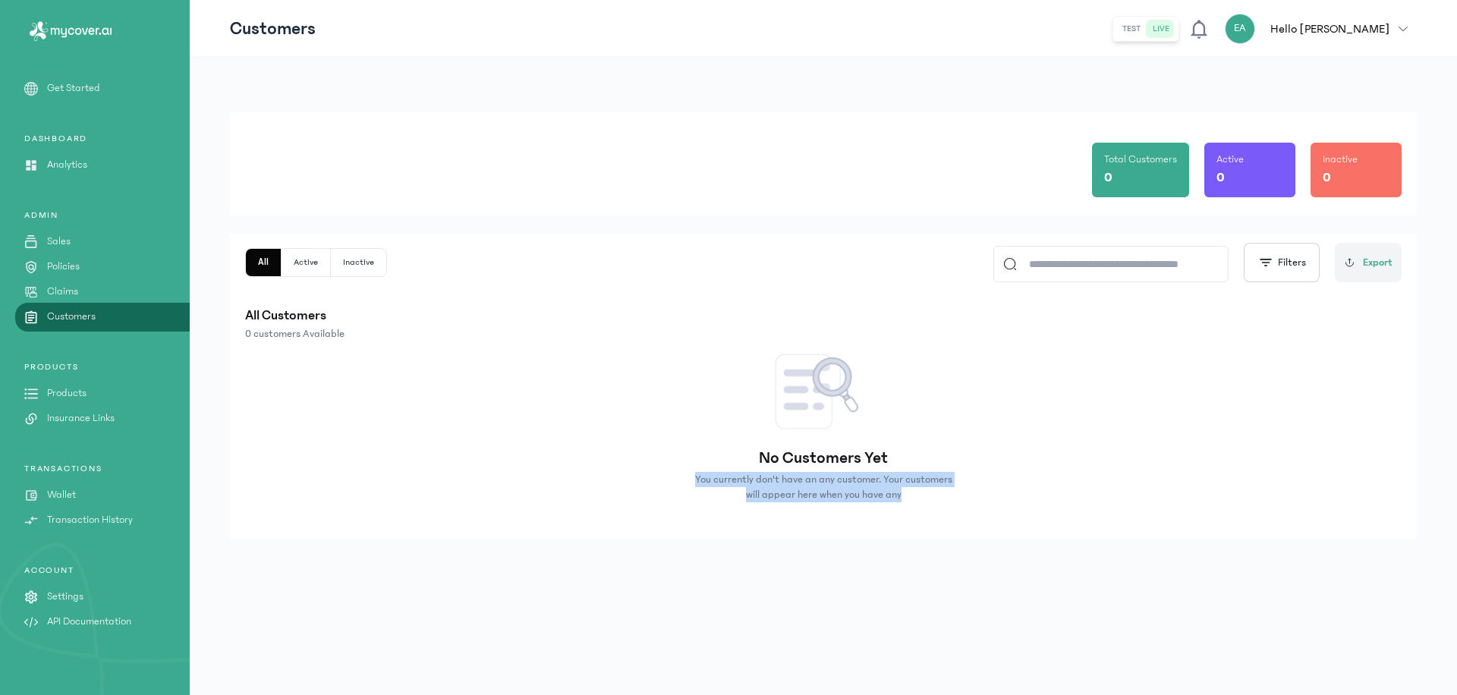
drag, startPoint x: 879, startPoint y: 458, endPoint x: 875, endPoint y: 600, distance: 142.7
click at [875, 600] on div "Total Customers 0 Active 0 Inactive 0 All Active Inactive Filters Export All Cu…" at bounding box center [823, 376] width 1267 height 637
click at [127, 401] on link "Products" at bounding box center [95, 394] width 190 height 16
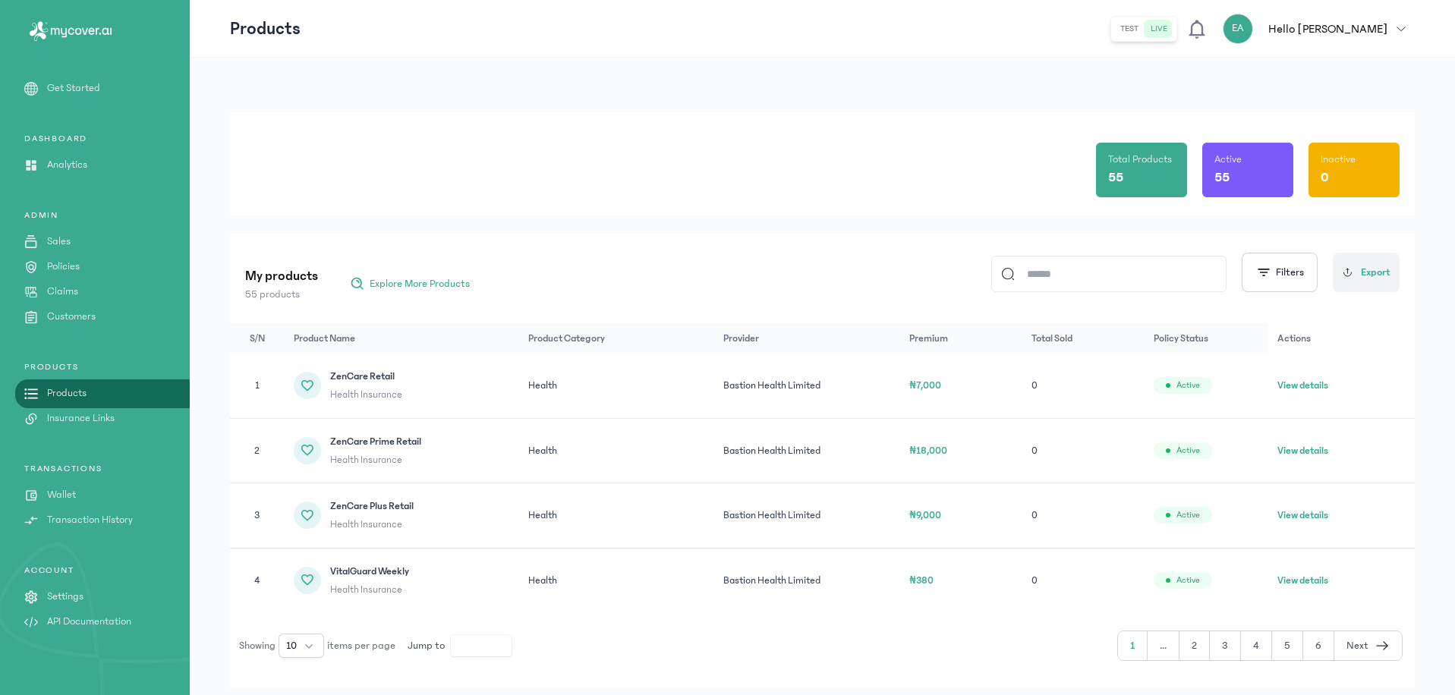
click at [149, 417] on link "Insurance Links" at bounding box center [95, 419] width 190 height 16
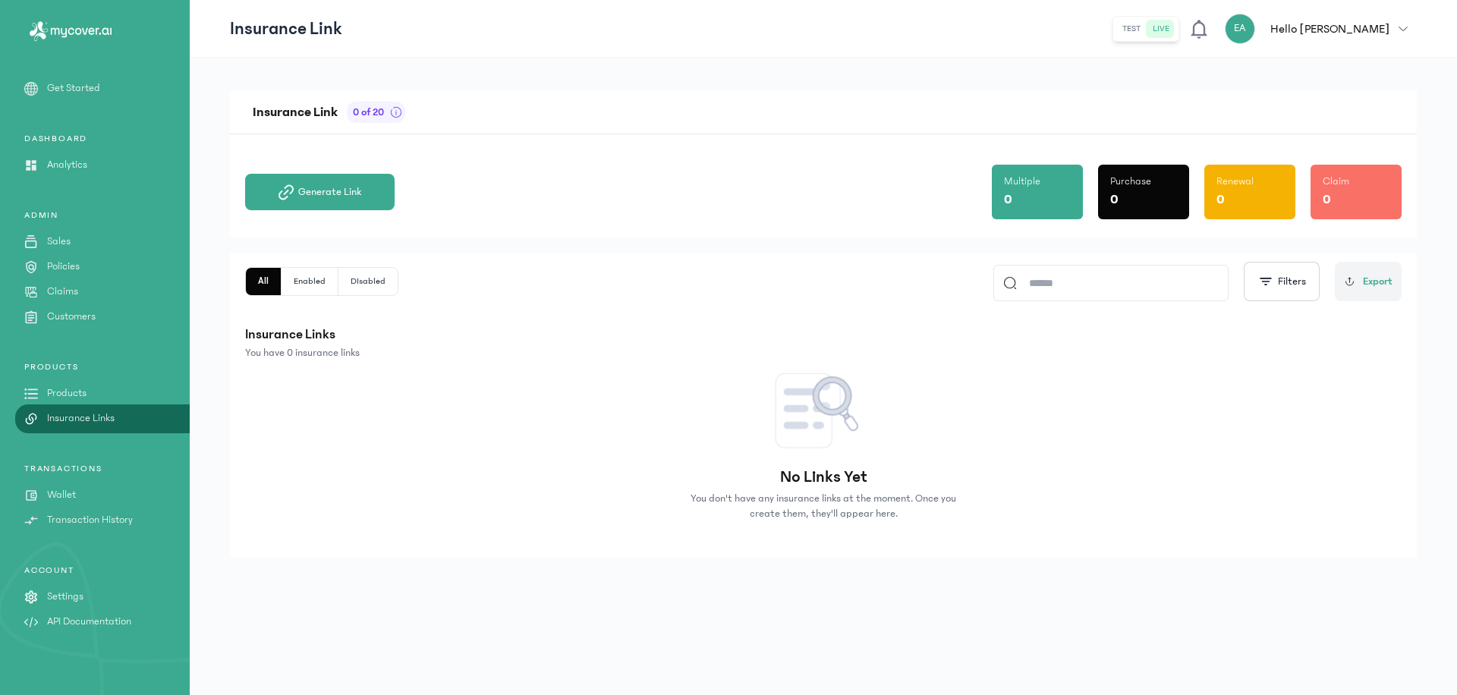
click at [127, 388] on link "Products" at bounding box center [95, 394] width 190 height 16
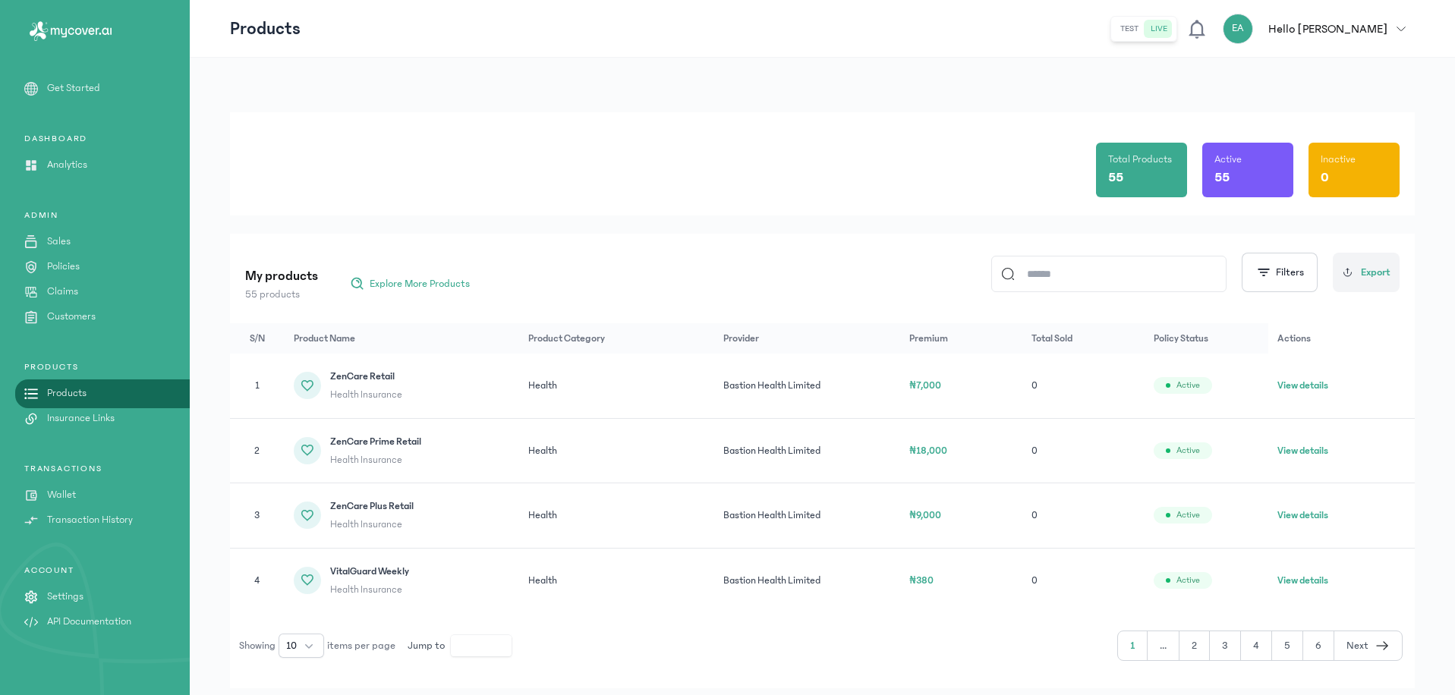
click at [139, 420] on link "Insurance Links" at bounding box center [95, 419] width 190 height 16
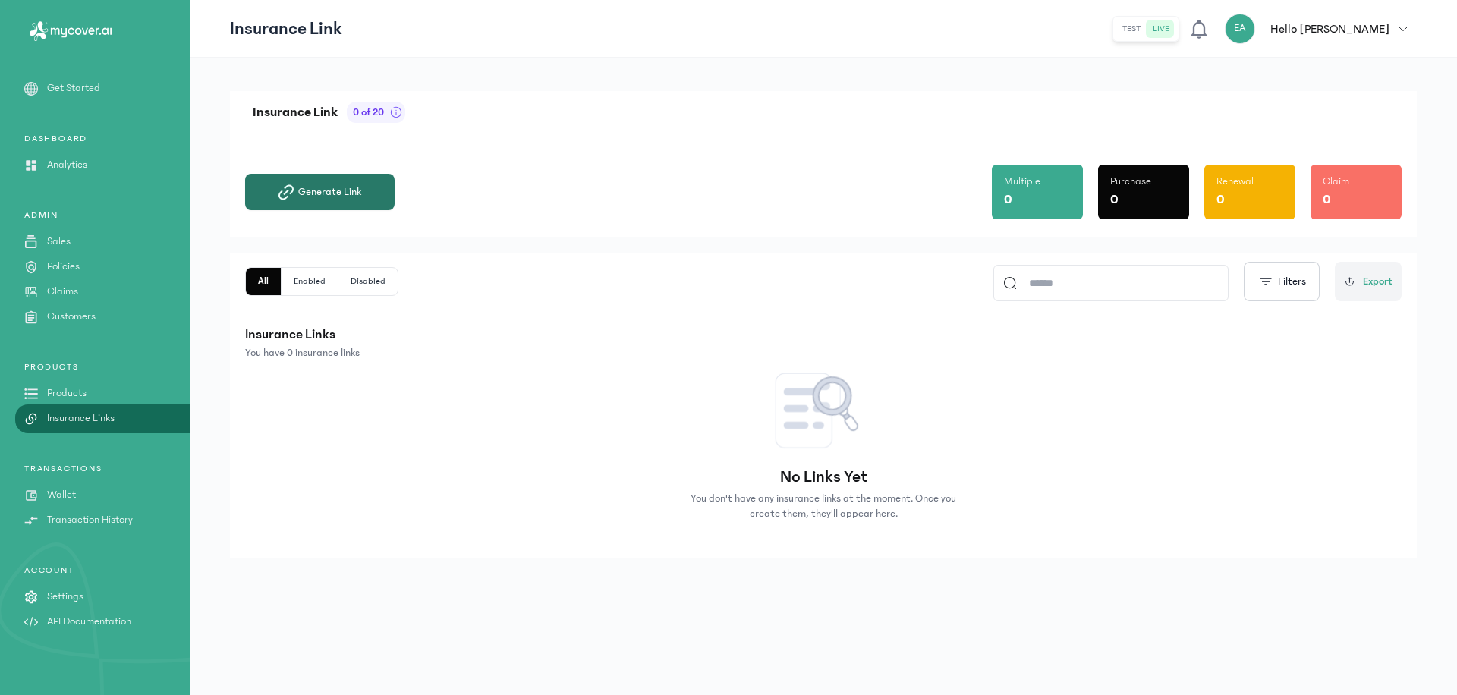
click at [345, 188] on span "Generate Link" at bounding box center [329, 191] width 63 height 15
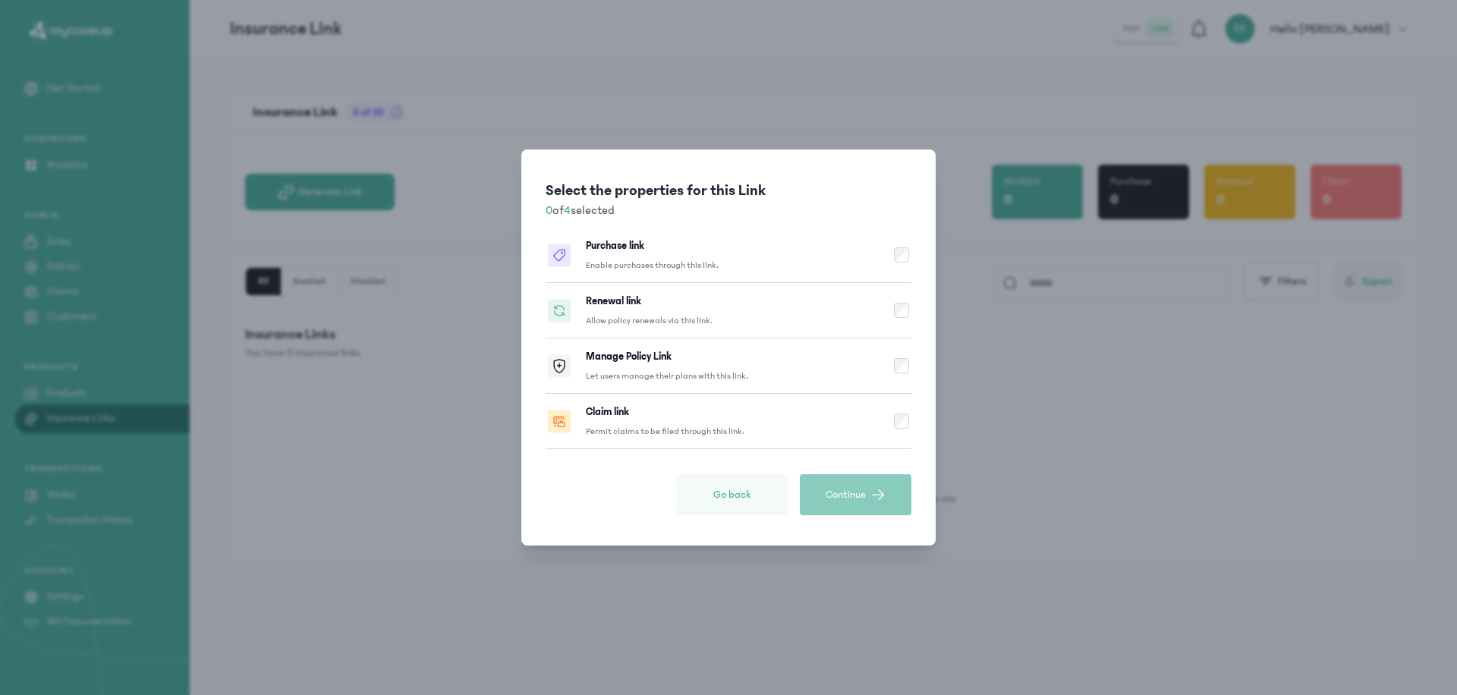
click at [722, 485] on button "Go back" at bounding box center [732, 494] width 112 height 41
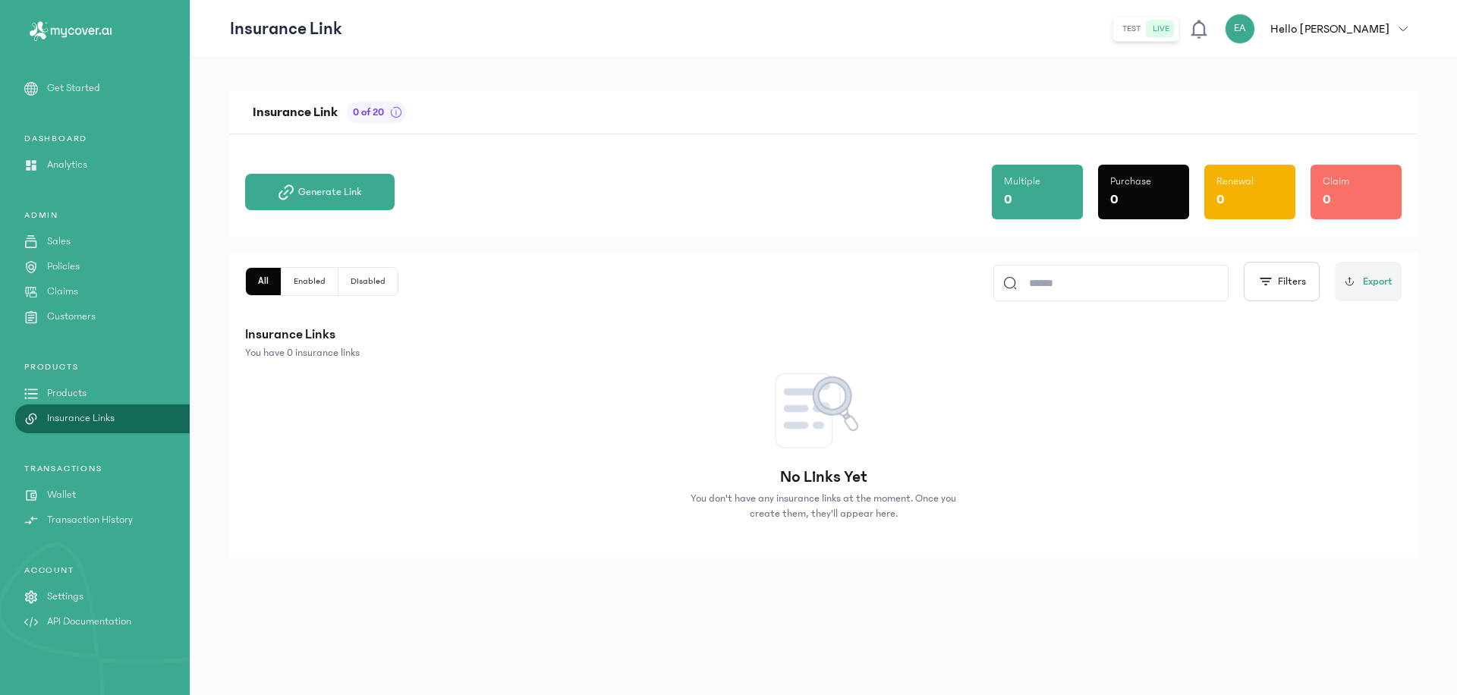
click at [100, 386] on link "Products" at bounding box center [95, 394] width 190 height 16
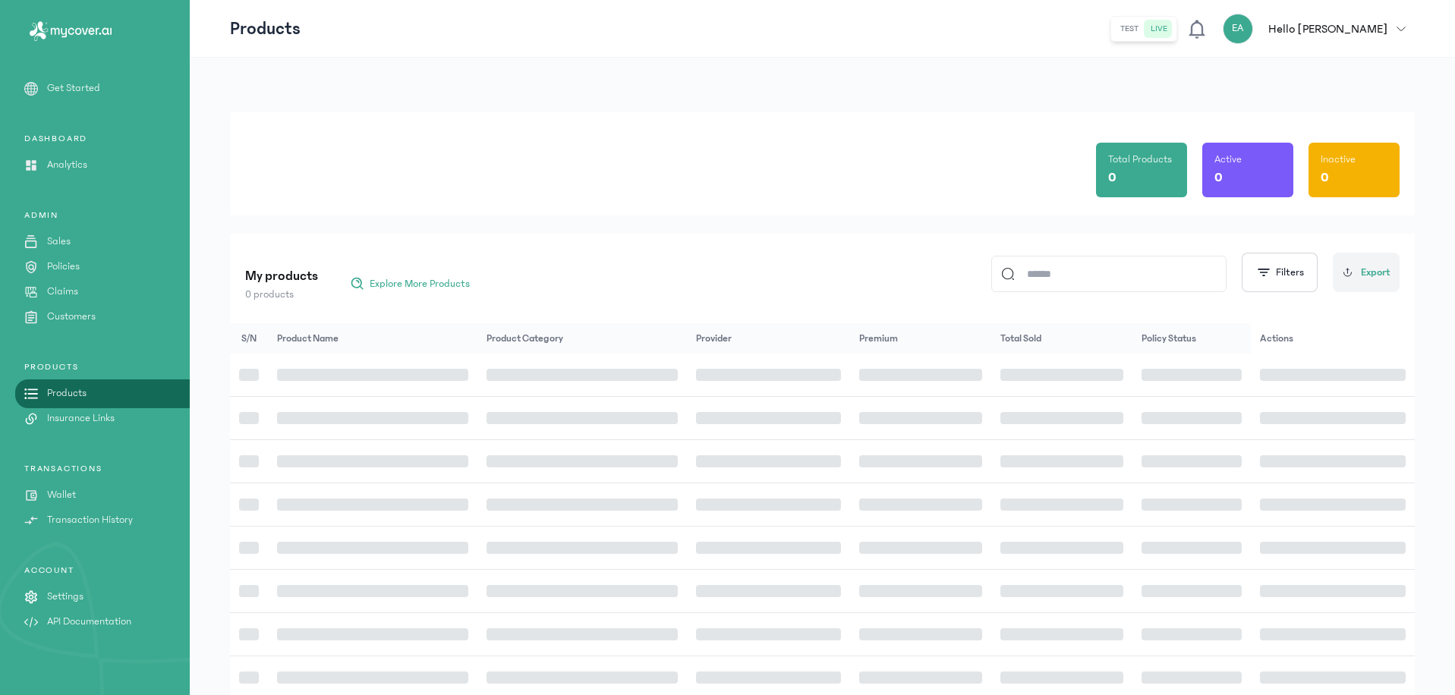
click at [96, 242] on link "Sales" at bounding box center [95, 242] width 190 height 16
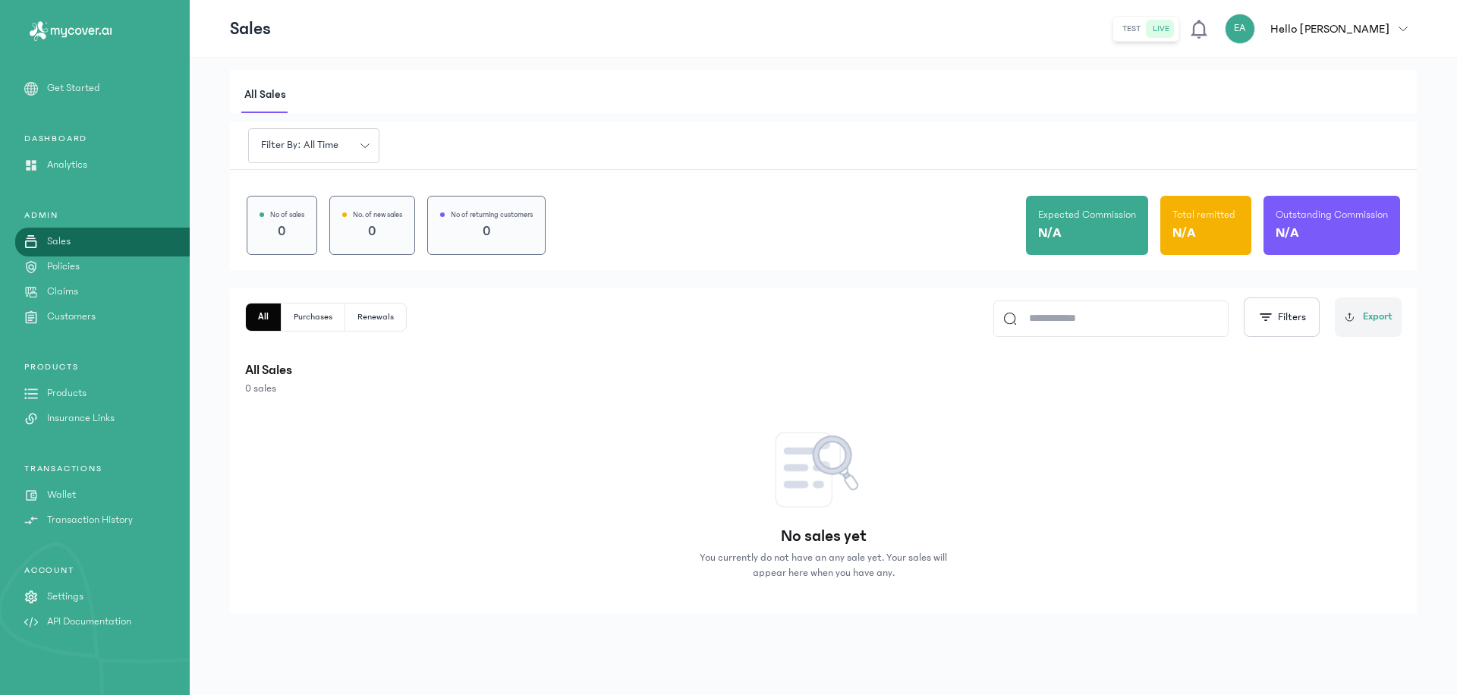
click at [103, 272] on link "Policies" at bounding box center [95, 267] width 190 height 16
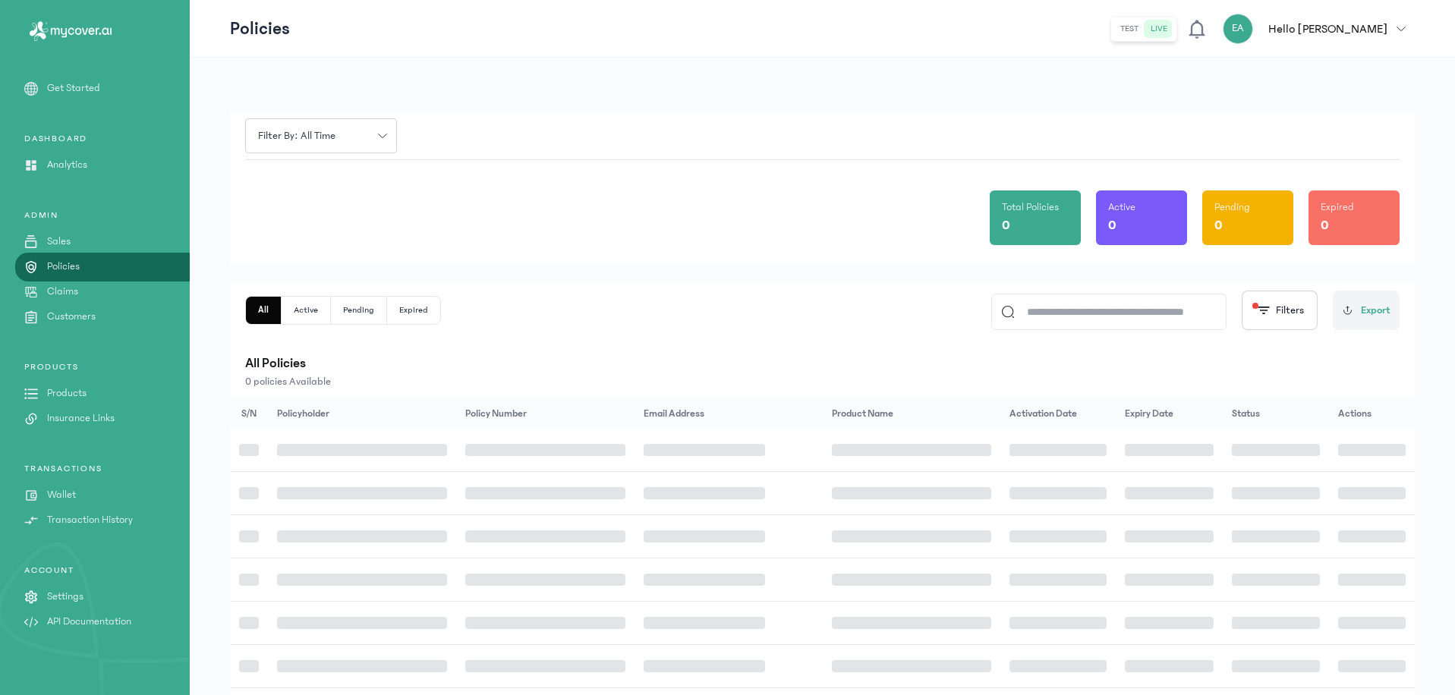
click at [145, 294] on link "Claims" at bounding box center [95, 292] width 190 height 16
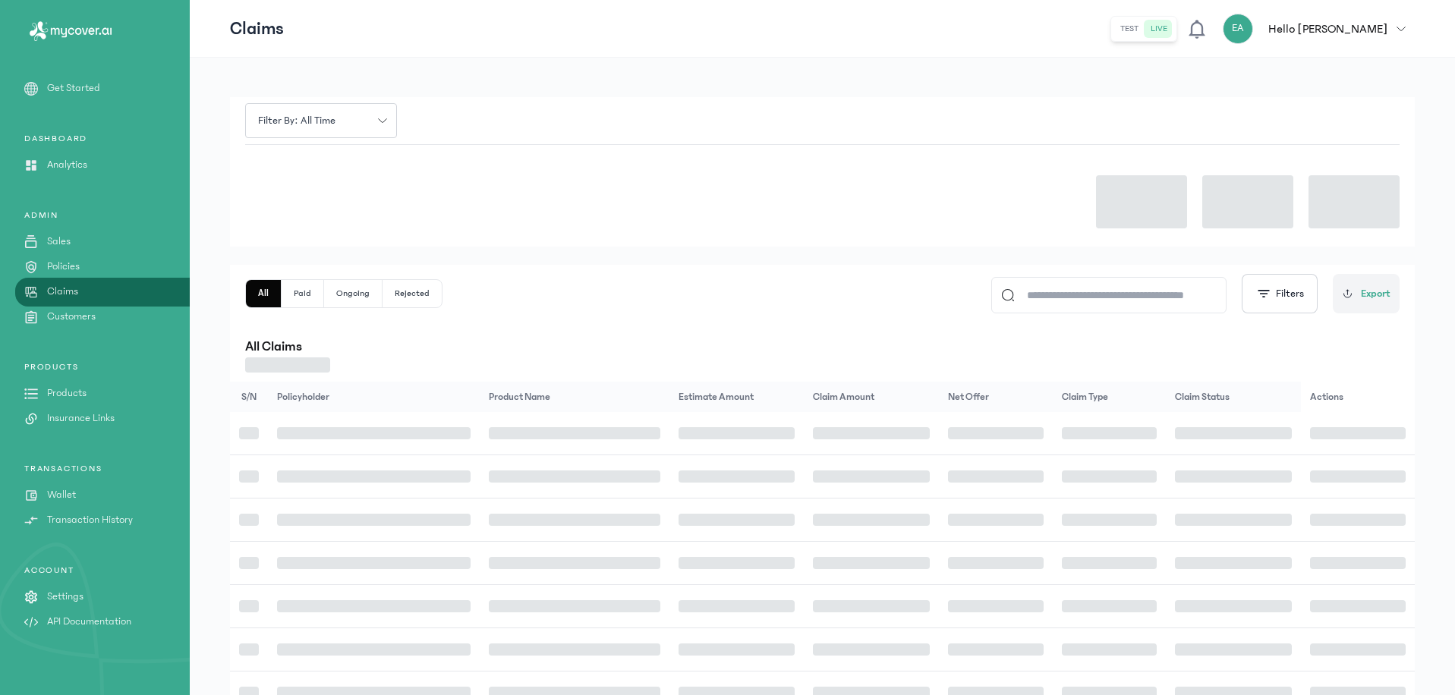
click at [134, 310] on link "Customers" at bounding box center [95, 317] width 190 height 16
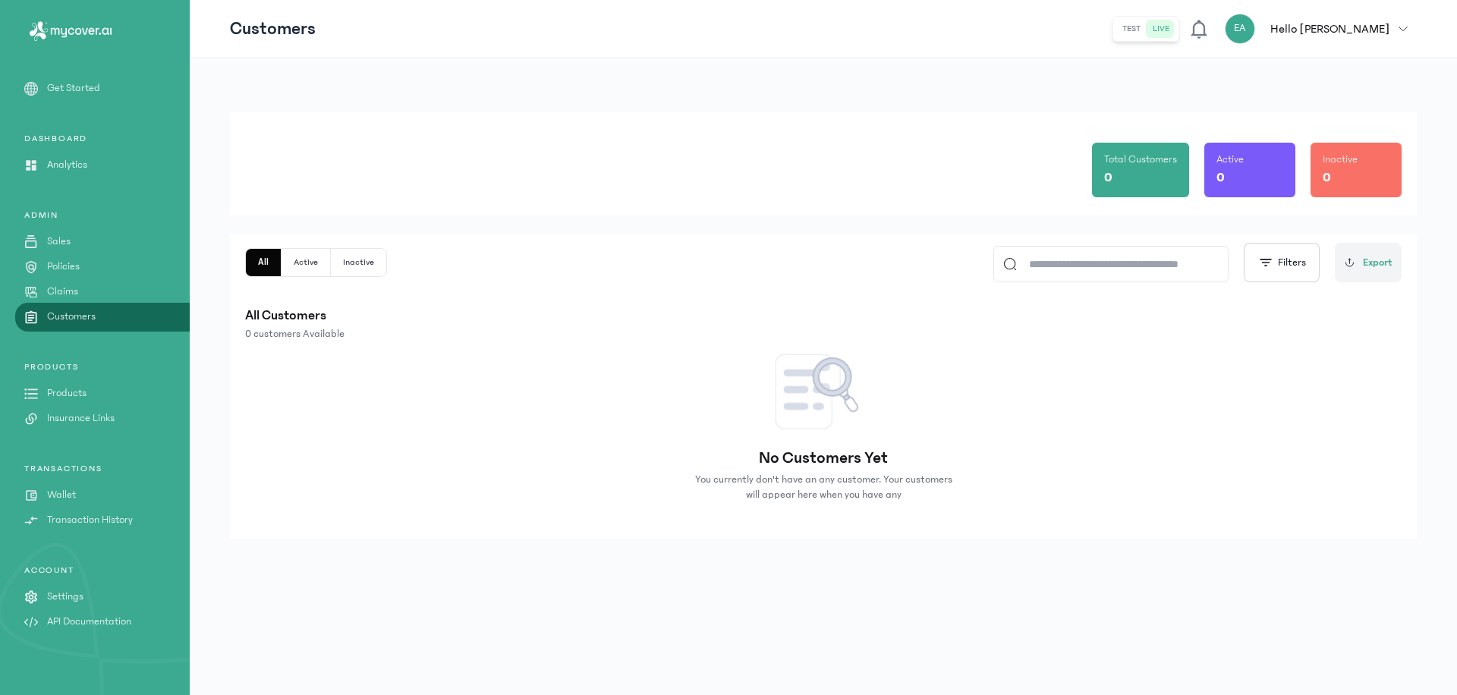
drag, startPoint x: 442, startPoint y: 28, endPoint x: 438, endPoint y: 40, distance: 13.0
click at [440, 36] on header "Customers test live EA Hello [PERSON_NAME] [PERSON_NAME] [DOMAIN_NAME][EMAIL_AD…" at bounding box center [823, 29] width 1267 height 58
